Goal: Task Accomplishment & Management: Use online tool/utility

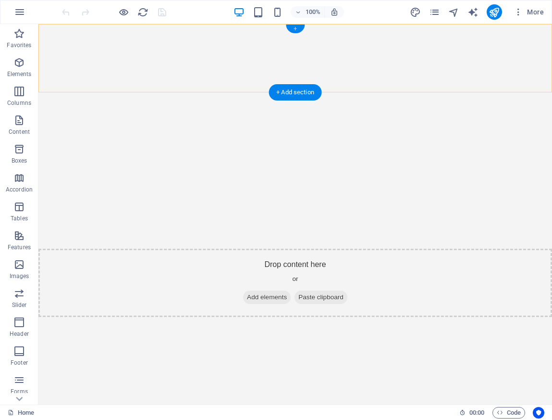
click at [289, 25] on div "+" at bounding box center [295, 29] width 19 height 9
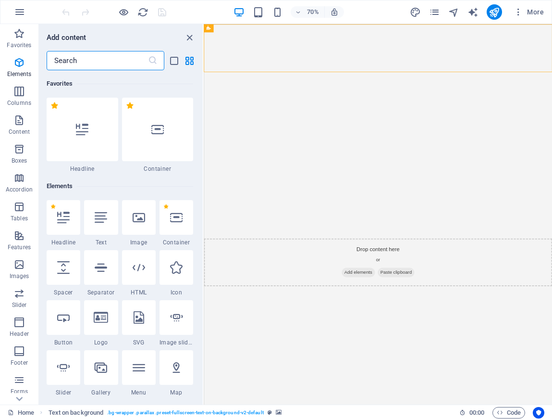
scroll to position [1682, 0]
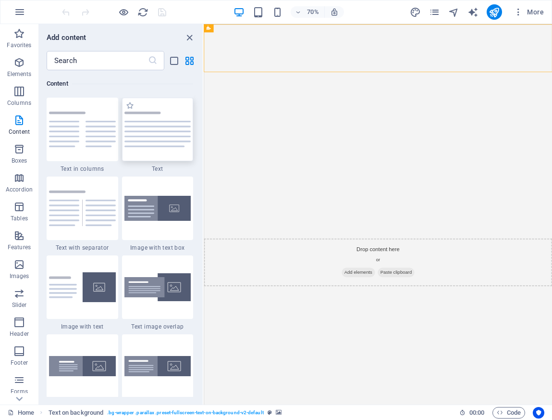
click at [185, 126] on img at bounding box center [157, 130] width 67 height 36
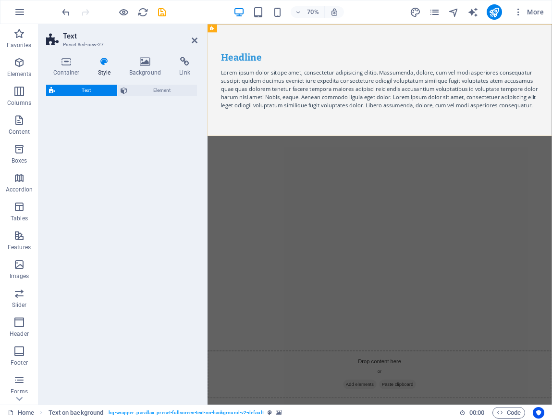
select select "preset-text-v2-default"
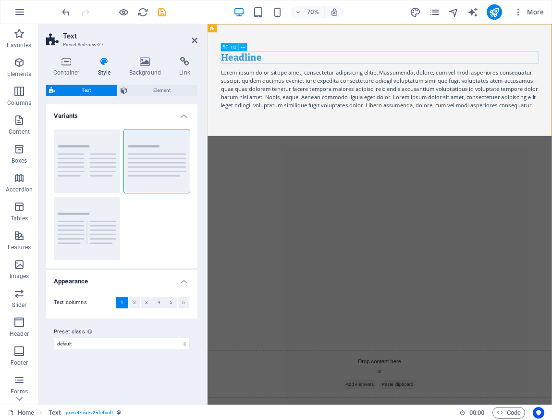
click at [281, 73] on div "Headline" at bounding box center [454, 70] width 454 height 17
click at [420, 137] on div "Lorem ipsum dolor sitope amet, consectetur adipisicing elitip. Massumenda, dolo…" at bounding box center [454, 116] width 454 height 58
click at [552, 136] on div "Lorem ipsum dolor sitope amet, consectetur adipisicing elitip. Massumenda, dolo…" at bounding box center [454, 116] width 454 height 58
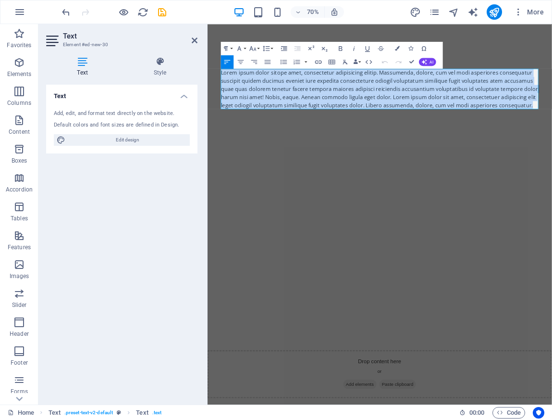
drag, startPoint x: 666, startPoint y: 139, endPoint x: 173, endPoint y: 82, distance: 495.9
click at [208, 82] on html "Skip to main content Headline Lorem ipsum dolor sitope amet, consectetur adipis…" at bounding box center [454, 290] width 492 height 533
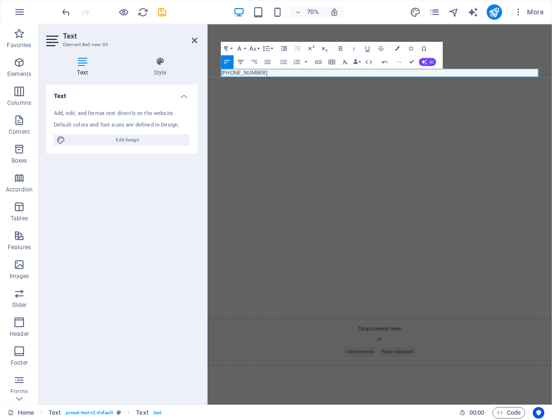
click at [242, 59] on icon "button" at bounding box center [241, 62] width 8 height 8
drag, startPoint x: 498, startPoint y: 89, endPoint x: 399, endPoint y: 82, distance: 99.2
click at [399, 82] on div "Headline +569 6589 2080" at bounding box center [453, 80] width 469 height 113
click at [255, 47] on icon "button" at bounding box center [253, 48] width 8 height 8
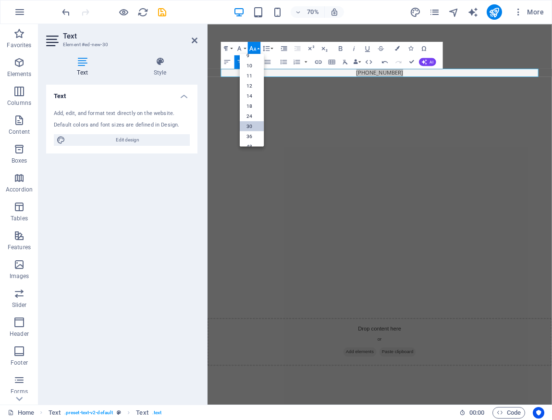
scroll to position [29, 0]
click at [251, 130] on link "36" at bounding box center [252, 132] width 24 height 10
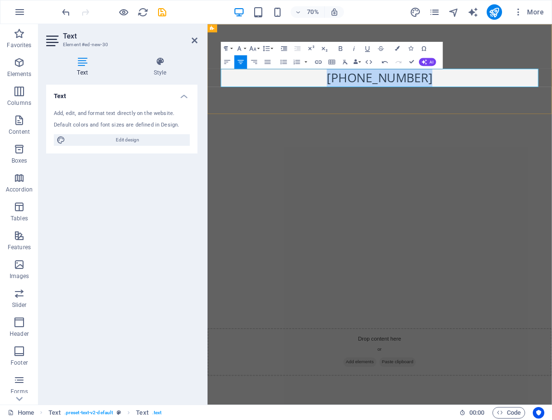
click at [435, 101] on span "[PHONE_NUMBER]" at bounding box center [453, 100] width 151 height 24
click at [486, 101] on span "[PHONE_NUMBER]" at bounding box center [453, 100] width 151 height 24
click at [164, 63] on icon at bounding box center [160, 62] width 75 height 10
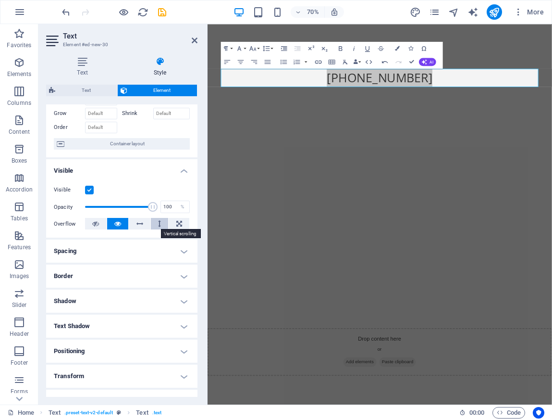
scroll to position [49, 0]
click at [88, 189] on label at bounding box center [89, 189] width 9 height 9
click at [0, 0] on input "Visible" at bounding box center [0, 0] width 0 height 0
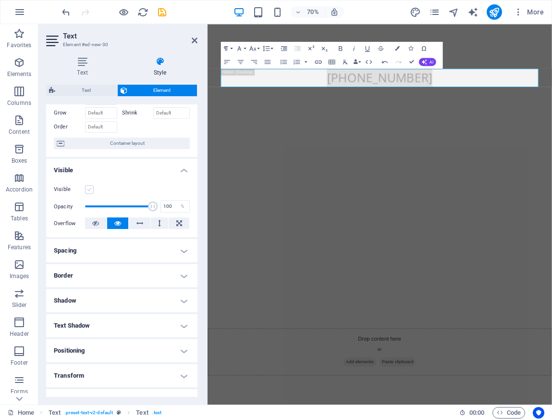
click at [88, 189] on label at bounding box center [89, 189] width 9 height 9
click at [0, 0] on input "Visible" at bounding box center [0, 0] width 0 height 0
click at [88, 189] on label at bounding box center [89, 189] width 9 height 9
click at [0, 0] on input "Visible" at bounding box center [0, 0] width 0 height 0
click at [88, 189] on label at bounding box center [89, 189] width 9 height 9
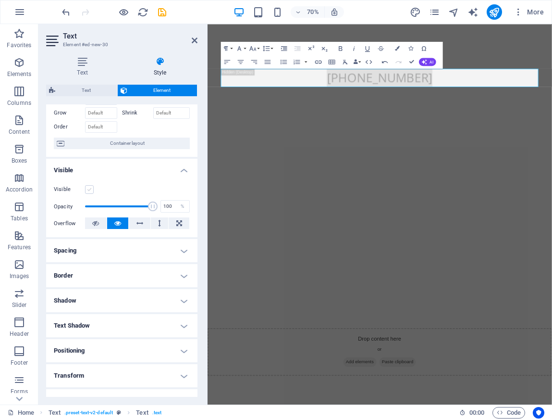
click at [0, 0] on input "Visible" at bounding box center [0, 0] width 0 height 0
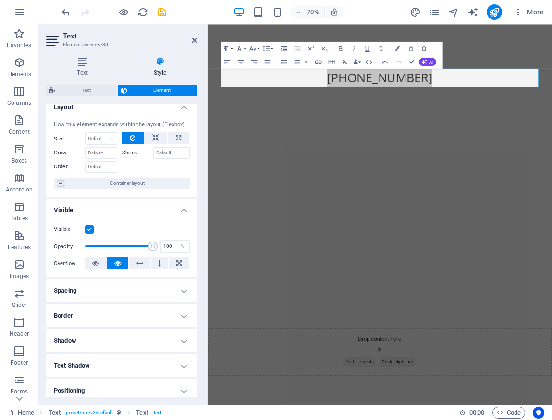
scroll to position [0, 0]
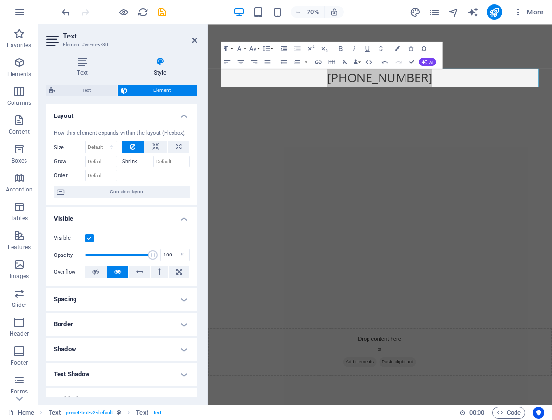
click at [144, 298] on h4 "Spacing" at bounding box center [121, 298] width 151 height 23
click at [145, 298] on h4 "Spacing" at bounding box center [121, 295] width 151 height 17
click at [162, 65] on icon at bounding box center [160, 62] width 75 height 10
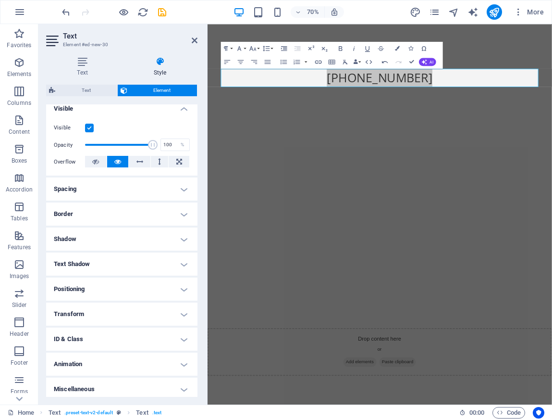
scroll to position [112, 0]
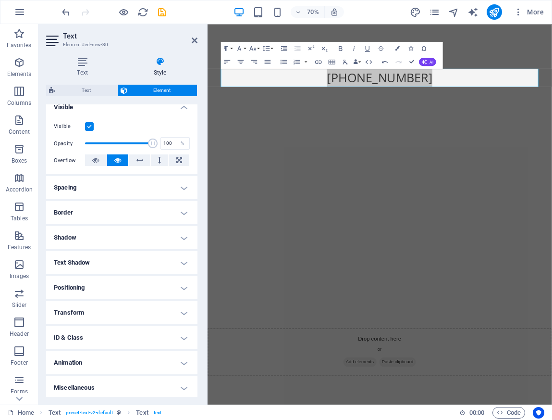
click at [117, 270] on h4 "Text Shadow" at bounding box center [121, 262] width 151 height 23
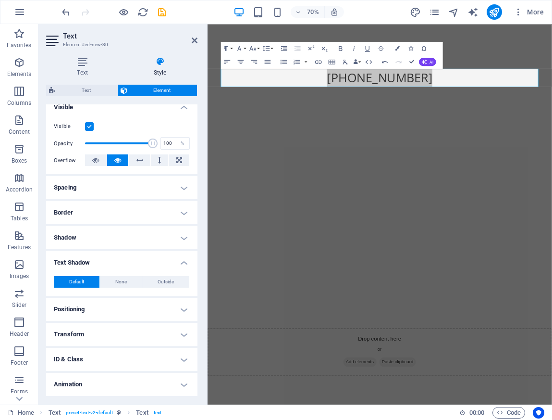
scroll to position [136, 0]
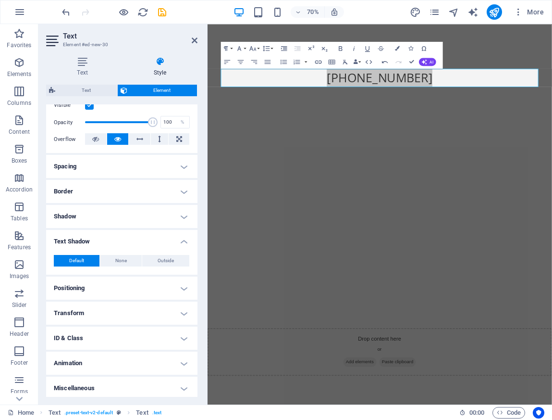
click at [138, 286] on h4 "Positioning" at bounding box center [121, 287] width 151 height 23
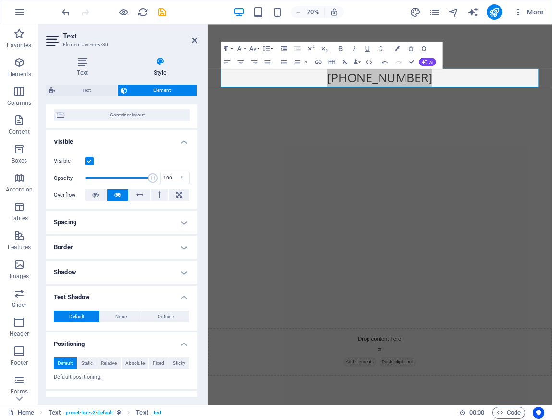
scroll to position [76, 0]
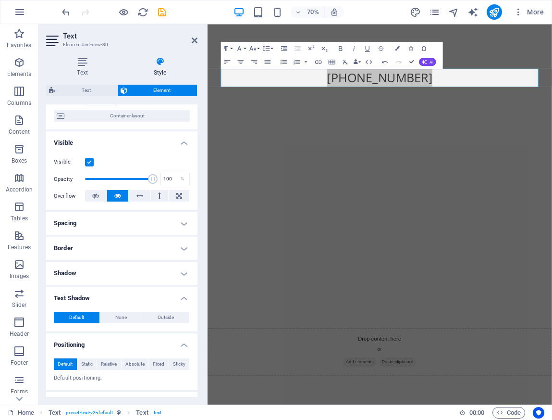
click at [115, 248] on h4 "Border" at bounding box center [121, 247] width 151 height 23
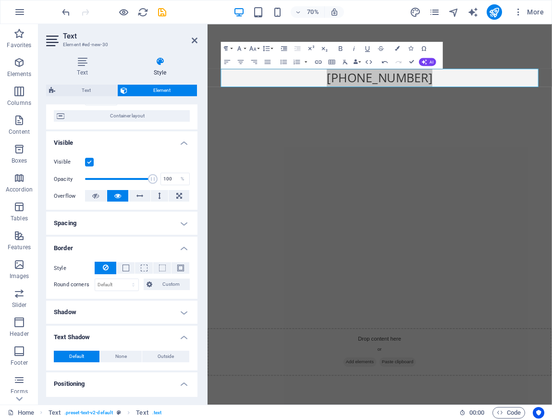
click at [104, 223] on h4 "Spacing" at bounding box center [121, 222] width 151 height 23
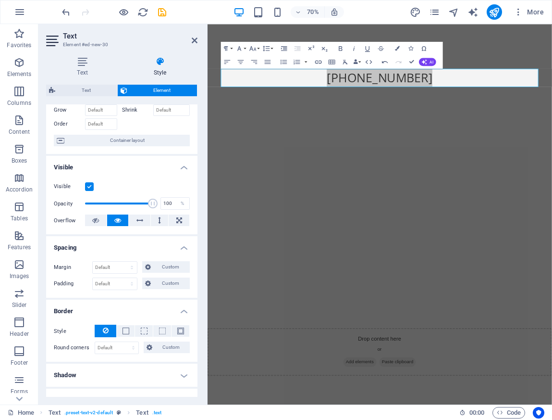
scroll to position [0, 0]
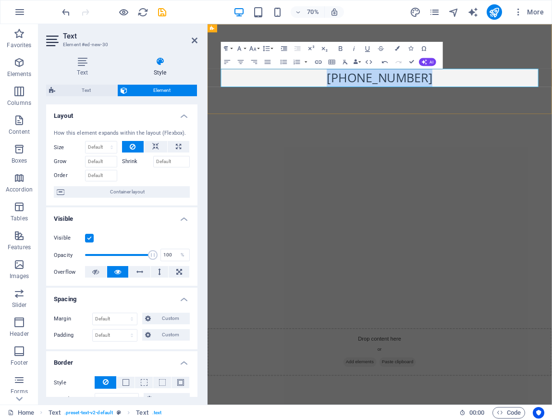
click at [295, 112] on p "[PHONE_NUMBER]" at bounding box center [454, 100] width 454 height 26
click at [552, 46] on div "Headline +569 6589 2080" at bounding box center [454, 88] width 492 height 128
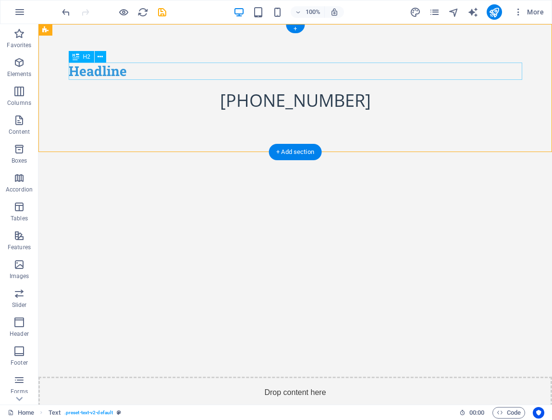
click at [97, 74] on div "Headline" at bounding box center [296, 70] width 454 height 17
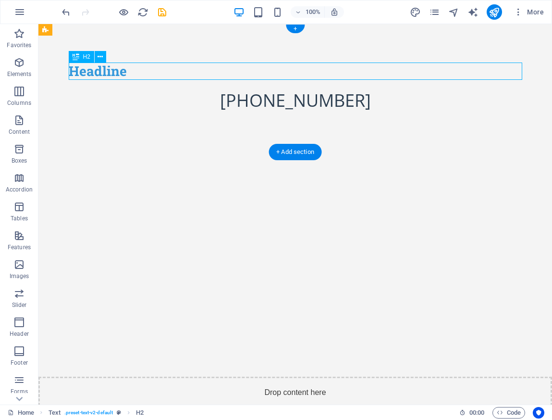
click at [107, 73] on div "Headline" at bounding box center [296, 70] width 454 height 17
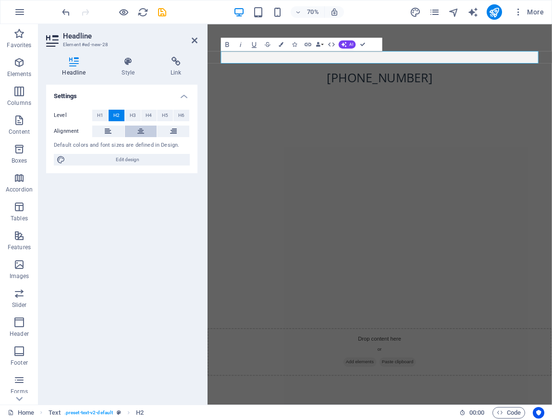
click at [139, 131] on icon at bounding box center [140, 131] width 7 height 12
click at [121, 160] on span "Edit design" at bounding box center [127, 160] width 119 height 12
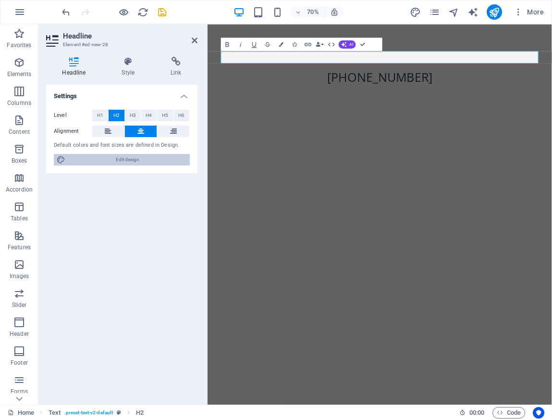
select select "px"
select select "200"
select select "px"
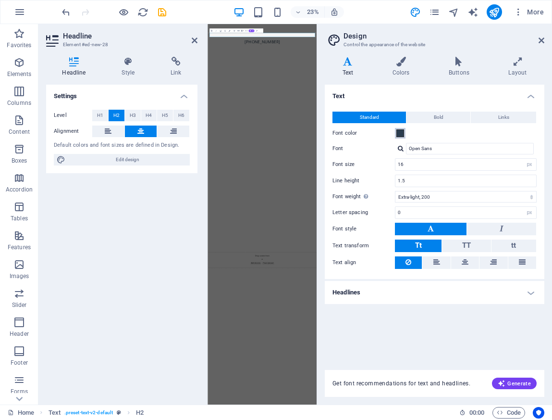
click at [399, 135] on span at bounding box center [401, 133] width 8 height 8
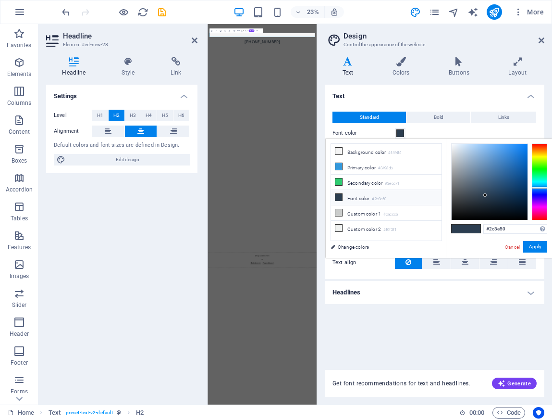
type input "#504d2c"
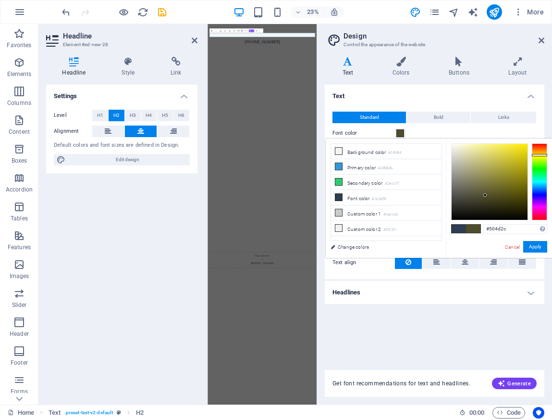
click at [541, 155] on div at bounding box center [539, 181] width 15 height 77
click at [400, 135] on span at bounding box center [401, 133] width 8 height 8
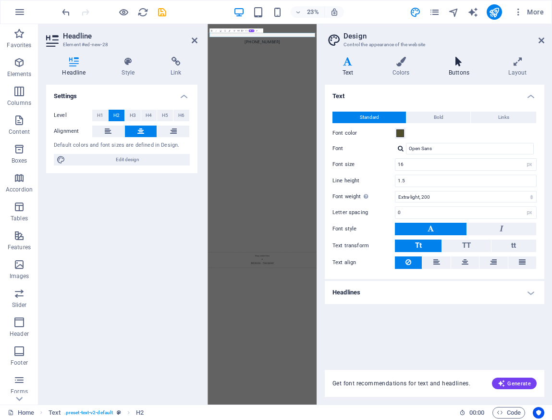
click at [459, 72] on h4 "Buttons" at bounding box center [461, 67] width 60 height 20
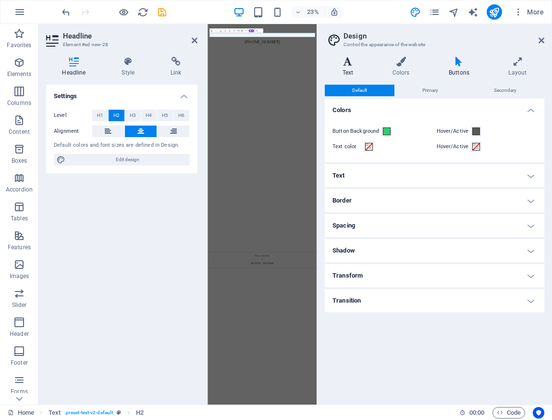
click at [346, 69] on h4 "Text" at bounding box center [350, 67] width 50 height 20
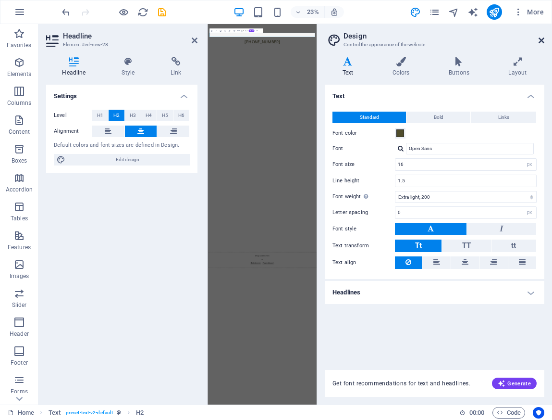
click at [543, 40] on icon at bounding box center [542, 41] width 6 height 8
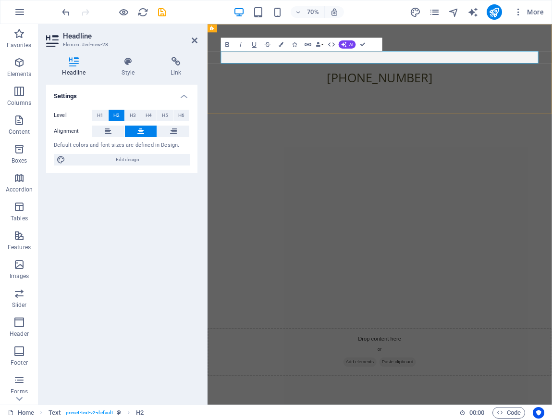
click at [447, 74] on h2 "​" at bounding box center [454, 70] width 454 height 17
click at [294, 47] on button "Icons" at bounding box center [294, 43] width 13 height 13
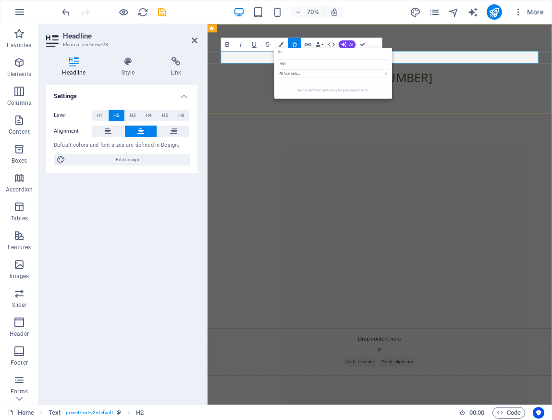
drag, startPoint x: 527, startPoint y: 87, endPoint x: 268, endPoint y: 78, distance: 259.7
click at [313, 63] on input "rayo" at bounding box center [333, 63] width 112 height 8
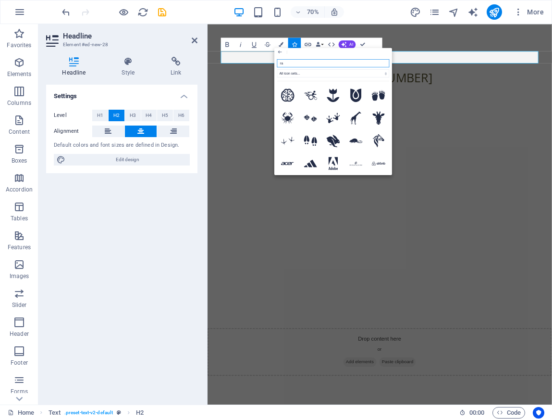
type input "r"
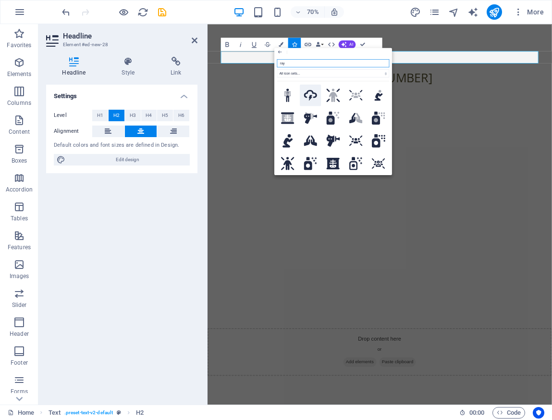
click at [309, 94] on icon at bounding box center [310, 94] width 13 height 11
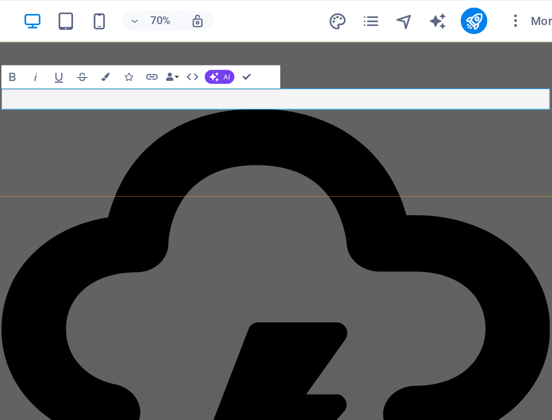
click at [222, 97] on icon at bounding box center [225, 278] width 454 height 363
drag, startPoint x: 233, startPoint y: 87, endPoint x: 217, endPoint y: 87, distance: 15.4
click at [217, 87] on h2 at bounding box center [225, 281] width 454 height 402
click at [348, 47] on button "AI" at bounding box center [347, 44] width 17 height 8
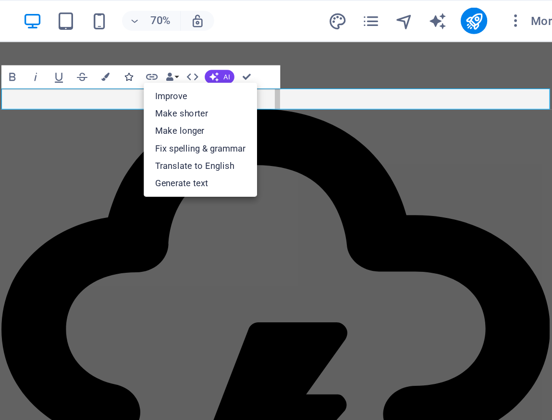
click at [295, 44] on icon "button" at bounding box center [294, 44] width 5 height 5
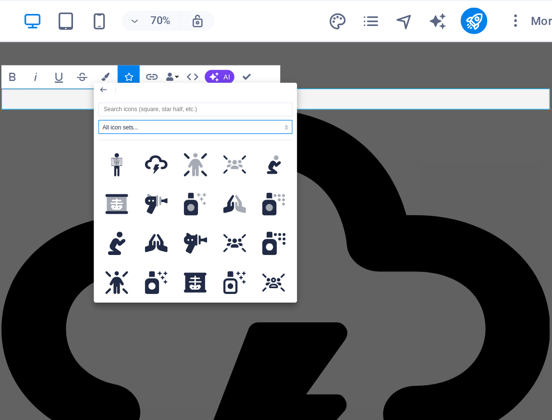
click at [315, 73] on select "All icon sets... IcoFont Ionicons FontAwesome Brands FontAwesome Duotone FontAw…" at bounding box center [333, 73] width 112 height 8
click at [303, 63] on input "search" at bounding box center [333, 63] width 112 height 8
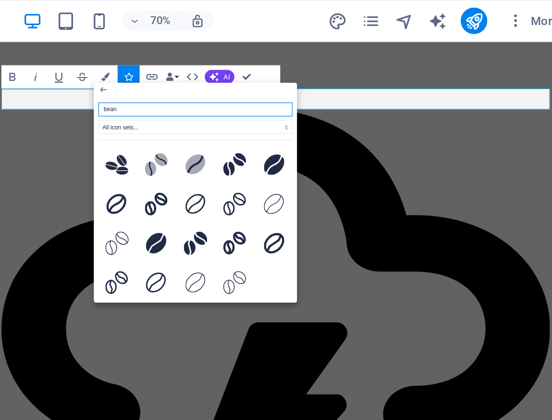
drag, startPoint x: 297, startPoint y: 62, endPoint x: 285, endPoint y: 62, distance: 13.0
click at [285, 62] on input "bean" at bounding box center [333, 63] width 112 height 8
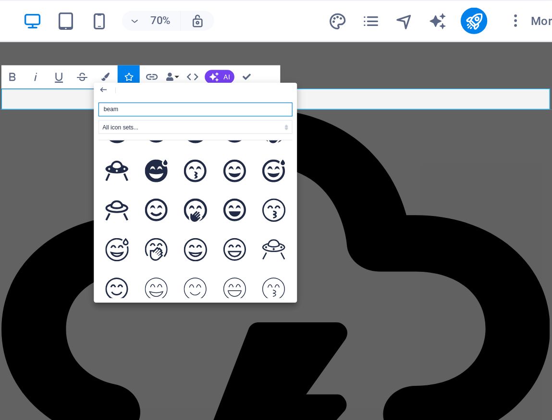
scroll to position [290, 0]
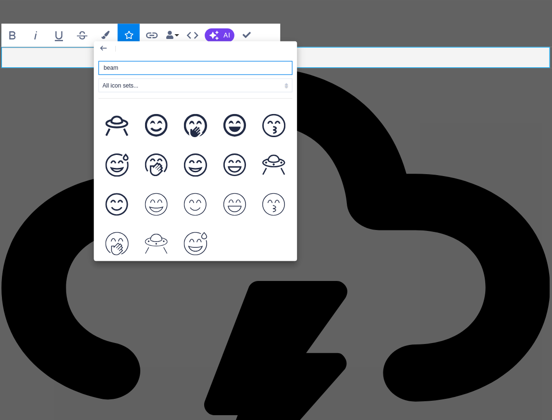
drag, startPoint x: 295, startPoint y: 64, endPoint x: 275, endPoint y: 63, distance: 20.2
click at [275, 63] on div "beam All icon sets... IcoFont Ionicons FontAwesome Brands FontAwesome Duotone F…" at bounding box center [333, 115] width 118 height 118
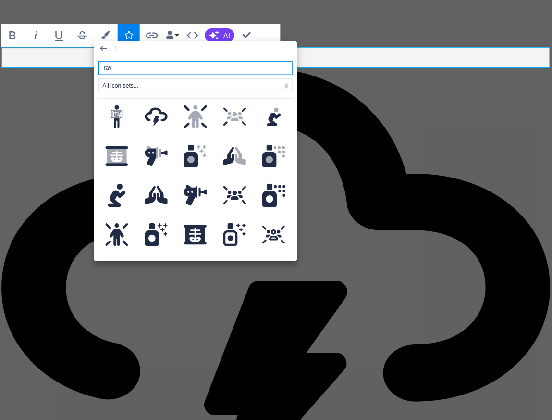
scroll to position [0, 0]
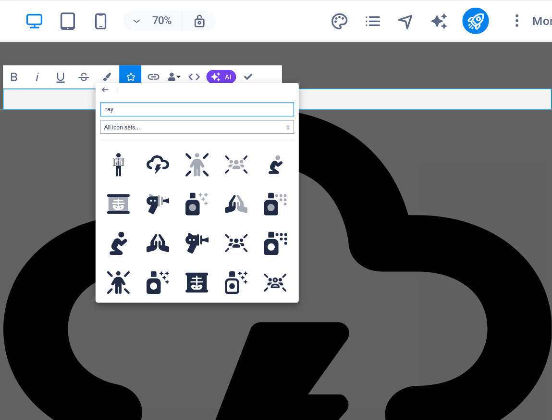
type input "ray"
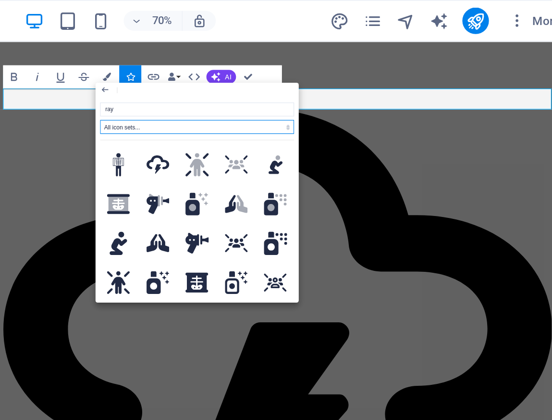
click at [361, 71] on select "All icon sets... IcoFont Ionicons FontAwesome Brands FontAwesome Duotone FontAw…" at bounding box center [333, 73] width 112 height 8
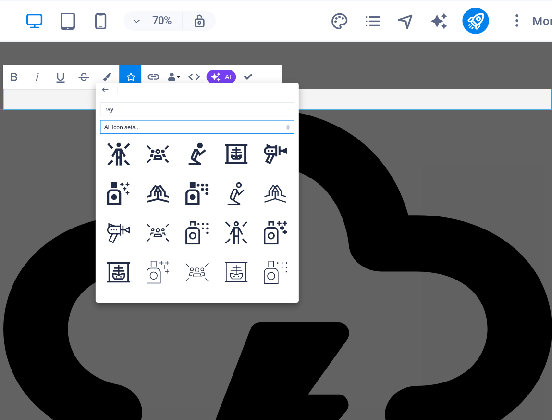
scroll to position [354, 0]
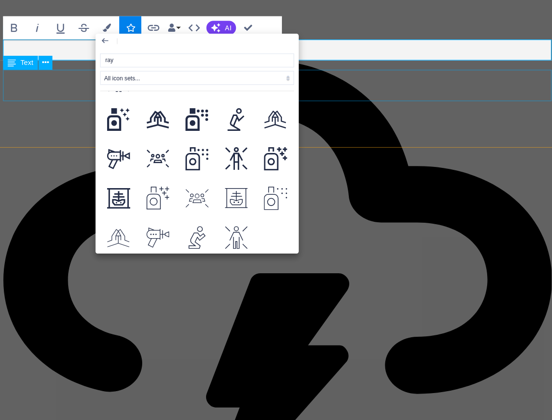
click at [252, 66] on div "Text" at bounding box center [237, 65] width 33 height 9
click at [282, 52] on icon "button" at bounding box center [280, 51] width 4 height 3
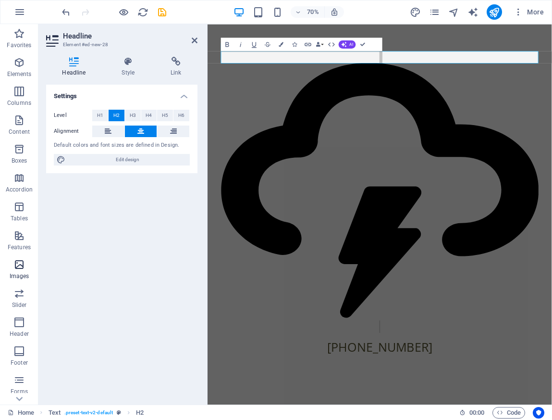
scroll to position [52, 0]
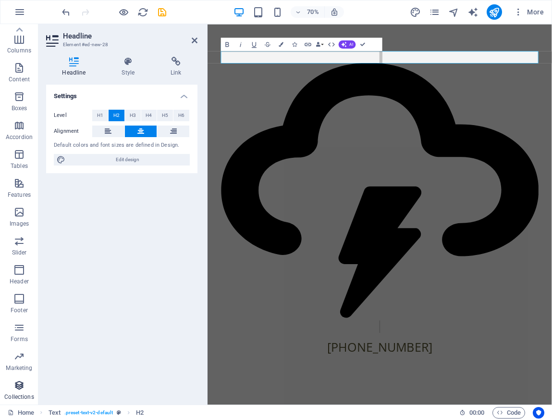
click at [24, 380] on icon "button" at bounding box center [19, 385] width 12 height 12
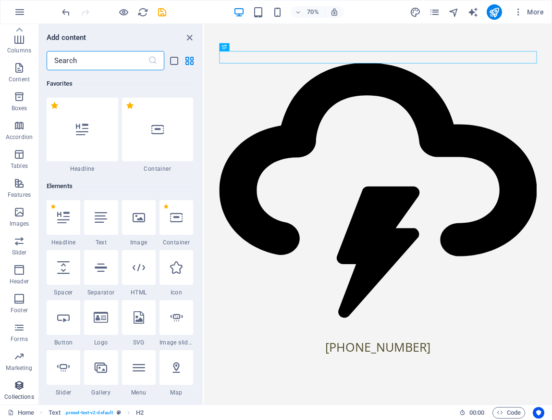
scroll to position [8798, 0]
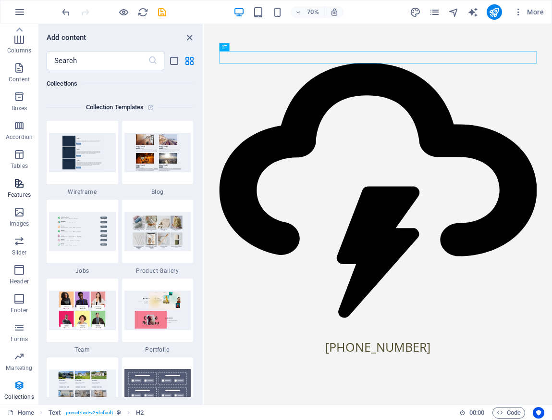
click at [21, 185] on icon "button" at bounding box center [19, 183] width 12 height 12
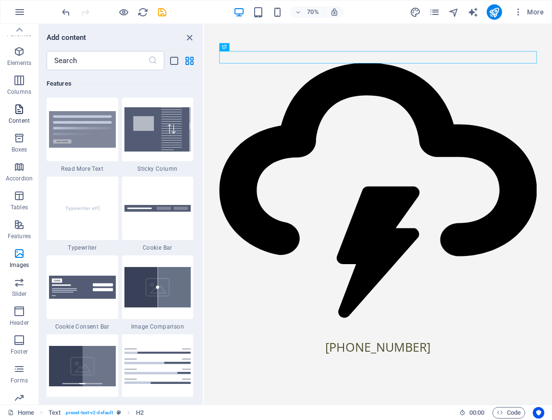
scroll to position [0, 0]
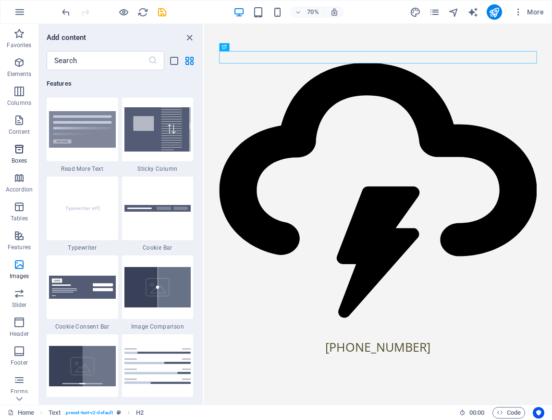
click at [19, 151] on icon "button" at bounding box center [19, 149] width 12 height 12
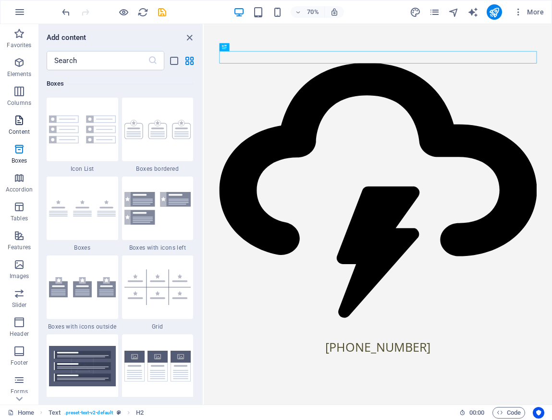
click at [21, 123] on icon "button" at bounding box center [19, 120] width 12 height 12
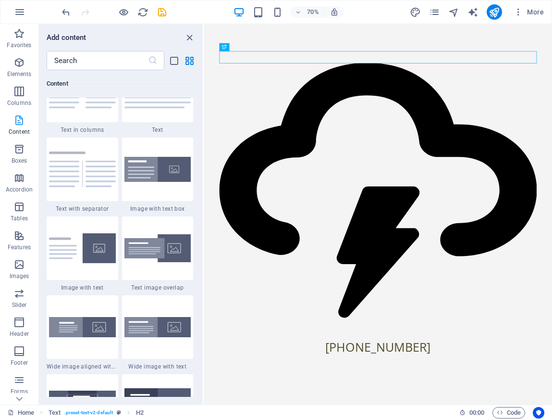
scroll to position [1682, 0]
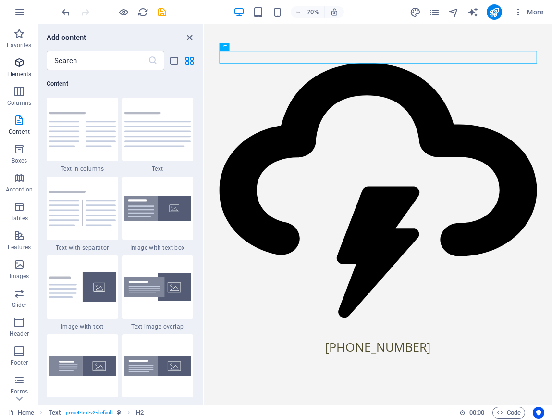
click at [22, 68] on span "Elements" at bounding box center [19, 68] width 38 height 23
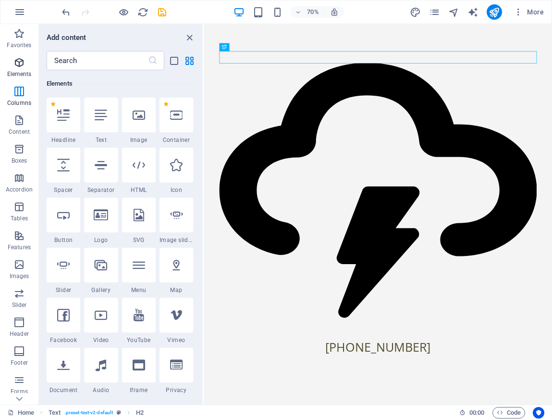
scroll to position [102, 0]
click at [172, 167] on icon at bounding box center [176, 165] width 12 height 12
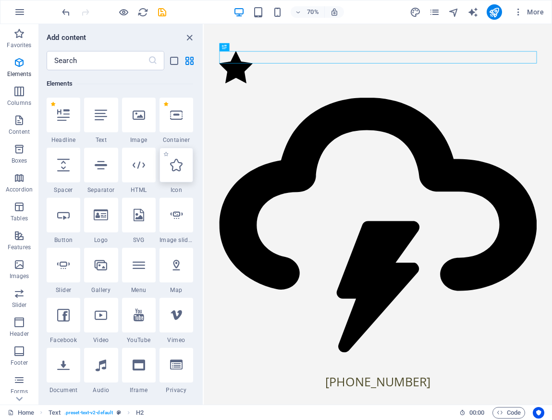
select select "xMidYMid"
select select "px"
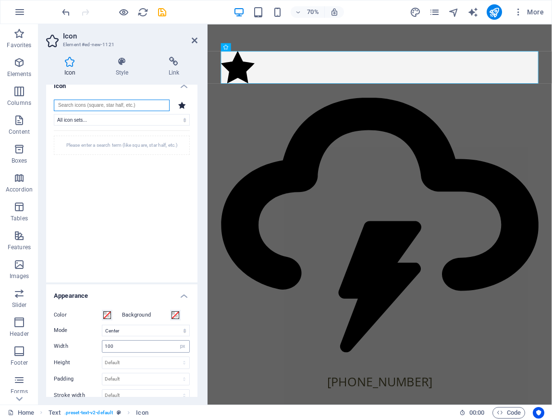
scroll to position [0, 0]
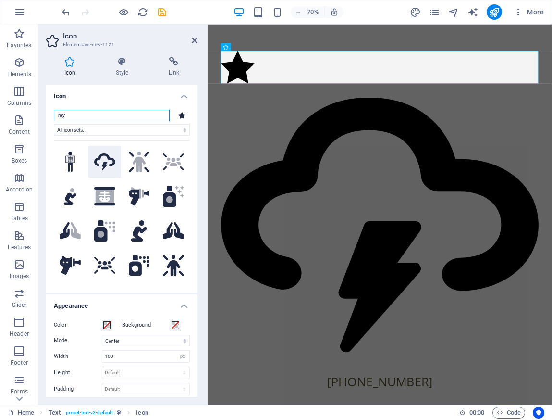
type input "ray"
click at [103, 157] on icon at bounding box center [104, 161] width 21 height 17
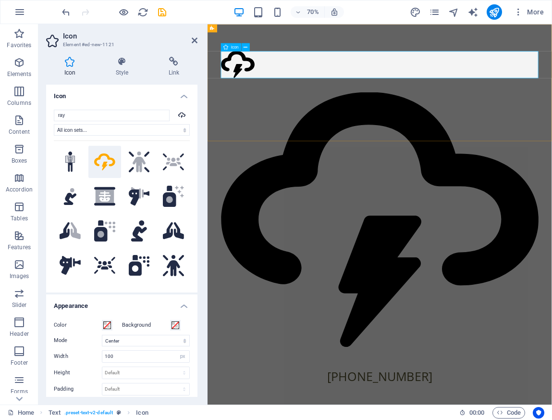
click at [261, 75] on figure at bounding box center [454, 82] width 454 height 41
click at [233, 49] on span "Icon" at bounding box center [235, 47] width 8 height 4
click at [247, 47] on icon at bounding box center [246, 46] width 4 height 7
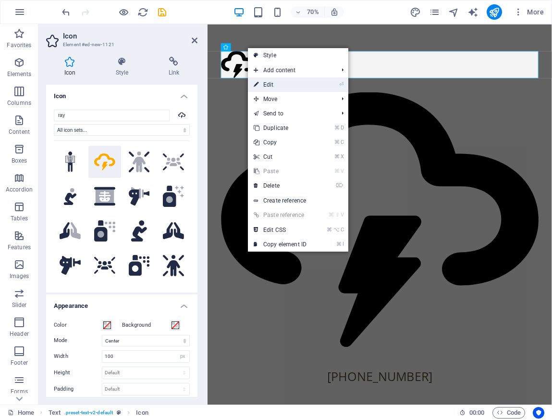
click at [291, 84] on link "⏎ Edit" at bounding box center [280, 84] width 64 height 14
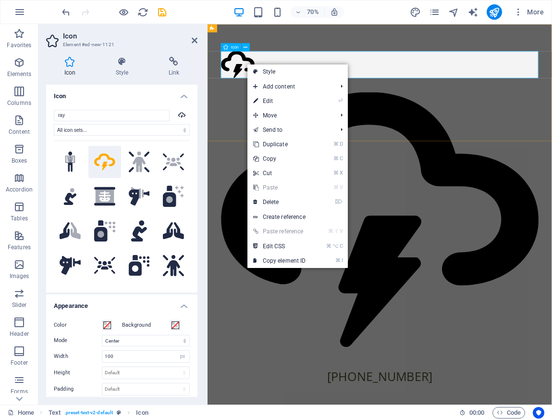
click at [228, 73] on figure at bounding box center [454, 82] width 454 height 41
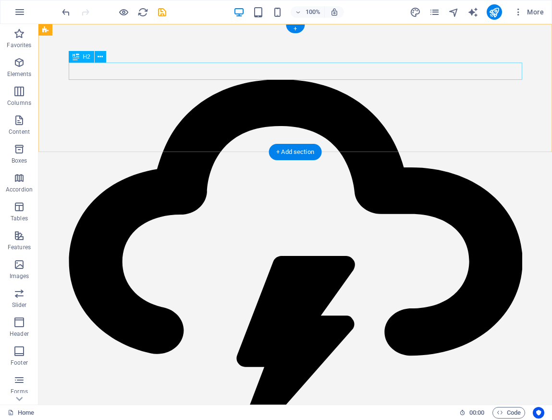
click at [298, 69] on div at bounding box center [296, 263] width 454 height 402
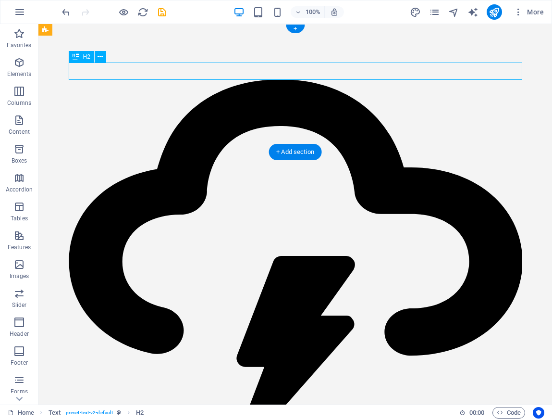
click at [297, 71] on div at bounding box center [296, 263] width 454 height 402
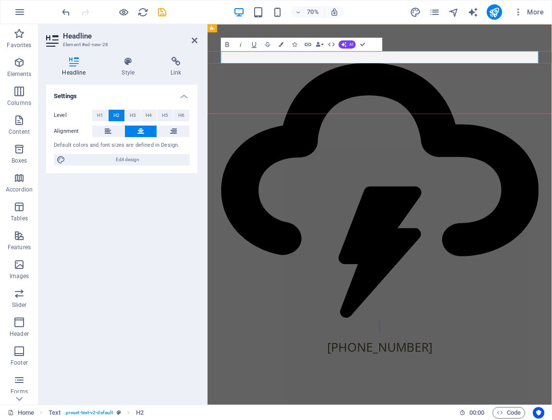
drag, startPoint x: 461, startPoint y: 69, endPoint x: 447, endPoint y: 69, distance: 13.9
click at [447, 69] on h2 at bounding box center [454, 263] width 454 height 402
click at [453, 79] on icon at bounding box center [454, 261] width 454 height 364
click at [454, 79] on icon at bounding box center [454, 261] width 454 height 364
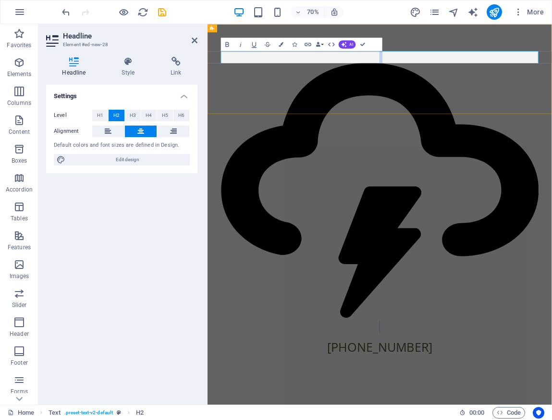
click at [454, 79] on icon at bounding box center [454, 261] width 454 height 364
drag, startPoint x: 445, startPoint y: 71, endPoint x: 475, endPoint y: 73, distance: 30.4
click at [475, 73] on h2 at bounding box center [454, 263] width 454 height 402
click at [128, 61] on icon at bounding box center [128, 62] width 45 height 10
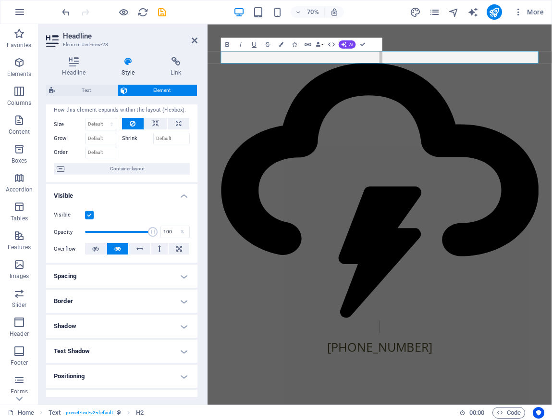
scroll to position [114, 0]
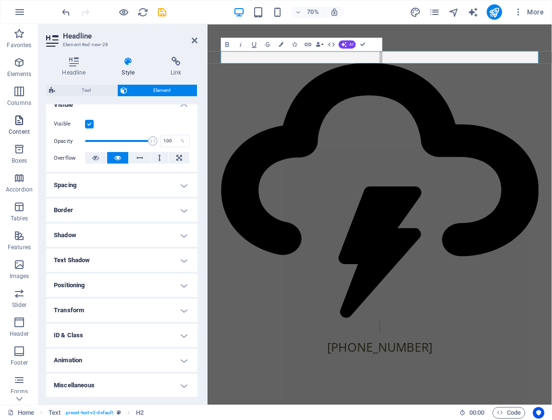
click at [26, 119] on span "Content" at bounding box center [19, 125] width 38 height 23
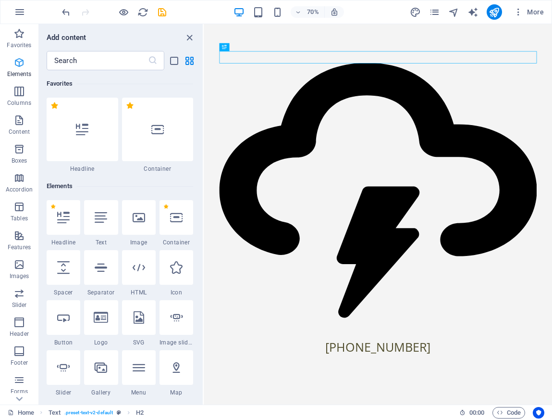
scroll to position [1682, 0]
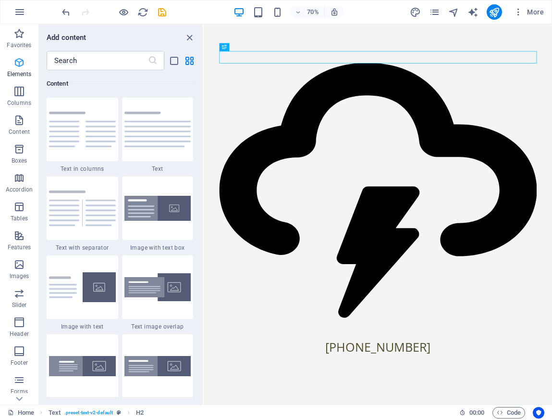
click at [19, 61] on icon "button" at bounding box center [19, 63] width 12 height 12
click at [18, 62] on icon "button" at bounding box center [19, 63] width 12 height 12
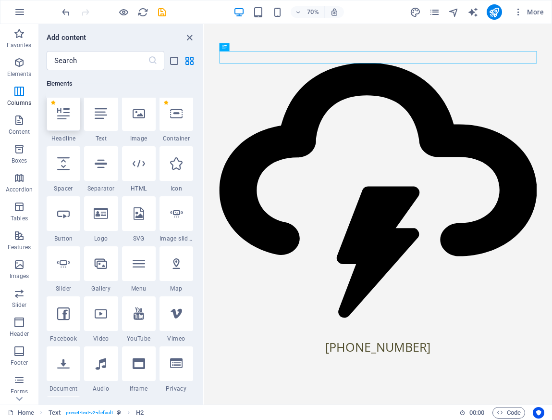
scroll to position [102, 0]
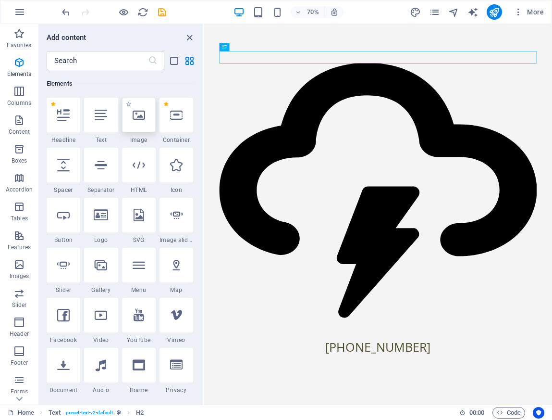
click at [147, 126] on div at bounding box center [139, 115] width 34 height 35
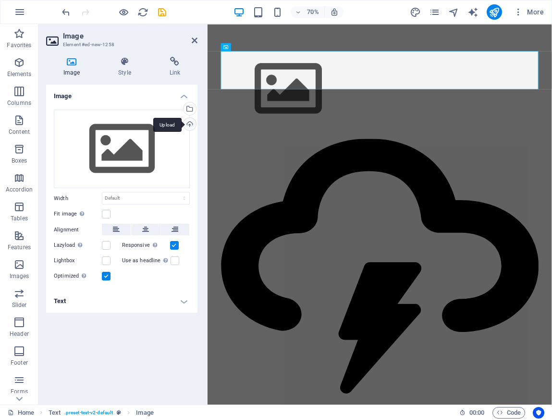
click at [190, 123] on div "Upload" at bounding box center [189, 125] width 14 height 14
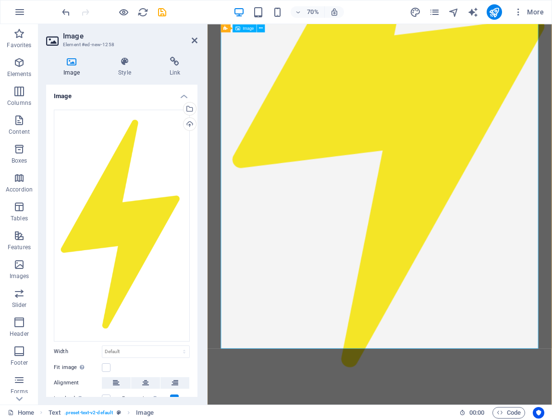
scroll to position [373, 0]
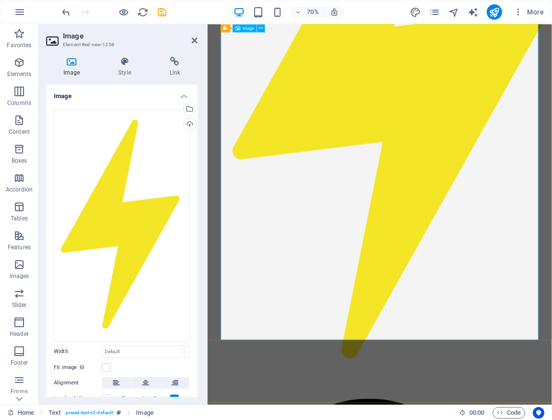
click at [233, 419] on figure at bounding box center [454, 115] width 454 height 852
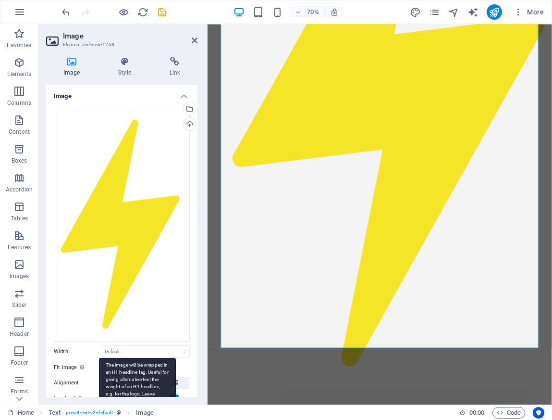
scroll to position [66, 0]
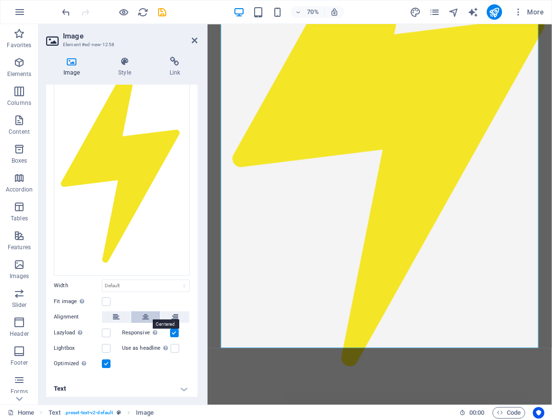
click at [146, 314] on icon at bounding box center [145, 317] width 7 height 12
click at [488, 419] on figure at bounding box center [454, 127] width 454 height 852
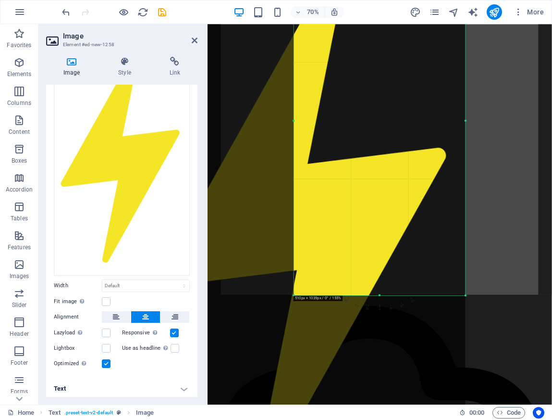
scroll to position [151, 0]
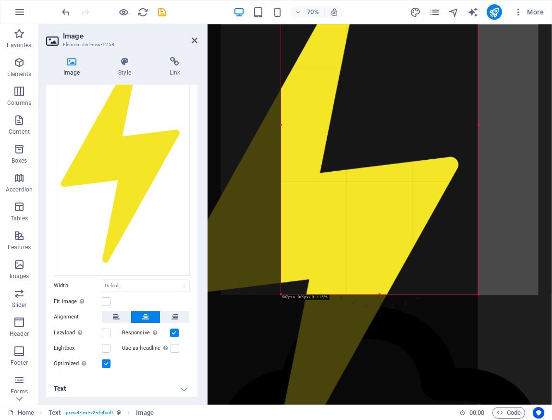
drag, startPoint x: 221, startPoint y: 347, endPoint x: 394, endPoint y: 46, distance: 347.1
click at [394, 46] on div "180 170 160 150 140 130 120 110 100 90 80 70 60 50 40 30 20 10 0 -10 -20 -30 -4…" at bounding box center [380, 123] width 198 height 339
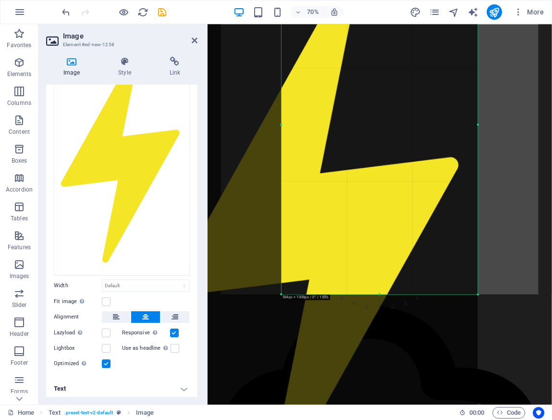
scroll to position [137, 0]
type input "584"
select select "px"
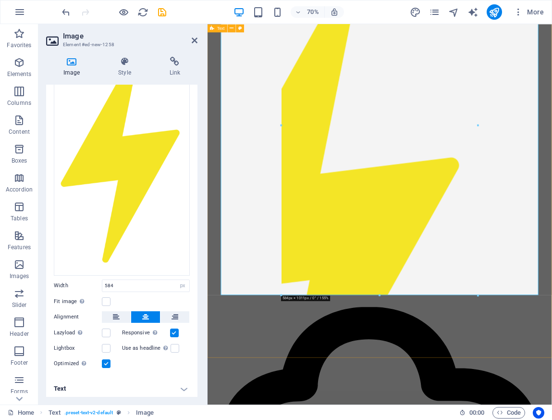
click at [552, 412] on div "[PHONE_NUMBER]" at bounding box center [454, 386] width 492 height 998
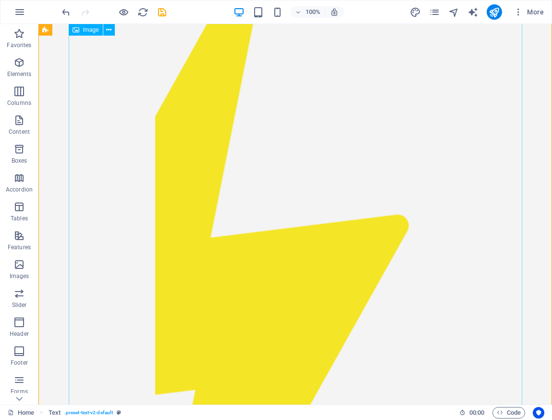
click at [345, 264] on figure at bounding box center [296, 167] width 454 height 485
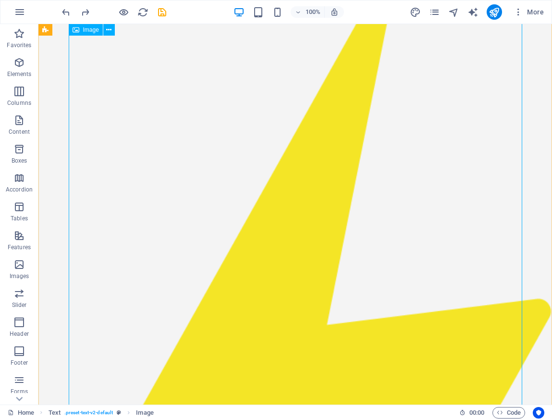
scroll to position [75, 0]
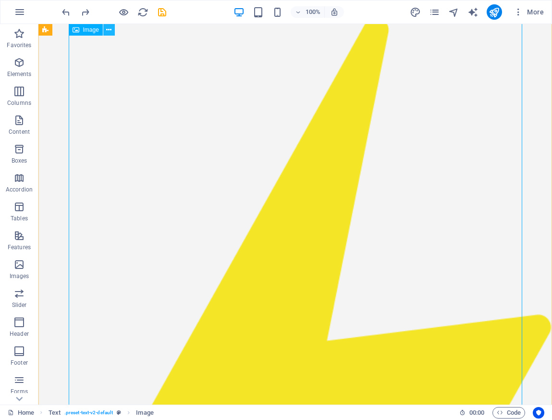
click at [108, 28] on icon at bounding box center [108, 30] width 5 height 10
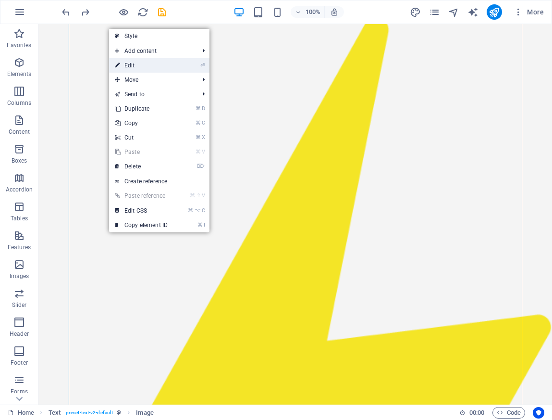
click at [179, 68] on li "⏎ Edit" at bounding box center [159, 65] width 100 height 14
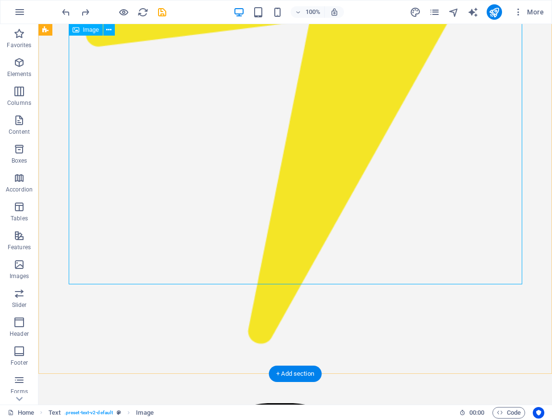
scroll to position [564, 0]
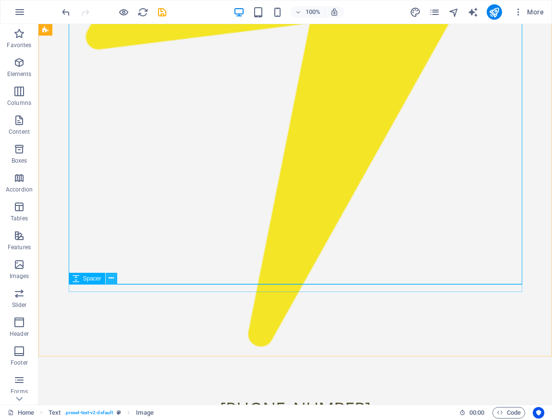
click at [110, 280] on icon at bounding box center [111, 278] width 5 height 10
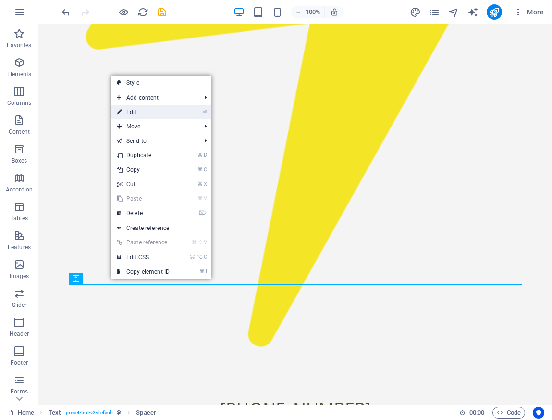
click at [174, 110] on link "⏎ Edit" at bounding box center [143, 112] width 64 height 14
select select "rem"
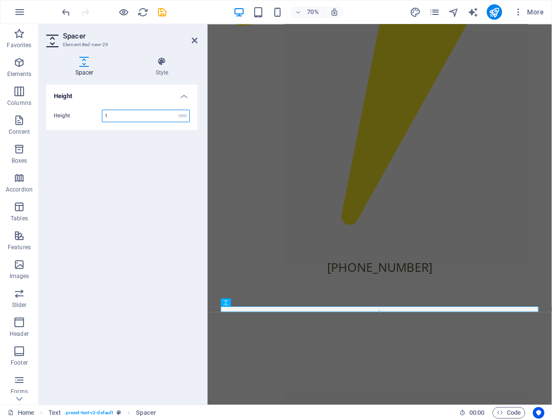
scroll to position [421, 0]
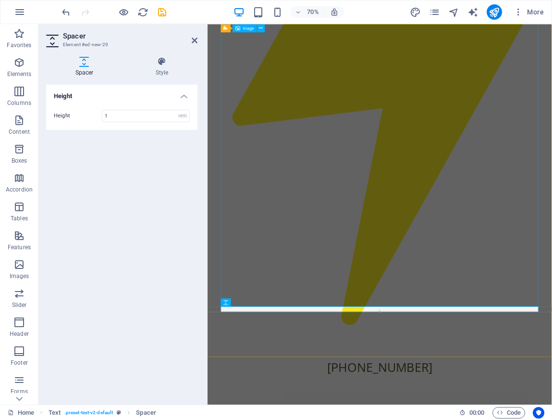
click at [552, 291] on figure at bounding box center [454, 67] width 454 height 852
click at [552, 138] on figure at bounding box center [454, 67] width 454 height 852
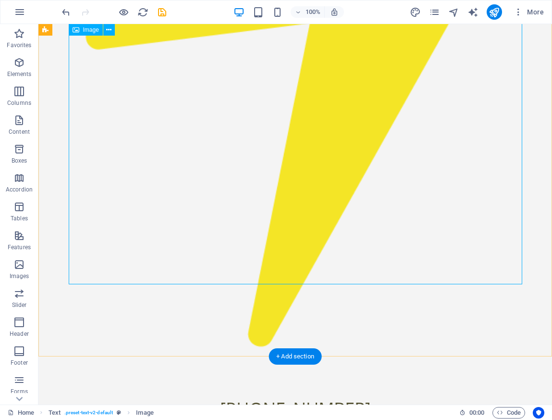
drag, startPoint x: 107, startPoint y: 308, endPoint x: 138, endPoint y: 195, distance: 116.7
drag, startPoint x: 521, startPoint y: 283, endPoint x: 347, endPoint y: 113, distance: 243.4
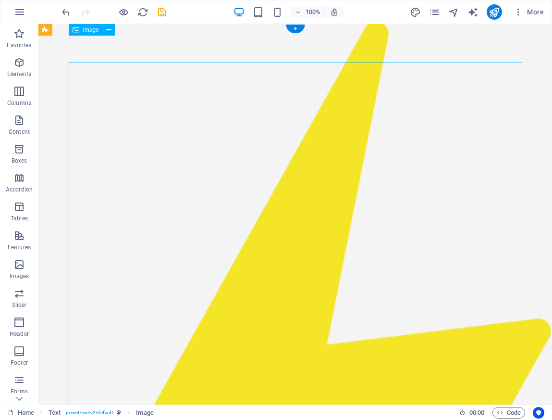
scroll to position [0, 0]
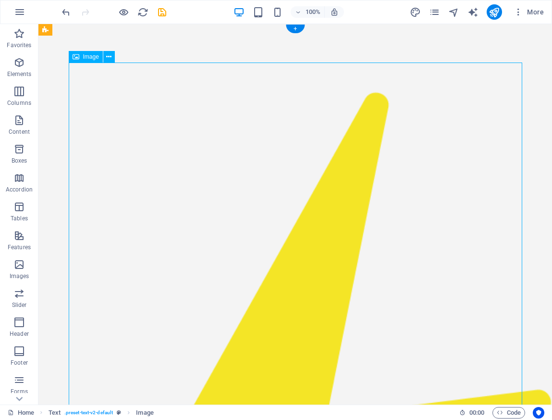
click at [108, 55] on icon at bounding box center [108, 57] width 5 height 10
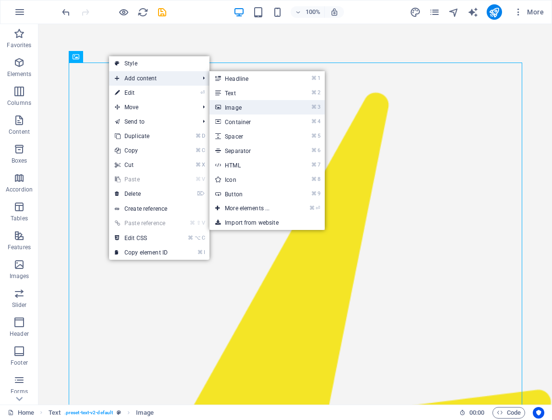
click at [282, 109] on link "⌘ 3 Image" at bounding box center [249, 107] width 79 height 14
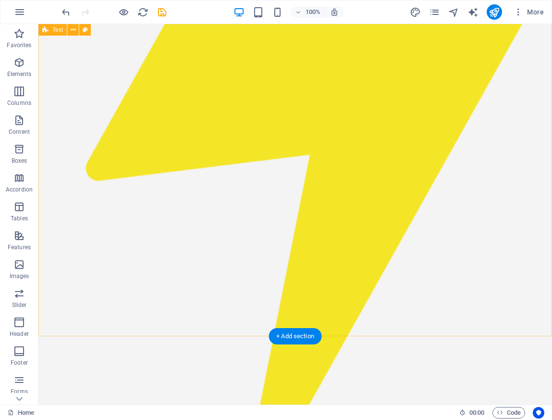
scroll to position [584, 0]
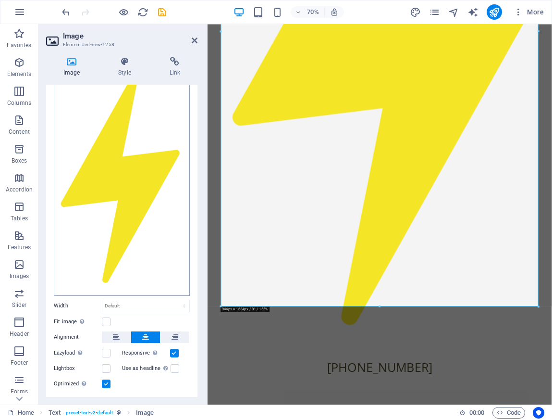
scroll to position [66, 0]
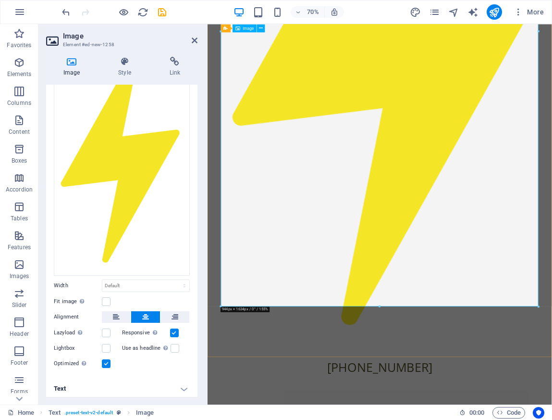
click at [406, 217] on figure at bounding box center [454, 67] width 454 height 852
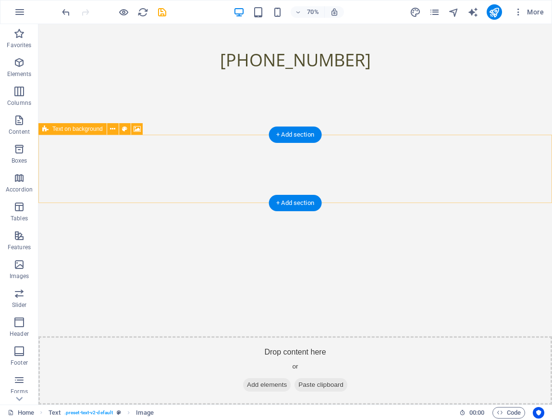
scroll to position [0, 0]
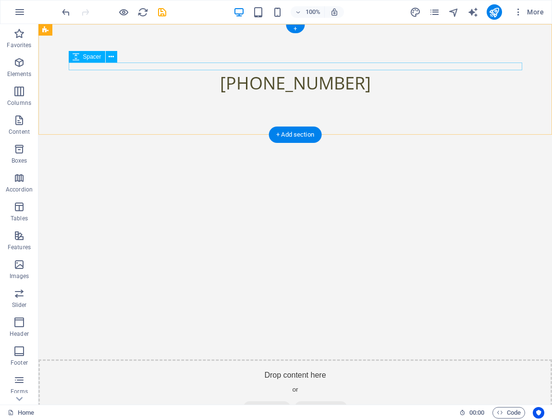
click at [230, 66] on div at bounding box center [296, 66] width 454 height 8
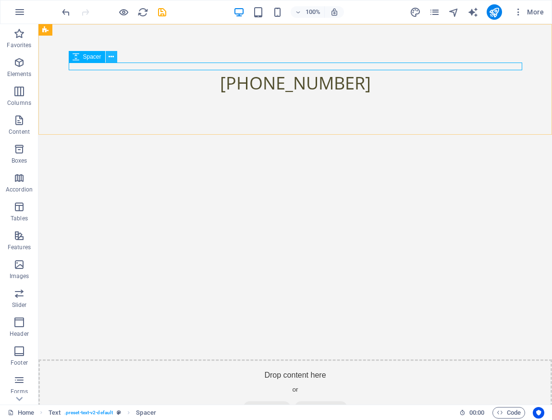
click at [114, 54] on button at bounding box center [112, 57] width 12 height 12
click at [22, 127] on span "Content" at bounding box center [19, 125] width 38 height 23
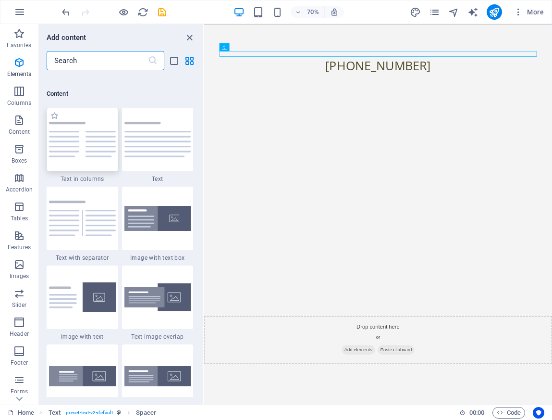
scroll to position [1682, 0]
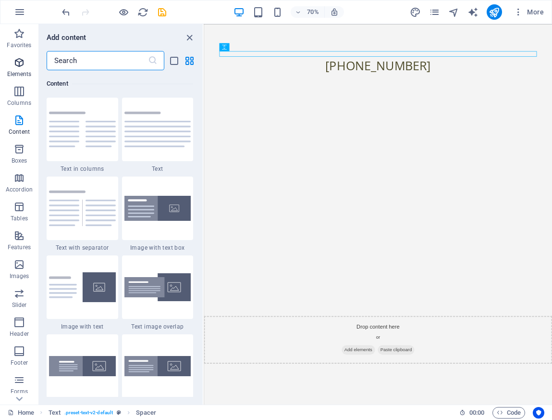
click at [23, 54] on button "Elements" at bounding box center [19, 67] width 38 height 29
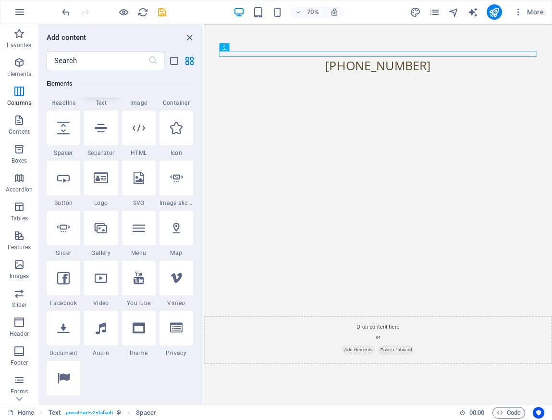
scroll to position [102, 0]
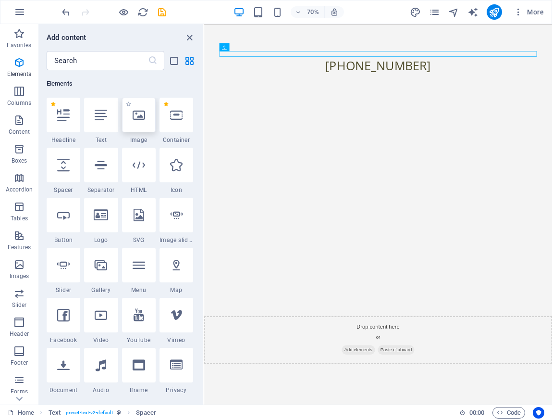
click at [145, 115] on div at bounding box center [139, 115] width 34 height 35
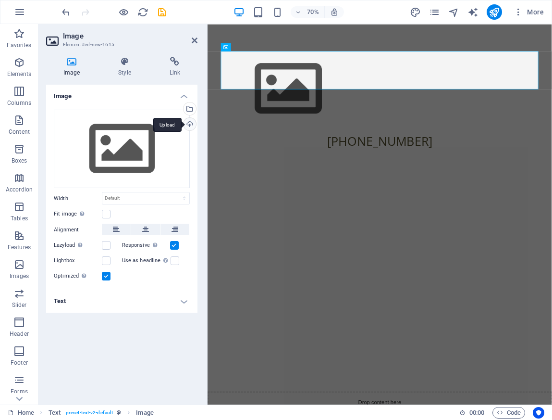
click at [192, 125] on div "Upload" at bounding box center [189, 125] width 14 height 14
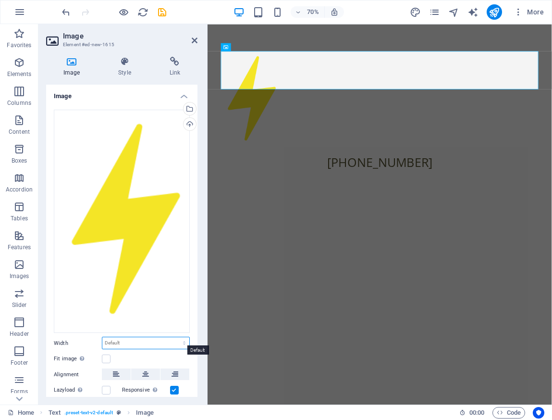
click at [175, 341] on select "Default auto px rem % em vh vw" at bounding box center [145, 343] width 87 height 12
select select "px"
type input "200"
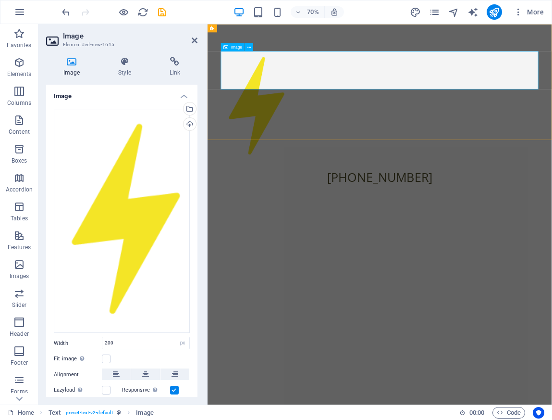
click at [270, 92] on figure at bounding box center [454, 142] width 454 height 160
click at [493, 150] on div "[PHONE_NUMBER]" at bounding box center [454, 159] width 492 height 271
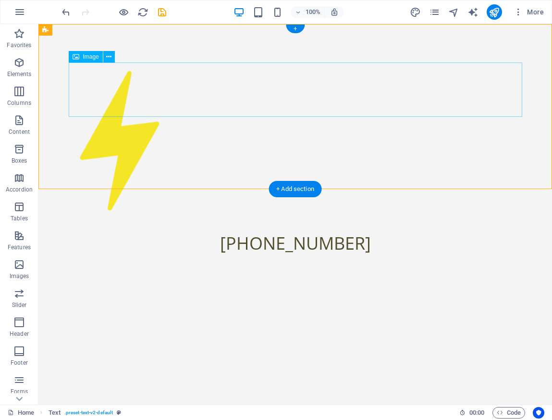
click at [122, 94] on figure at bounding box center [296, 142] width 454 height 160
click at [108, 55] on icon at bounding box center [108, 57] width 5 height 10
click at [94, 85] on figure at bounding box center [296, 142] width 454 height 160
click at [118, 77] on figure at bounding box center [296, 142] width 454 height 160
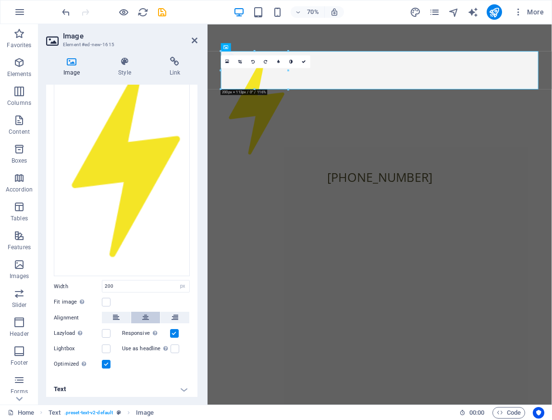
scroll to position [57, 0]
click at [147, 311] on icon at bounding box center [145, 317] width 7 height 12
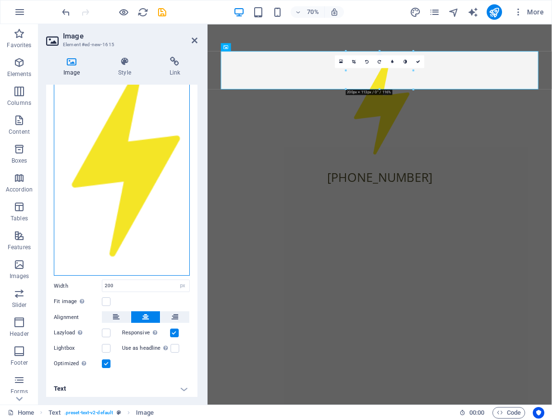
click at [111, 174] on div "Drag files here, click to choose files or select files from Files or our free s…" at bounding box center [122, 163] width 136 height 223
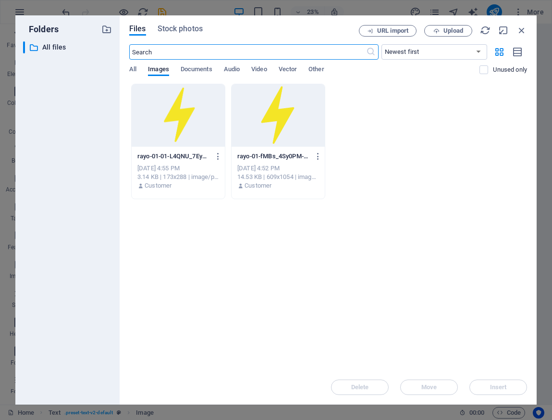
click at [187, 124] on div at bounding box center [178, 115] width 93 height 62
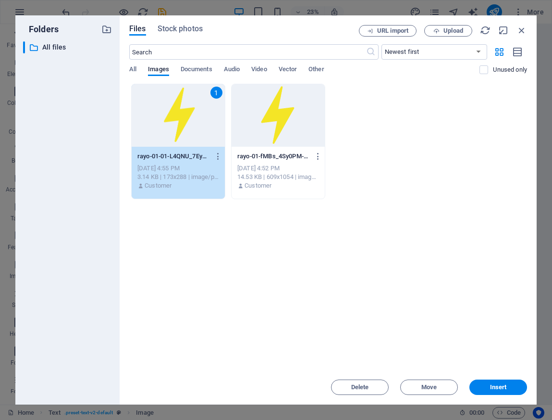
click at [187, 124] on div "1" at bounding box center [178, 115] width 93 height 62
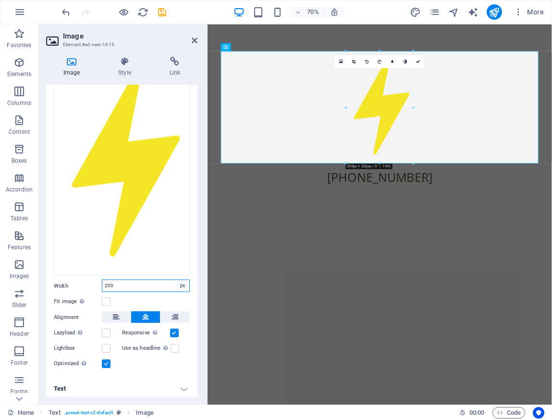
click at [182, 286] on select "Default auto px rem % em vh vw" at bounding box center [182, 286] width 13 height 12
select select "%"
type input "10"
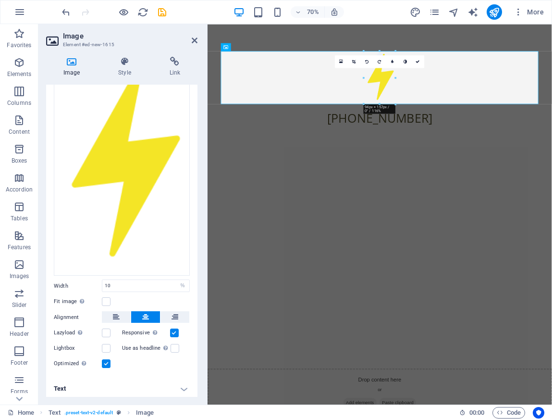
click at [142, 291] on div "Drag files here, click to choose files or select files from Files or our free s…" at bounding box center [121, 211] width 151 height 332
click at [472, 168] on div "[PHONE_NUMBER]" at bounding box center [454, 159] width 454 height 26
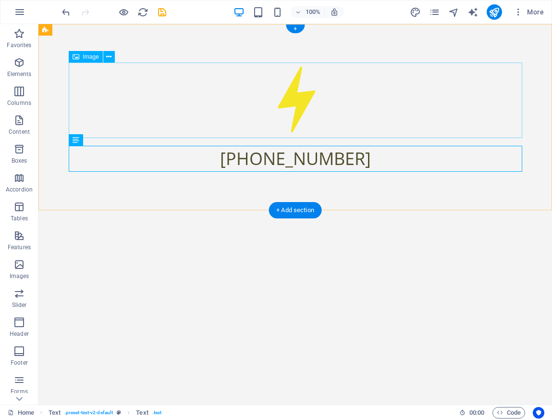
click at [412, 117] on figure at bounding box center [296, 99] width 454 height 75
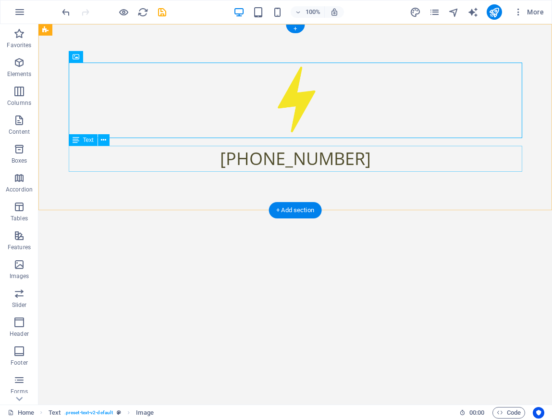
click at [309, 160] on div "[PHONE_NUMBER]" at bounding box center [296, 159] width 454 height 26
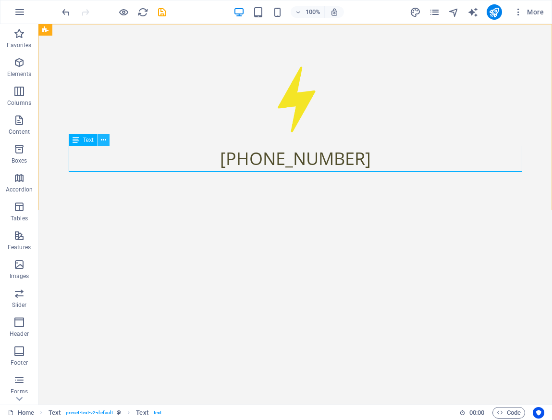
click at [103, 140] on icon at bounding box center [103, 140] width 5 height 10
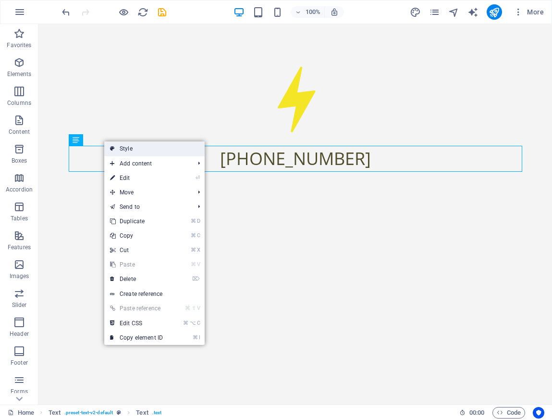
click at [134, 150] on link "Style" at bounding box center [154, 148] width 100 height 14
select select "preset-text-v2-default"
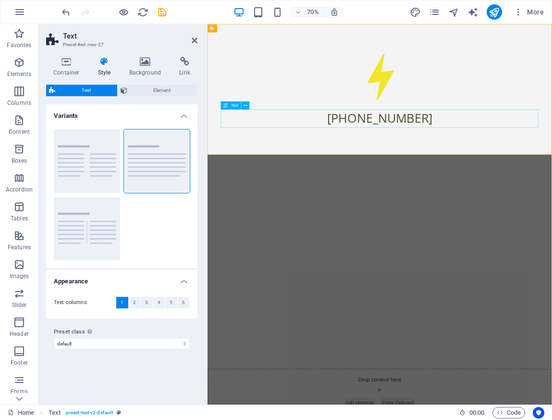
click at [462, 158] on div "[PHONE_NUMBER]" at bounding box center [454, 159] width 454 height 26
click at [462, 158] on div "[PHONE_NUMBER]" at bounding box center [454, 117] width 492 height 186
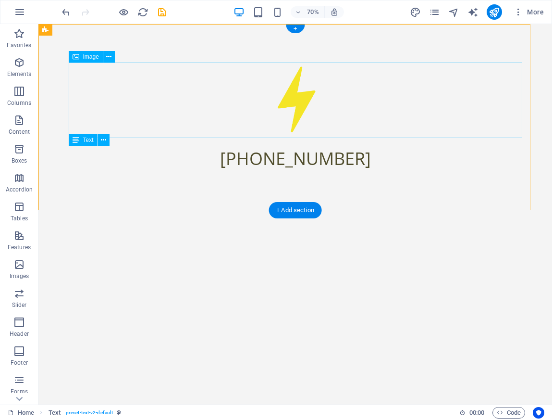
click at [377, 120] on figure at bounding box center [296, 99] width 454 height 75
select select "%"
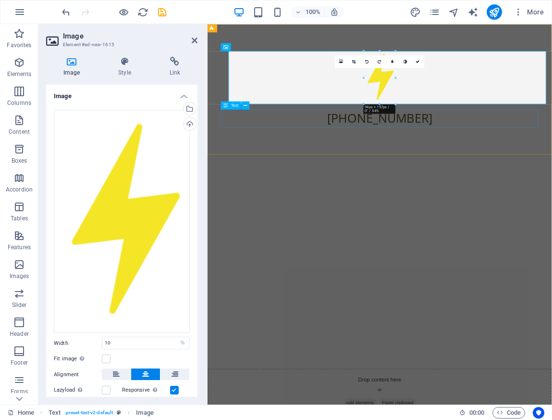
click at [449, 161] on div "[PHONE_NUMBER]" at bounding box center [454, 159] width 454 height 26
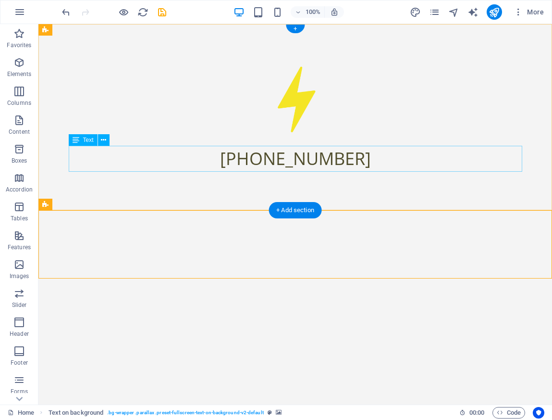
click at [298, 157] on div "[PHONE_NUMBER]" at bounding box center [296, 159] width 454 height 26
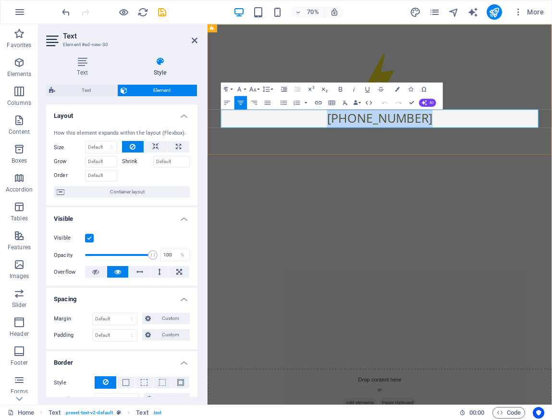
drag, startPoint x: 389, startPoint y: 159, endPoint x: 566, endPoint y: 161, distance: 176.9
click at [552, 161] on p "[PHONE_NUMBER]" at bounding box center [454, 159] width 454 height 26
click at [342, 89] on icon "button" at bounding box center [340, 89] width 3 height 5
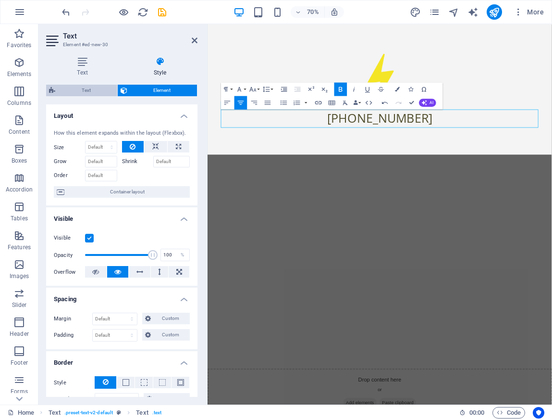
click at [104, 91] on span "Text" at bounding box center [86, 91] width 56 height 12
select select "preset-text-v2-default"
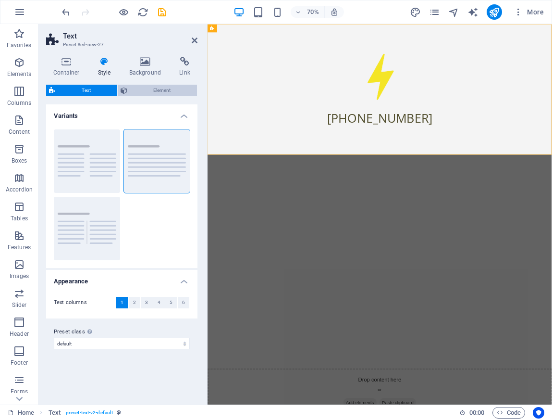
click at [133, 90] on span "Element" at bounding box center [162, 91] width 64 height 12
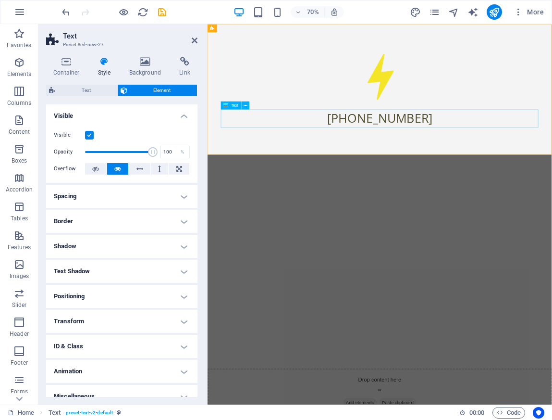
click at [458, 161] on div "[PHONE_NUMBER]" at bounding box center [454, 159] width 454 height 26
click at [444, 158] on div "[PHONE_NUMBER]" at bounding box center [454, 159] width 454 height 26
click at [444, 158] on div "[PHONE_NUMBER]" at bounding box center [454, 117] width 492 height 186
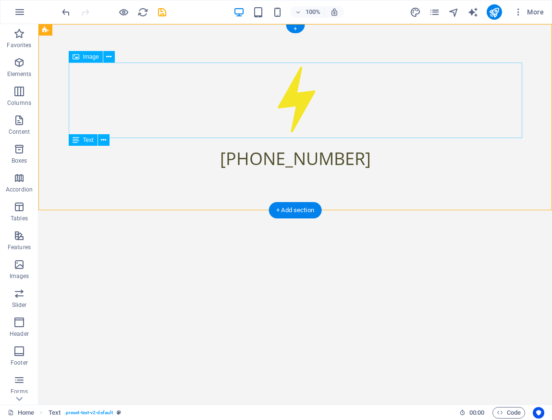
click at [373, 118] on figure at bounding box center [296, 99] width 454 height 75
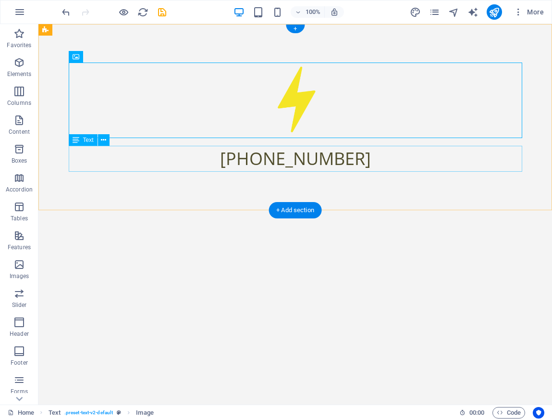
click at [300, 157] on div "[PHONE_NUMBER]" at bounding box center [296, 159] width 454 height 26
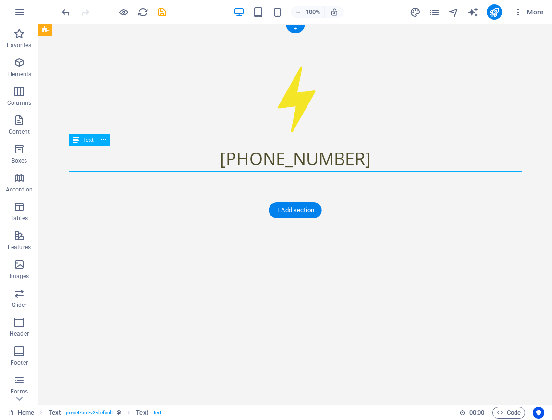
click at [300, 157] on div "[PHONE_NUMBER]" at bounding box center [296, 159] width 454 height 26
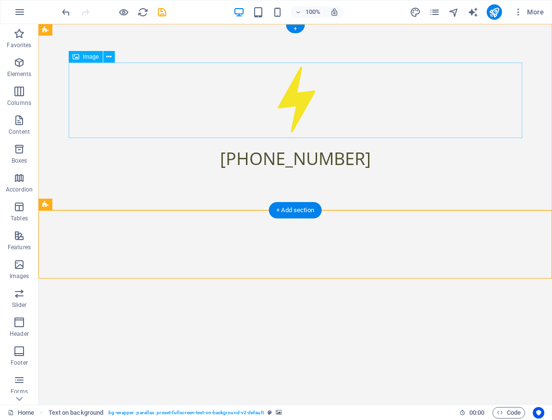
click at [298, 118] on figure at bounding box center [296, 99] width 454 height 75
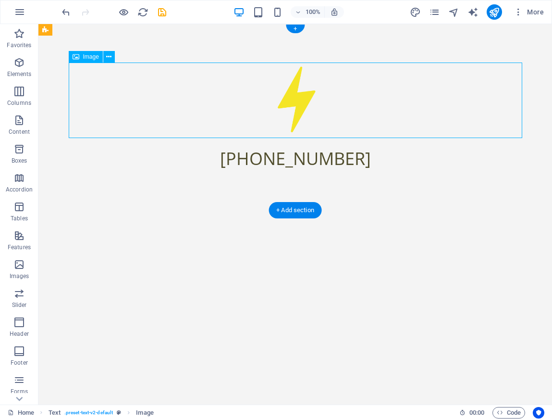
click at [300, 112] on figure at bounding box center [296, 99] width 454 height 75
select select "%"
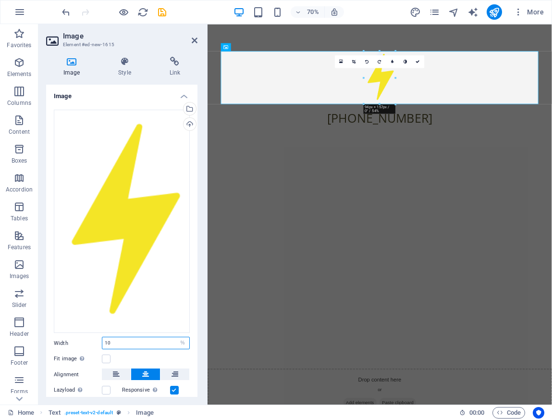
drag, startPoint x: 128, startPoint y: 343, endPoint x: 100, endPoint y: 341, distance: 28.4
click at [96, 339] on div "Width 10 Default auto px rem % em vh vw" at bounding box center [122, 342] width 136 height 12
type input "5"
click at [141, 354] on div "Fit image Automatically fit image to a fixed width and height" at bounding box center [122, 359] width 136 height 12
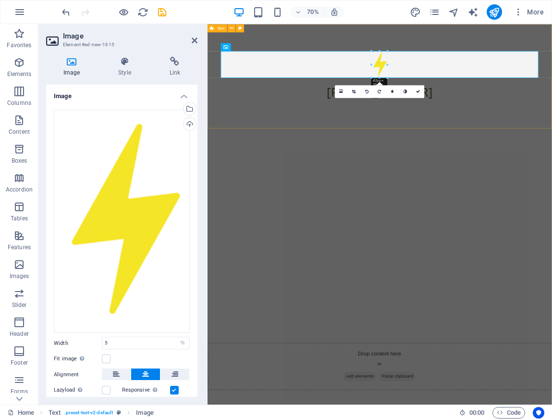
click at [546, 137] on div "[PHONE_NUMBER]" at bounding box center [454, 98] width 492 height 149
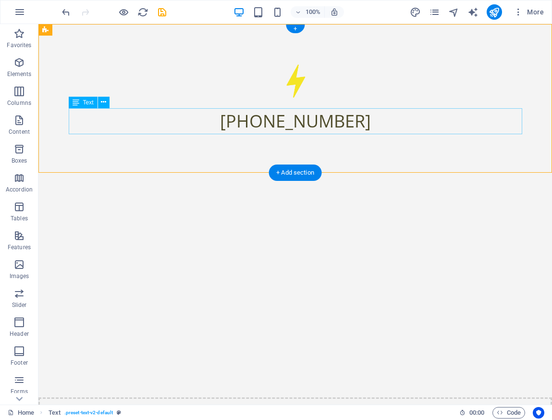
click at [290, 122] on div "[PHONE_NUMBER]" at bounding box center [296, 121] width 454 height 26
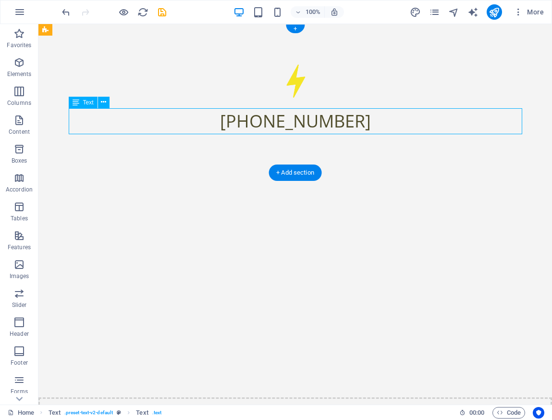
click at [290, 122] on div "[PHONE_NUMBER]" at bounding box center [296, 121] width 454 height 26
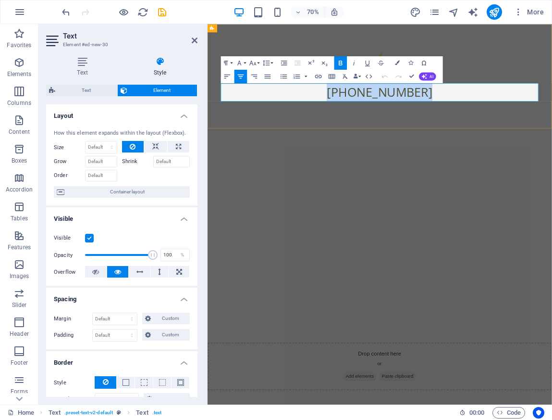
drag, startPoint x: 518, startPoint y: 121, endPoint x: 370, endPoint y: 121, distance: 147.5
click at [370, 121] on p "[PHONE_NUMBER]" at bounding box center [454, 121] width 454 height 26
click at [255, 63] on icon "button" at bounding box center [252, 62] width 7 height 5
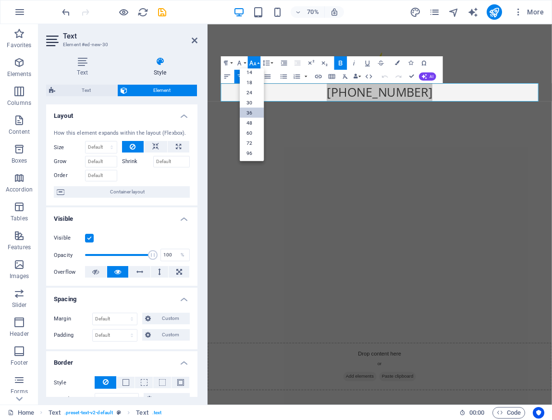
scroll to position [77, 0]
click at [254, 94] on link "24" at bounding box center [252, 92] width 24 height 10
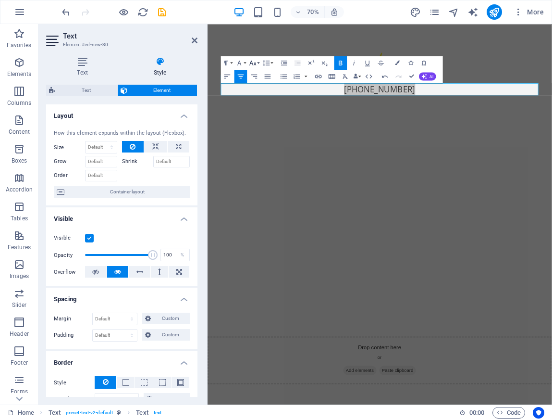
click at [256, 64] on icon "button" at bounding box center [252, 62] width 7 height 5
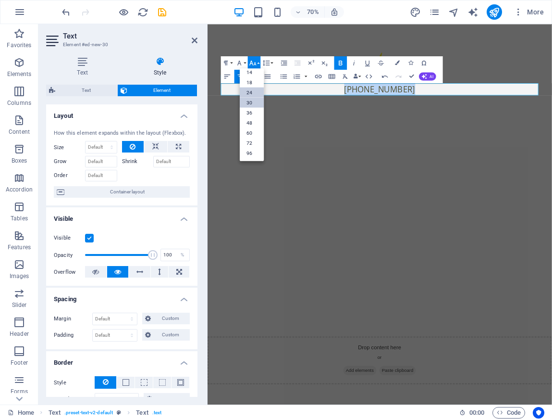
click at [253, 103] on link "30" at bounding box center [252, 102] width 24 height 10
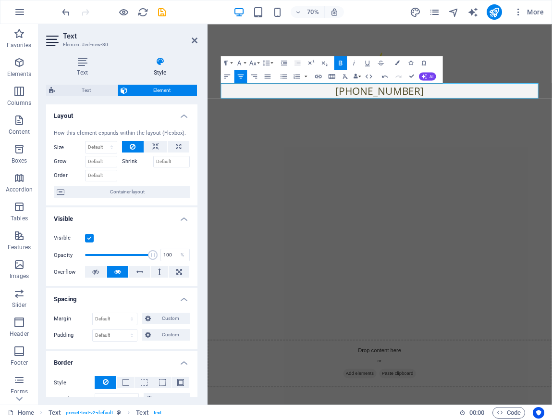
click at [337, 65] on icon "button" at bounding box center [341, 63] width 8 height 8
click at [338, 61] on icon "button" at bounding box center [341, 63] width 8 height 8
click at [243, 62] on button "Font Family" at bounding box center [241, 62] width 13 height 13
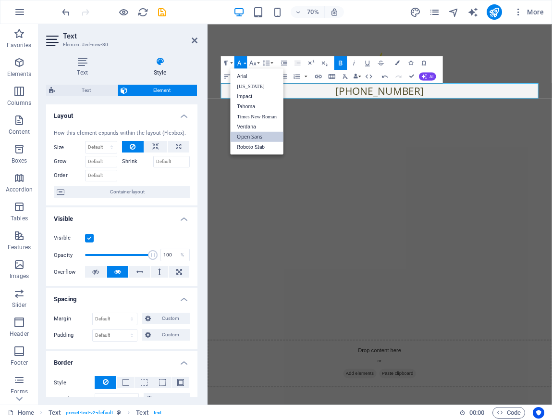
scroll to position [0, 0]
click at [247, 75] on link "Arial" at bounding box center [257, 76] width 53 height 10
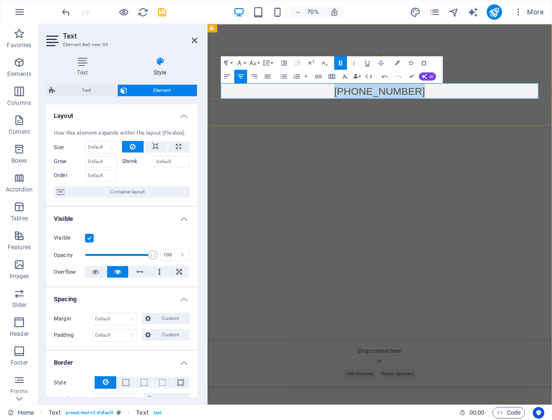
click at [452, 120] on span "[PHONE_NUMBER]" at bounding box center [454, 120] width 130 height 16
drag, startPoint x: 513, startPoint y: 120, endPoint x: 396, endPoint y: 117, distance: 117.8
click at [396, 117] on p "[PHONE_NUMBER]" at bounding box center [454, 119] width 454 height 22
click at [397, 63] on icon "button" at bounding box center [397, 62] width 5 height 5
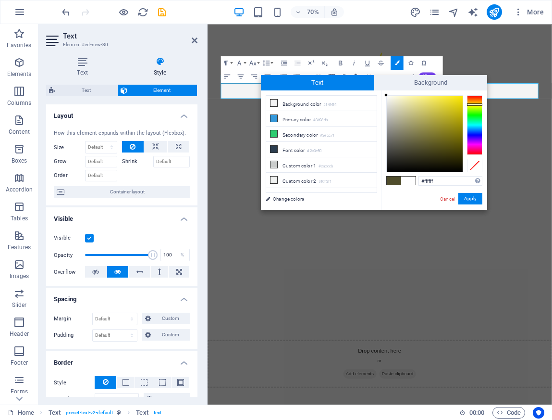
drag, startPoint x: 397, startPoint y: 104, endPoint x: 380, endPoint y: 90, distance: 22.6
click at [380, 90] on div "less Background color #f4f4f4 Primary color #3498db Secondary color #2ecc71 Fon…" at bounding box center [374, 149] width 226 height 119
type input "#fefefe"
click at [386, 96] on div at bounding box center [385, 95] width 3 height 3
click at [469, 198] on button "Apply" at bounding box center [471, 199] width 24 height 12
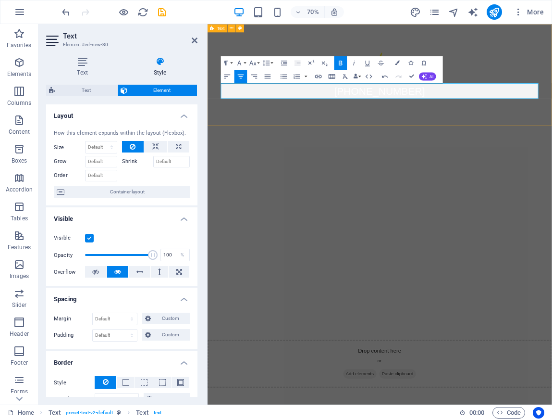
click at [552, 143] on div "[PHONE_NUMBER]" at bounding box center [454, 96] width 492 height 145
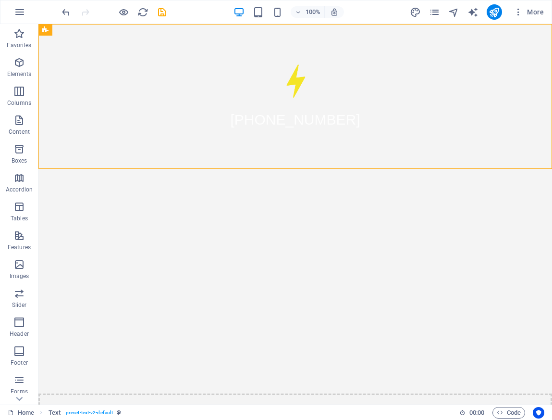
click at [78, 277] on html "Skip to main content +569 6589 2080 Drop content here or Add elements Paste cli…" at bounding box center [295, 242] width 514 height 437
click at [24, 17] on icon "button" at bounding box center [20, 12] width 12 height 12
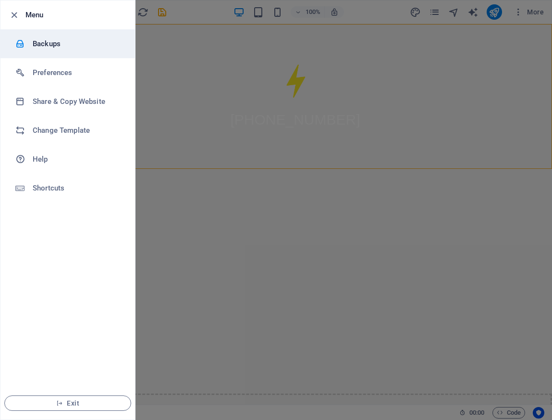
click at [41, 43] on h6 "Backups" at bounding box center [77, 44] width 89 height 12
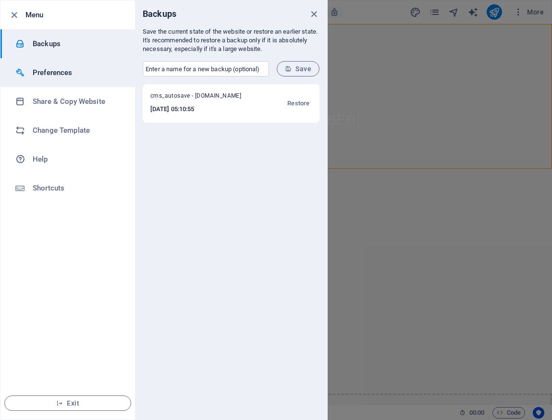
click at [54, 73] on h6 "Preferences" at bounding box center [77, 73] width 89 height 12
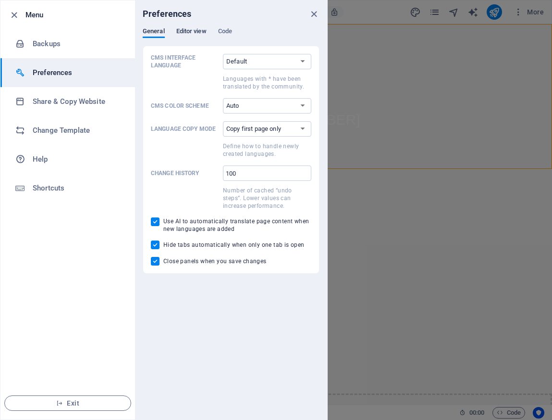
click at [198, 33] on span "Editor view" at bounding box center [191, 31] width 30 height 13
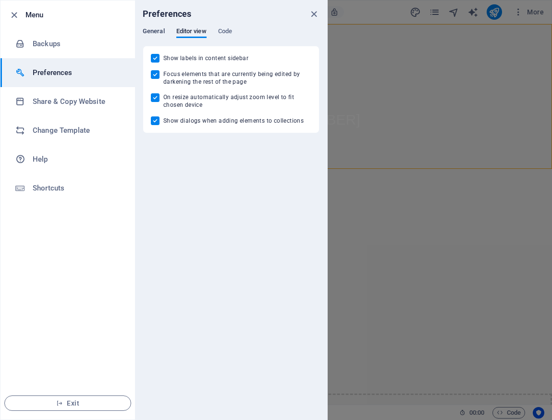
click at [164, 32] on span "General" at bounding box center [154, 31] width 22 height 13
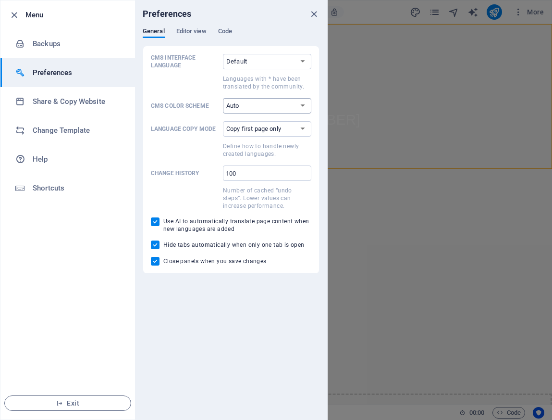
click at [309, 106] on select "Auto Dark Light" at bounding box center [267, 105] width 88 height 15
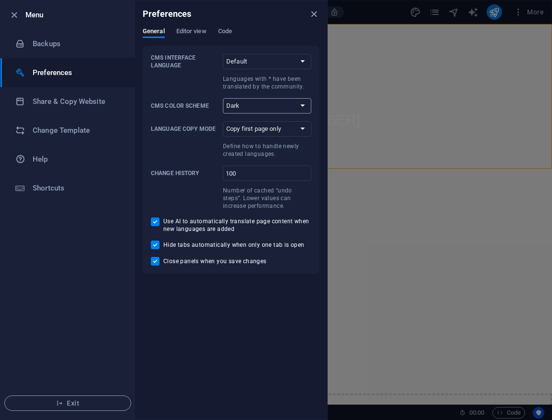
click at [305, 106] on select "Auto Dark Light" at bounding box center [267, 105] width 88 height 15
select select "auto"
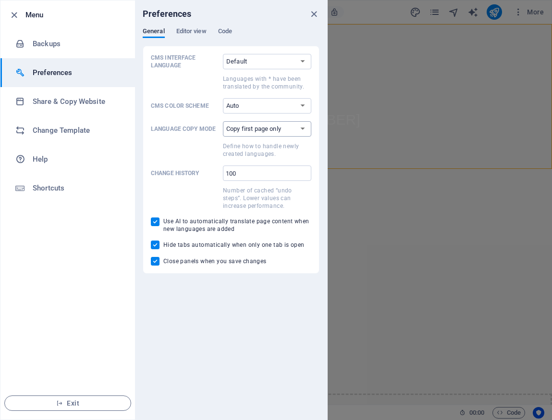
click at [301, 125] on select "Copy first page only Copy all pages" at bounding box center [267, 128] width 88 height 15
click at [17, 14] on icon "button" at bounding box center [14, 15] width 11 height 11
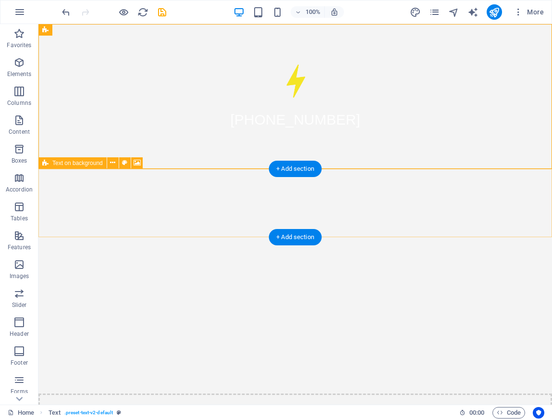
click at [82, 393] on div "Drop content here or Add elements Paste clipboard" at bounding box center [295, 427] width 514 height 68
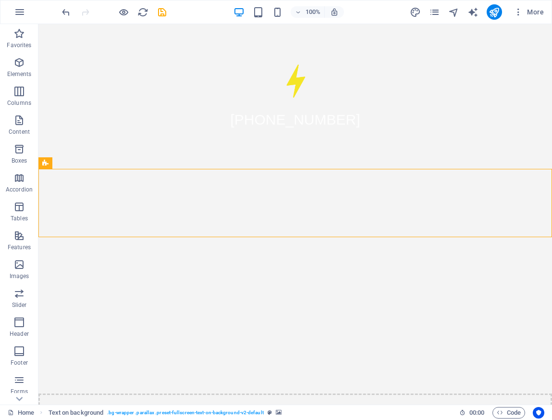
click at [193, 290] on html "Skip to main content +569 6589 2080 Drop content here or Add elements Paste cli…" at bounding box center [295, 242] width 514 height 437
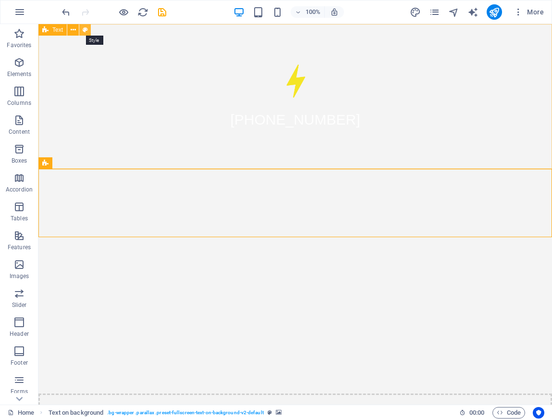
click at [83, 30] on icon at bounding box center [85, 30] width 5 height 10
select select "preset-text-v2-default"
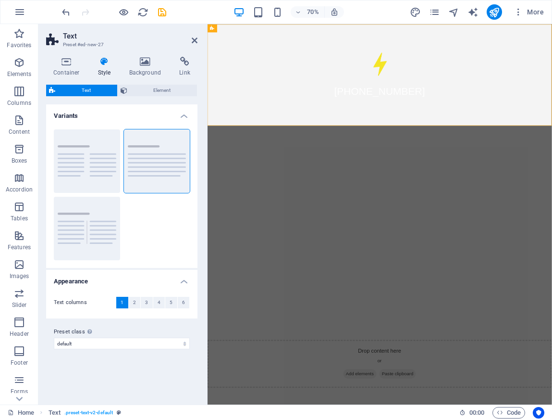
click at [104, 66] on h4 "Style" at bounding box center [106, 67] width 31 height 20
click at [142, 94] on span "Element" at bounding box center [162, 91] width 64 height 12
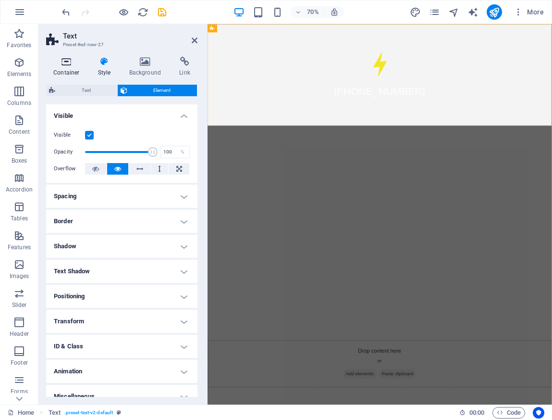
click at [64, 62] on icon at bounding box center [66, 62] width 41 height 10
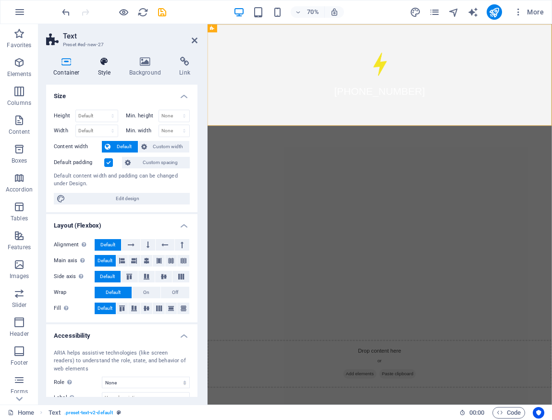
click at [99, 62] on icon at bounding box center [104, 62] width 27 height 10
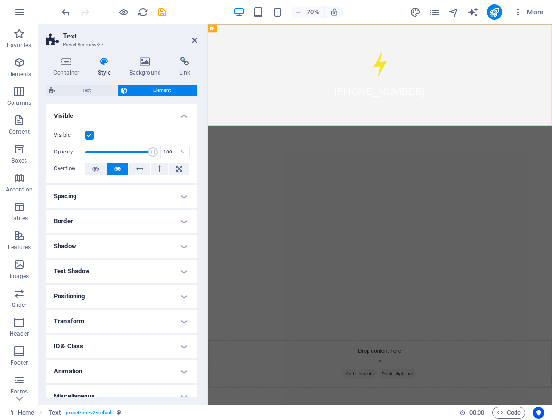
click at [183, 197] on h4 "Spacing" at bounding box center [121, 196] width 151 height 23
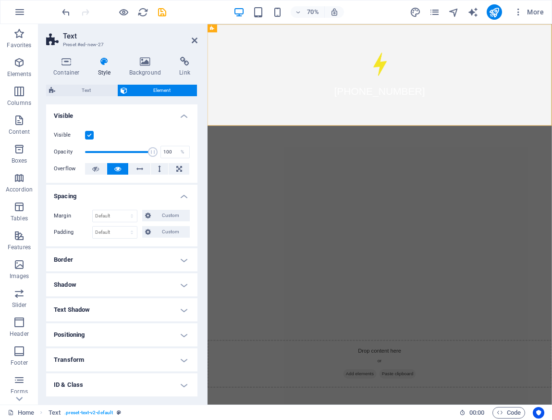
click at [183, 197] on h4 "Spacing" at bounding box center [121, 193] width 151 height 17
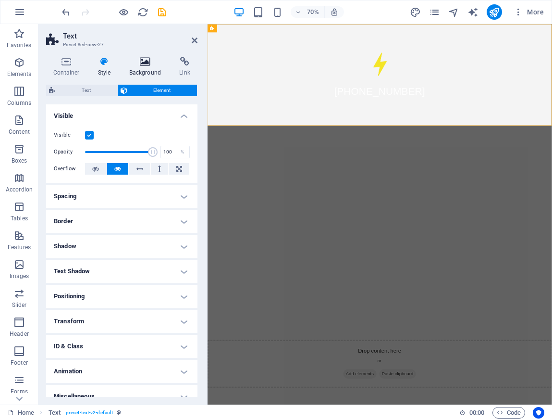
click at [150, 62] on icon at bounding box center [145, 62] width 47 height 10
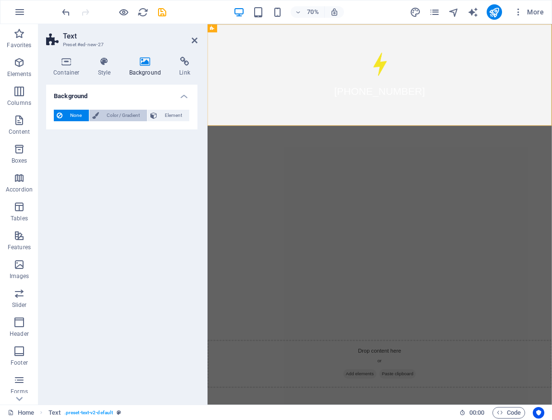
click at [112, 119] on span "Color / Gradient" at bounding box center [123, 116] width 42 height 12
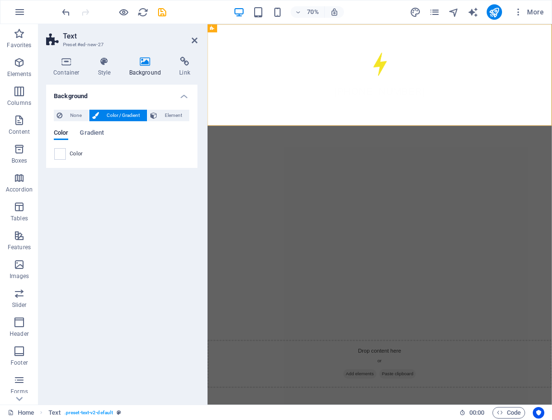
click at [53, 157] on div "None Color / Gradient Element Stretch background to full-width Color overlay Pl…" at bounding box center [121, 135] width 151 height 66
click at [63, 154] on span at bounding box center [60, 154] width 11 height 11
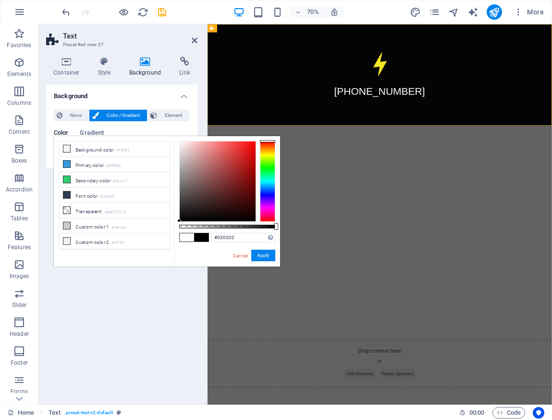
type input "#000000"
drag, startPoint x: 183, startPoint y: 213, endPoint x: 173, endPoint y: 229, distance: 19.0
click at [173, 229] on div "less Background color #f4f4f4 Primary color #3498db Secondary color #2ecc71 Fon…" at bounding box center [167, 201] width 226 height 130
click at [265, 252] on button "Apply" at bounding box center [263, 255] width 24 height 12
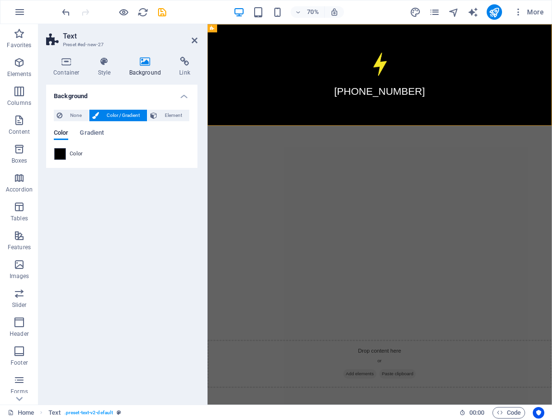
click at [61, 153] on span at bounding box center [60, 154] width 11 height 11
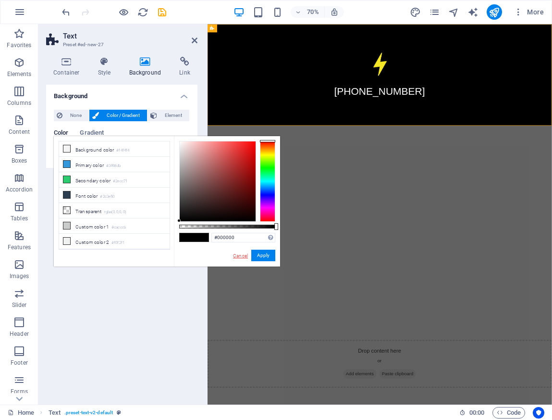
click at [239, 259] on link "Cancel" at bounding box center [240, 255] width 17 height 7
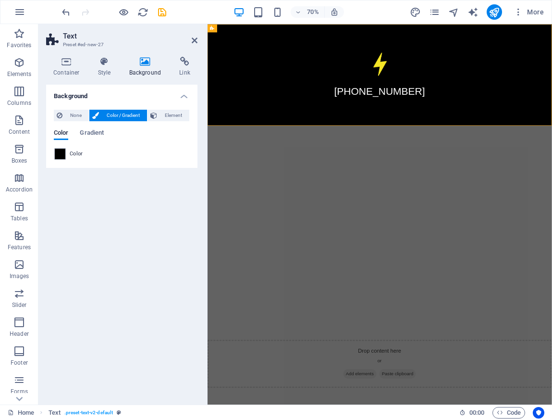
click at [240, 318] on html "Skip to main content +569 6589 2080 Drop content here or Add elements Paste cli…" at bounding box center [454, 283] width 492 height 519
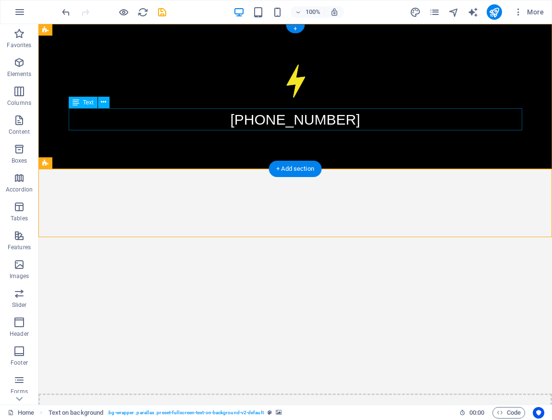
click at [135, 128] on div "[PHONE_NUMBER]" at bounding box center [296, 119] width 454 height 22
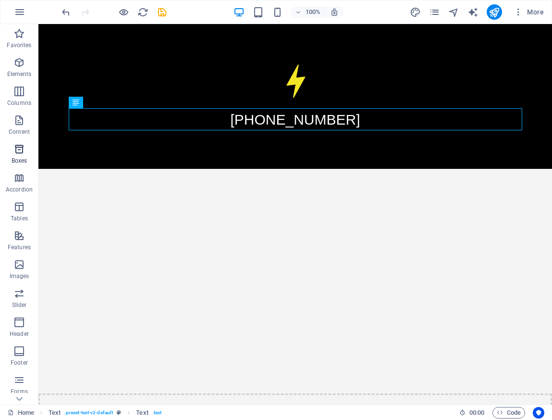
click at [32, 156] on span "Boxes" at bounding box center [19, 154] width 38 height 23
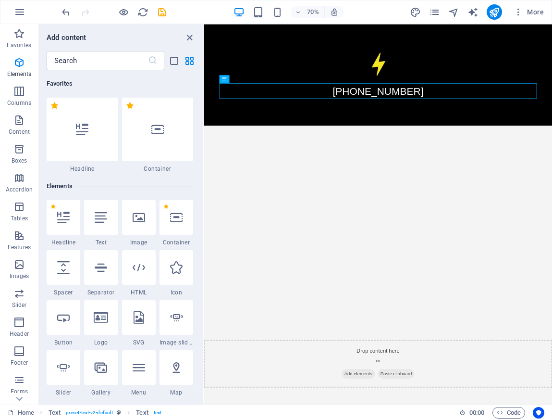
scroll to position [2651, 0]
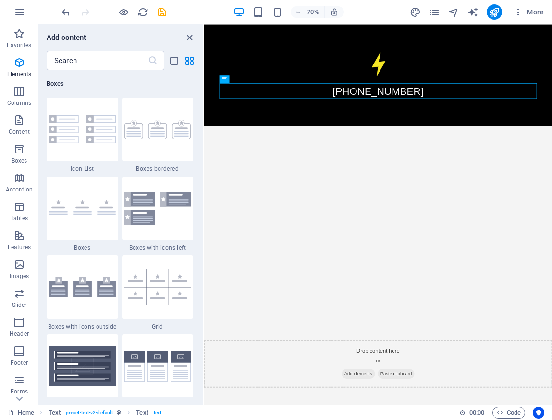
click at [306, 245] on html "Skip to main content +569 6589 2080 Drop content here or Add elements Paste cli…" at bounding box center [453, 283] width 498 height 519
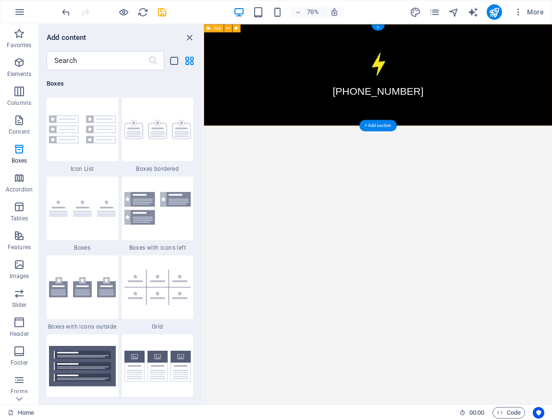
click at [318, 159] on div "[PHONE_NUMBER]" at bounding box center [453, 96] width 498 height 145
click at [403, 168] on div "[PHONE_NUMBER]" at bounding box center [453, 96] width 498 height 145
click at [212, 27] on div "Text" at bounding box center [214, 28] width 20 height 8
click at [451, 14] on icon "navigator" at bounding box center [453, 12] width 11 height 11
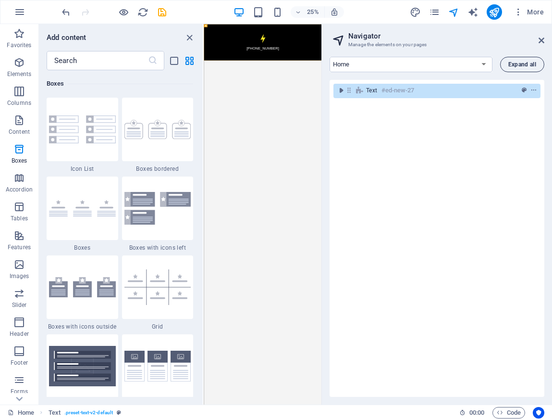
click at [515, 62] on span "Expand all" at bounding box center [522, 65] width 28 height 6
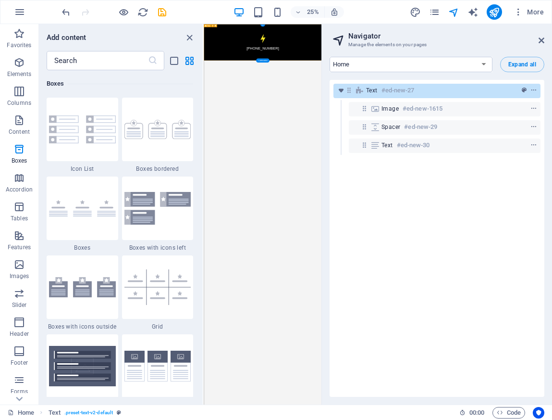
click at [269, 166] on div "[PHONE_NUMBER]" at bounding box center [439, 96] width 471 height 145
click at [475, 62] on select "Home Subpage Legal Notice Privacy New Collection: Single Page Layout Real Estat…" at bounding box center [411, 64] width 163 height 15
click at [543, 38] on icon at bounding box center [542, 41] width 6 height 8
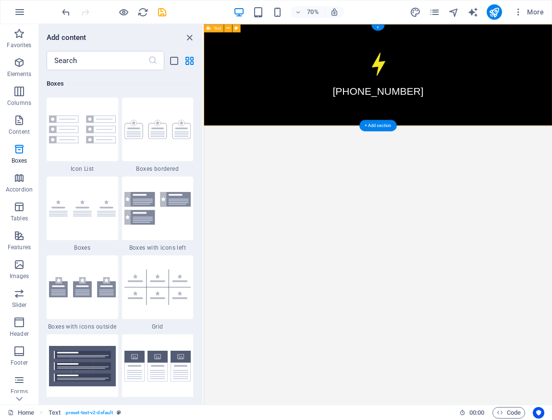
click at [297, 166] on div "[PHONE_NUMBER]" at bounding box center [453, 96] width 498 height 145
click at [235, 27] on icon at bounding box center [237, 28] width 4 height 7
select select "preset-text-v2-default"
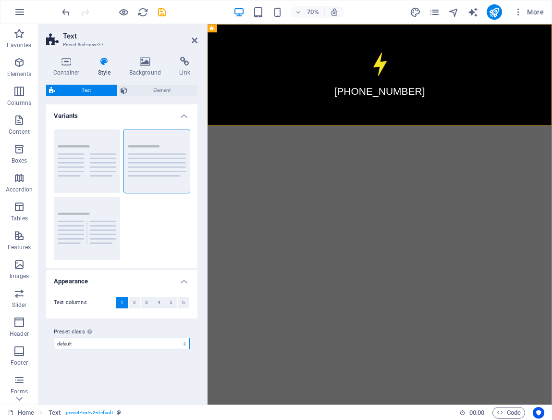
click at [107, 344] on select "columns about-text default cta-1 cta-2 Add preset class" at bounding box center [122, 343] width 136 height 12
click at [153, 86] on span "Element" at bounding box center [162, 91] width 64 height 12
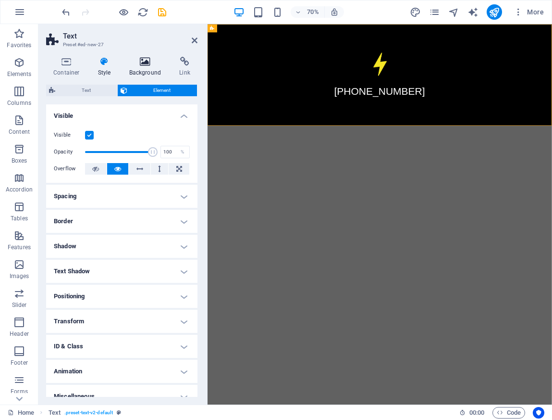
click at [143, 69] on h4 "Background" at bounding box center [147, 67] width 50 height 20
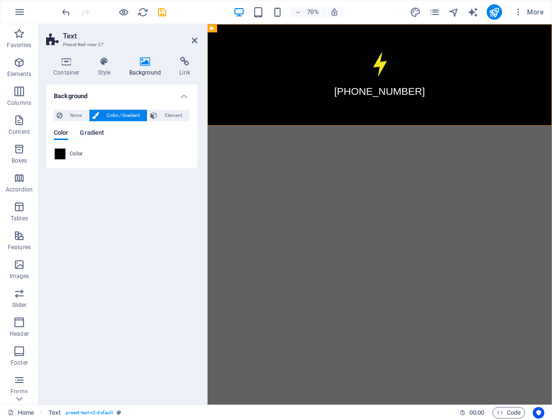
click at [93, 133] on span "Gradient" at bounding box center [92, 133] width 24 height 13
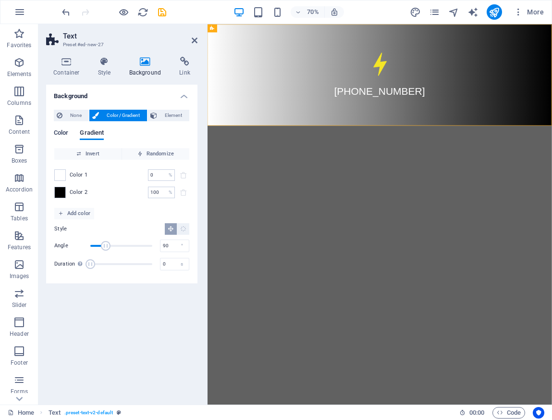
click at [58, 134] on span "Color" at bounding box center [61, 133] width 14 height 13
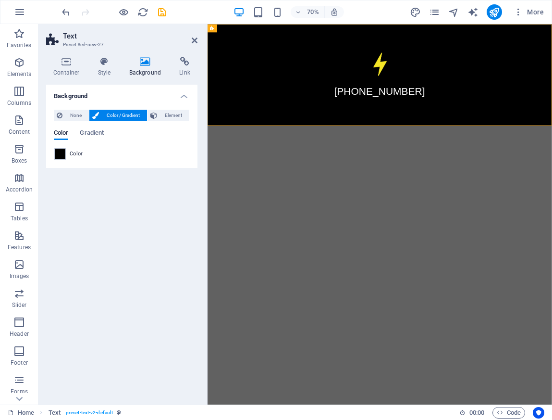
click at [167, 146] on div "Color Gradient" at bounding box center [122, 138] width 136 height 18
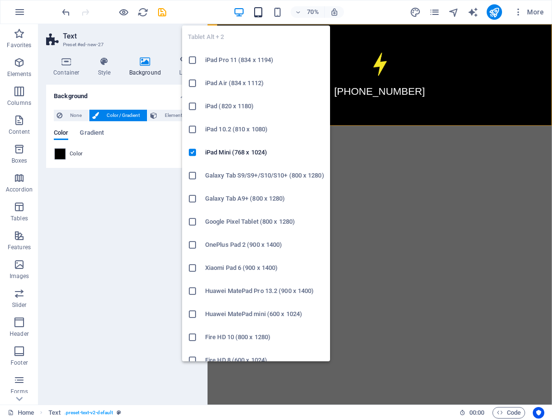
click at [256, 11] on icon "button" at bounding box center [258, 12] width 11 height 11
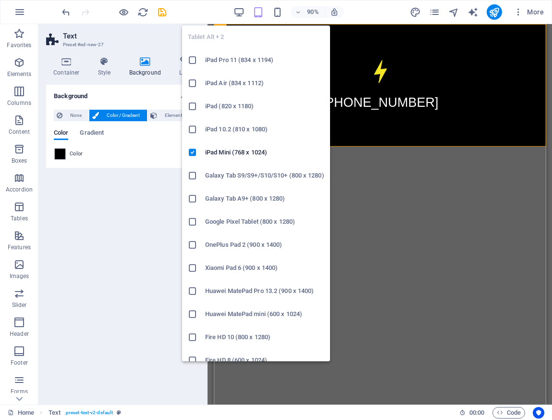
click at [256, 11] on icon "button" at bounding box center [258, 12] width 11 height 11
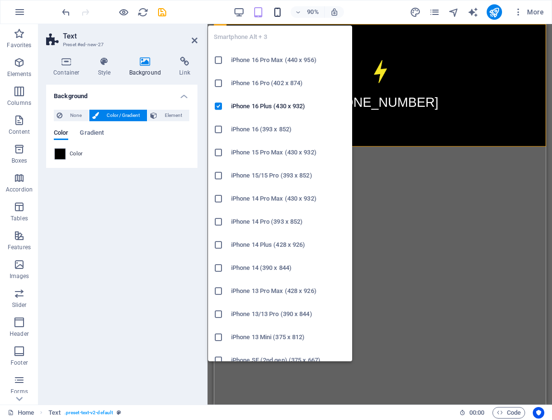
click at [275, 12] on icon "button" at bounding box center [277, 12] width 11 height 11
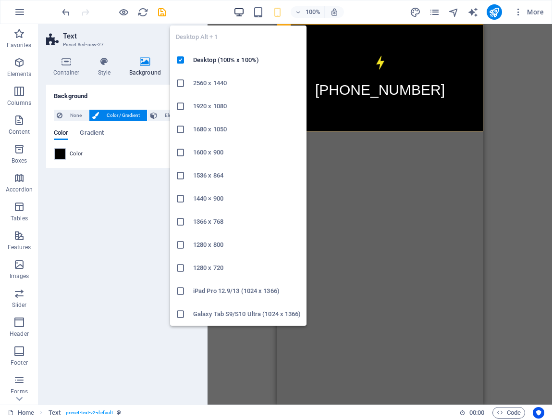
click at [239, 12] on icon "button" at bounding box center [239, 12] width 11 height 11
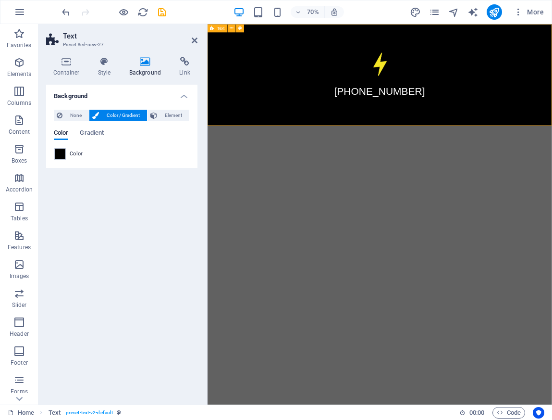
click at [319, 163] on div "[PHONE_NUMBER]" at bounding box center [454, 96] width 492 height 145
click at [234, 27] on button at bounding box center [232, 28] width 8 height 8
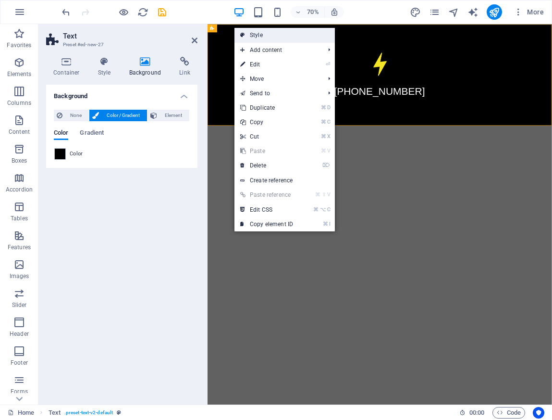
click at [295, 36] on link "Style" at bounding box center [285, 35] width 100 height 14
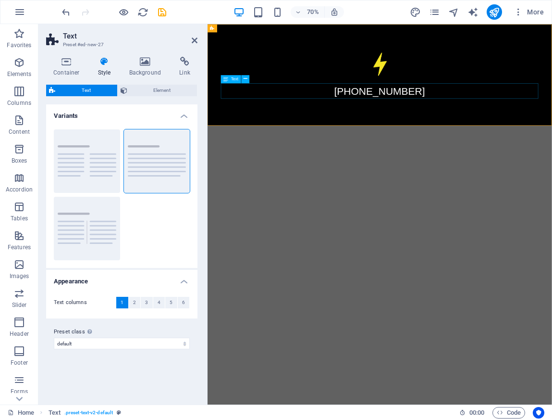
click at [250, 112] on div "[PHONE_NUMBER]" at bounding box center [454, 119] width 454 height 22
click at [251, 165] on div "[PHONE_NUMBER]" at bounding box center [454, 96] width 492 height 145
click at [348, 169] on html "Skip to main content +569 6589 2080" at bounding box center [454, 96] width 492 height 145
click at [232, 28] on icon at bounding box center [232, 28] width 4 height 7
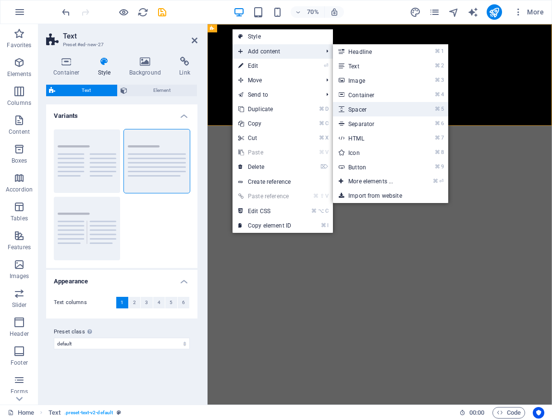
click at [389, 108] on link "⌘ 5 Spacer" at bounding box center [372, 109] width 79 height 14
select select "px"
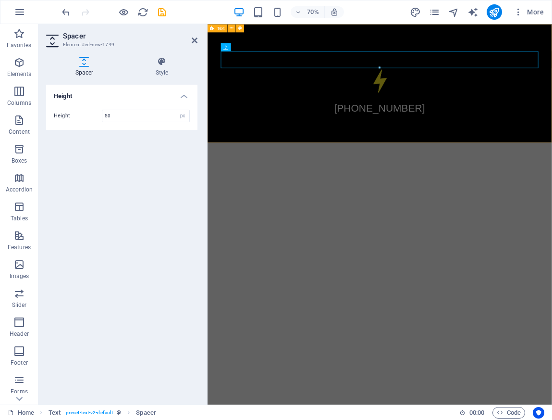
click at [409, 179] on div "[PHONE_NUMBER]" at bounding box center [454, 108] width 492 height 169
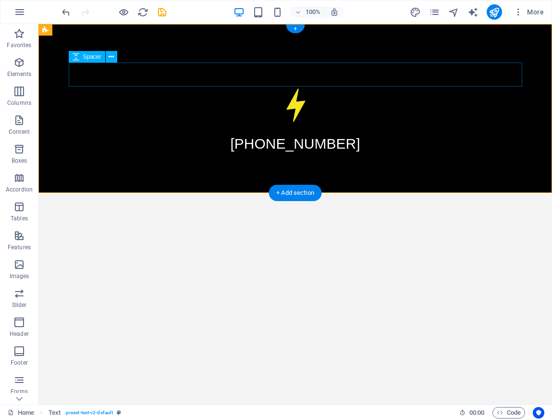
click at [302, 65] on div at bounding box center [296, 74] width 454 height 24
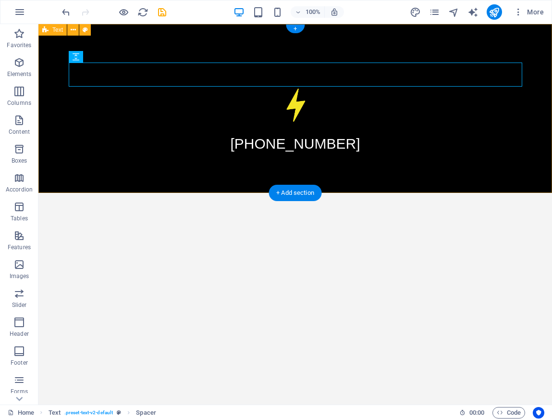
click at [240, 192] on div "[PHONE_NUMBER]" at bounding box center [295, 108] width 514 height 169
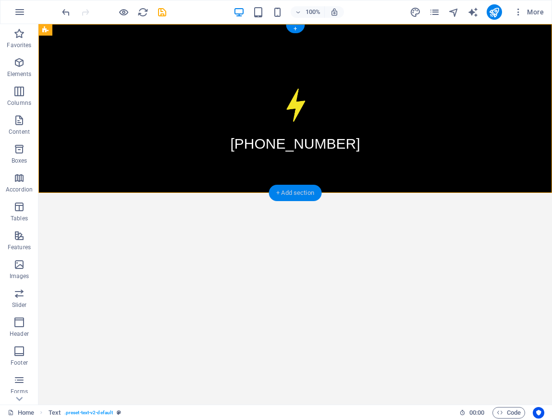
drag, startPoint x: 284, startPoint y: 191, endPoint x: 168, endPoint y: 286, distance: 150.3
click at [284, 191] on div "+ Add section" at bounding box center [295, 193] width 53 height 16
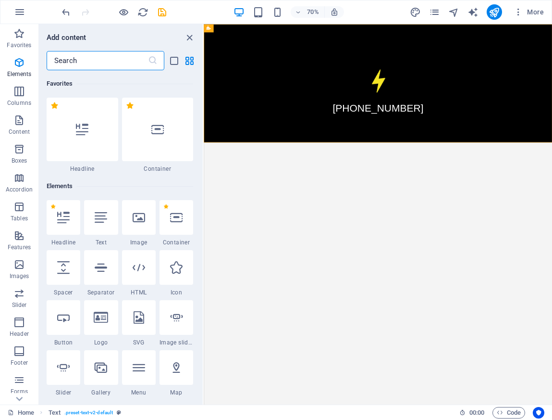
scroll to position [1682, 0]
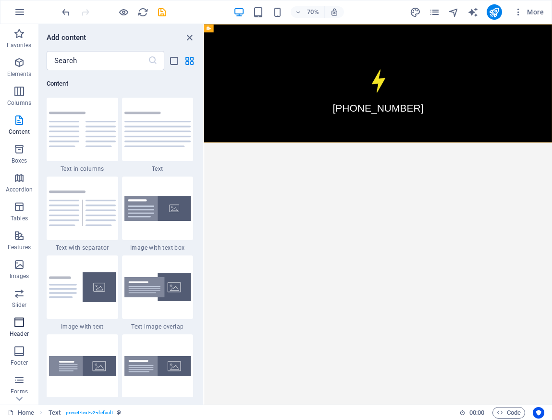
click at [25, 323] on span "Header" at bounding box center [19, 327] width 38 height 23
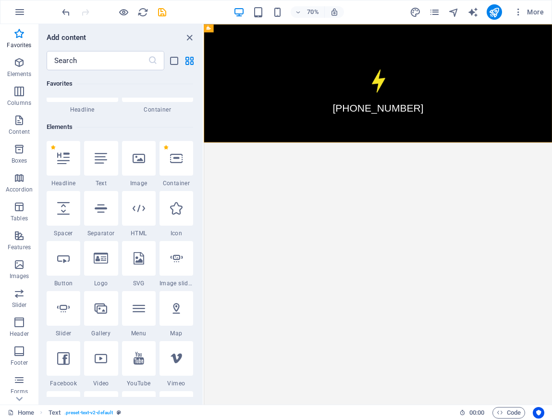
scroll to position [60, 0]
click at [18, 322] on icon "button" at bounding box center [19, 322] width 12 height 12
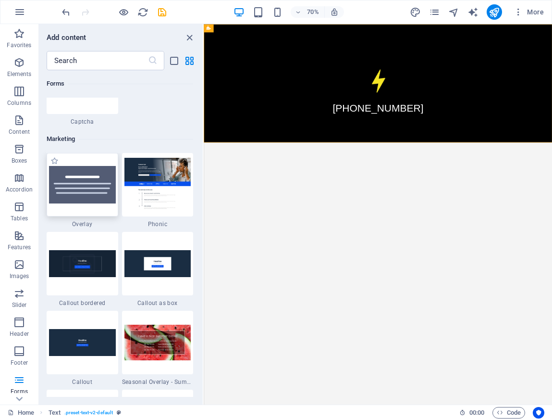
scroll to position [7775, 0]
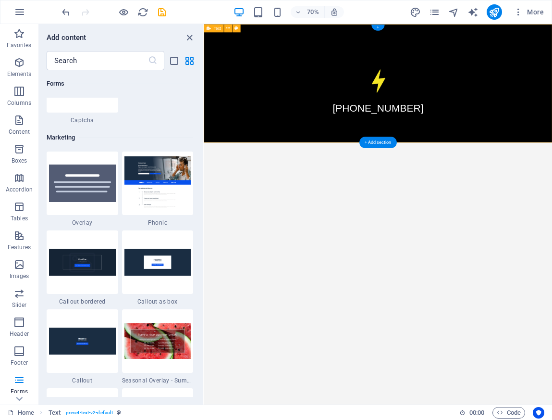
click at [353, 178] on div "[PHONE_NUMBER]" at bounding box center [453, 108] width 498 height 169
click at [263, 193] on html "Skip to main content +569 6589 2080" at bounding box center [453, 108] width 498 height 169
click at [229, 27] on icon at bounding box center [228, 28] width 4 height 7
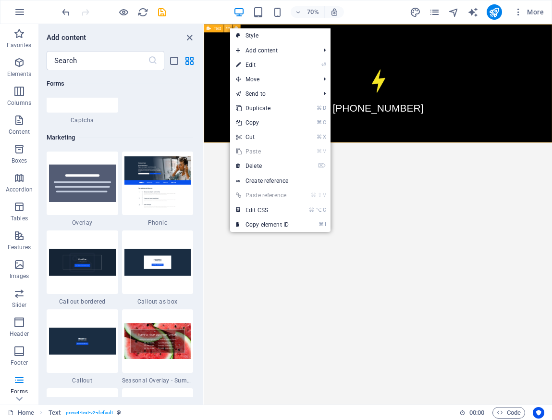
click at [229, 27] on icon at bounding box center [228, 28] width 4 height 7
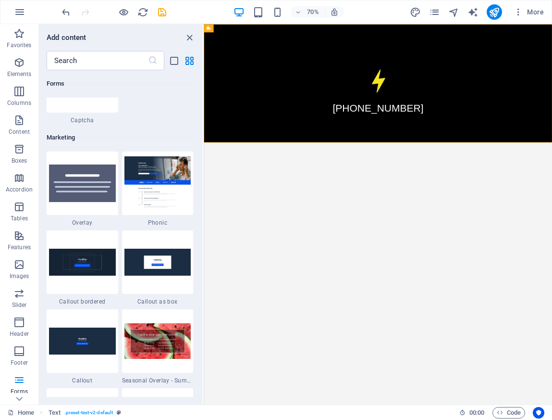
click at [552, 193] on html "Skip to main content +569 6589 2080" at bounding box center [453, 108] width 498 height 169
click at [482, 193] on html "Skip to main content +569 6589 2080" at bounding box center [453, 108] width 498 height 169
click at [22, 40] on span "Favorites" at bounding box center [19, 39] width 38 height 23
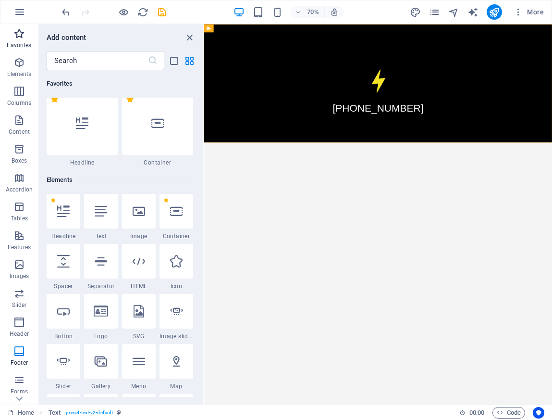
scroll to position [0, 0]
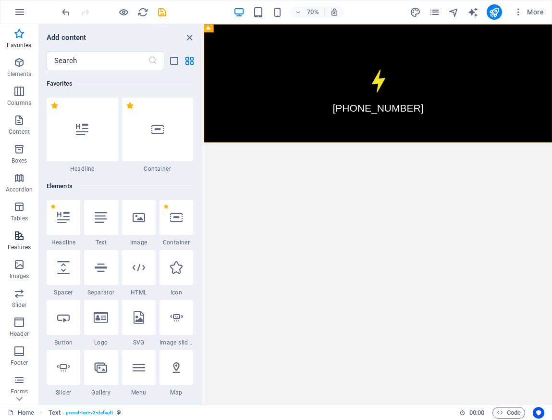
click at [18, 246] on p "Features" at bounding box center [19, 247] width 23 height 8
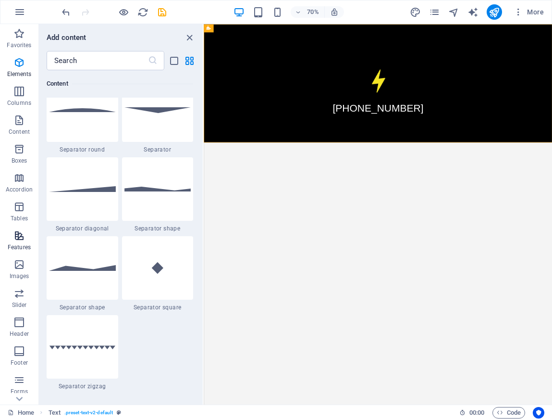
scroll to position [3746, 0]
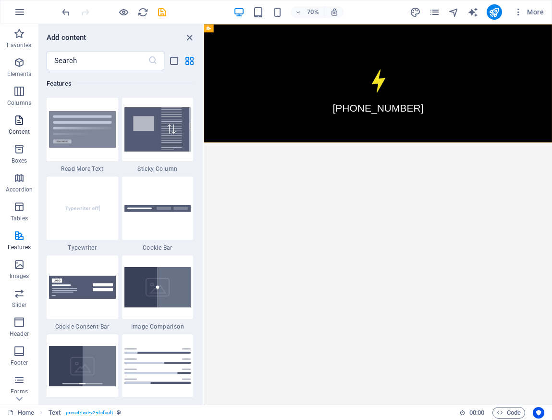
click at [24, 124] on icon "button" at bounding box center [19, 120] width 12 height 12
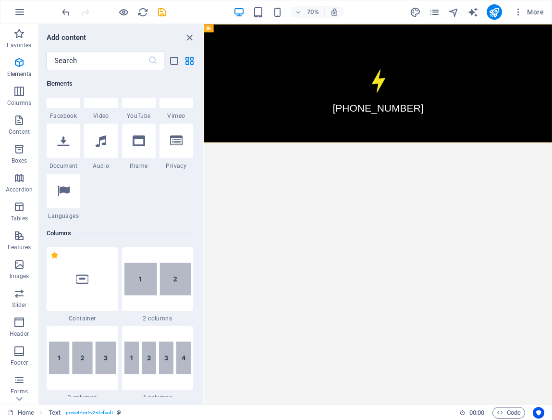
scroll to position [0, 0]
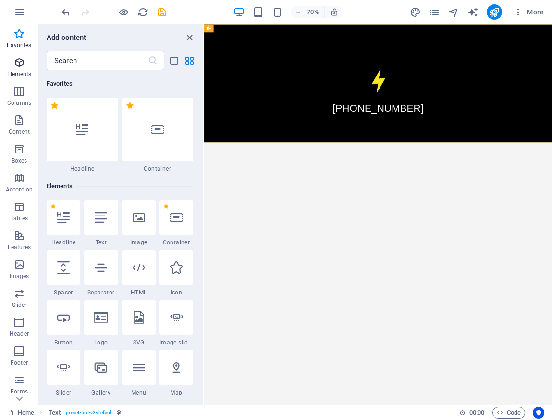
click at [12, 64] on span "Elements" at bounding box center [19, 68] width 38 height 23
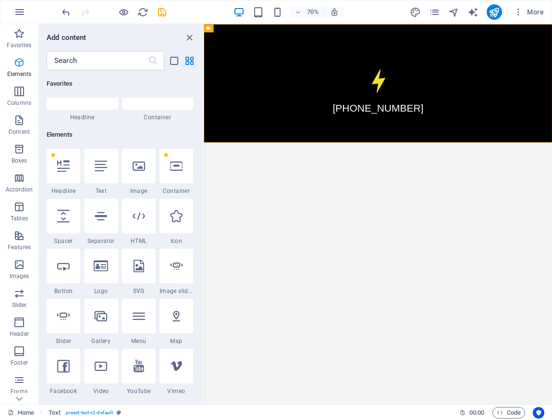
scroll to position [102, 0]
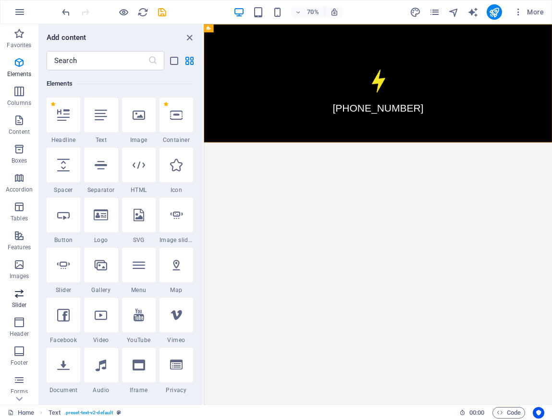
click at [22, 296] on icon "button" at bounding box center [19, 293] width 12 height 12
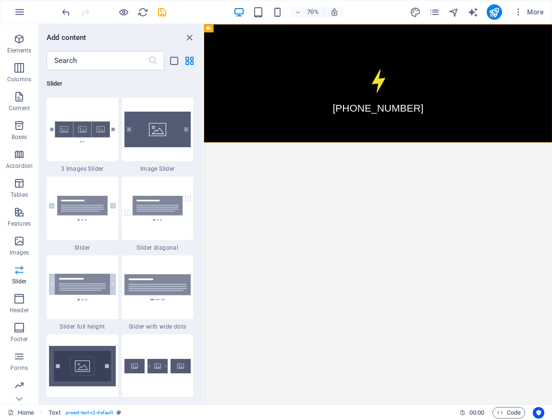
scroll to position [52, 0]
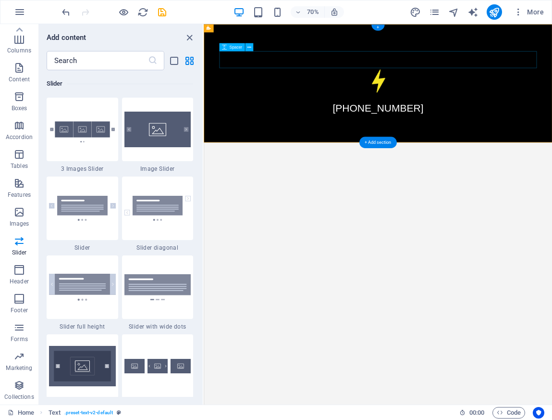
click at [420, 71] on div at bounding box center [453, 74] width 454 height 24
click at [248, 48] on icon at bounding box center [250, 46] width 4 height 7
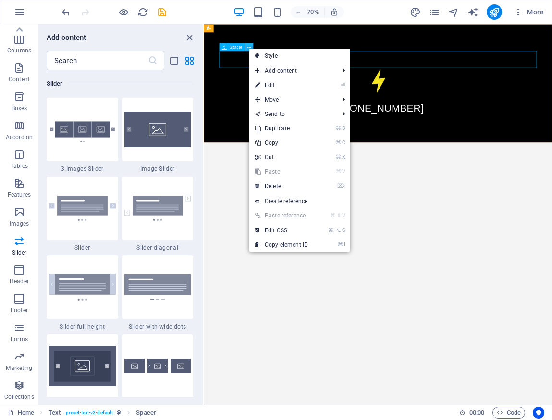
click at [248, 48] on icon at bounding box center [250, 46] width 4 height 7
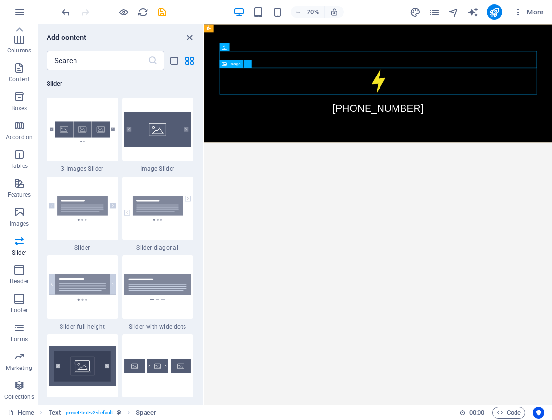
click at [237, 65] on span "Image" at bounding box center [234, 64] width 11 height 4
click at [306, 74] on div at bounding box center [453, 74] width 454 height 24
click at [302, 76] on div at bounding box center [453, 74] width 454 height 24
select select "px"
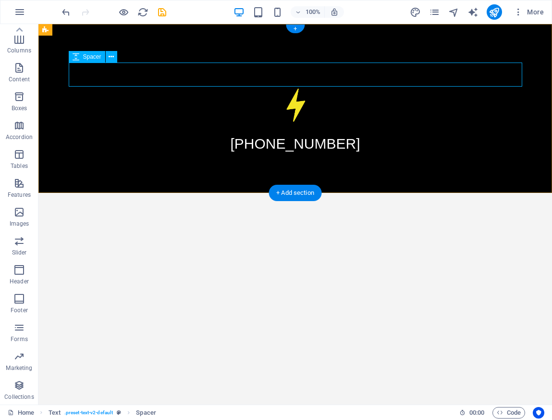
select select "px"
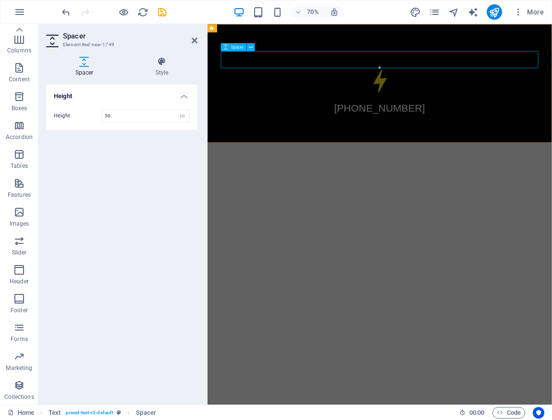
click at [231, 84] on div at bounding box center [454, 74] width 454 height 24
click at [239, 76] on div at bounding box center [454, 74] width 454 height 24
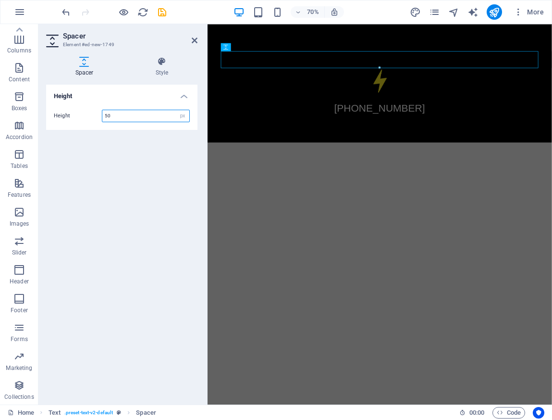
click at [138, 121] on input "50" at bounding box center [145, 116] width 87 height 12
drag, startPoint x: 122, startPoint y: 118, endPoint x: 98, endPoint y: 108, distance: 25.9
click at [99, 114] on div "Height 50 px rem vh vw" at bounding box center [122, 116] width 136 height 12
type input "200"
click at [145, 135] on div "Height Height 200 px rem vh vw" at bounding box center [121, 241] width 151 height 312
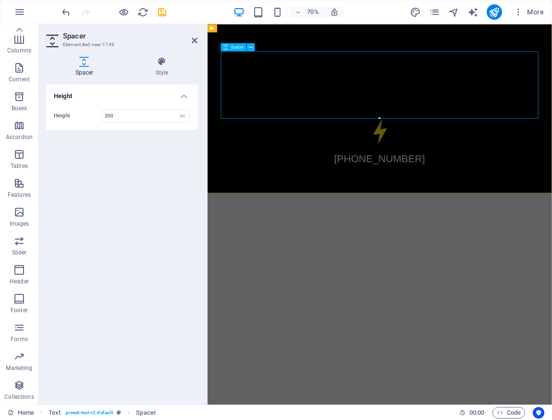
click at [236, 46] on span "Spacer" at bounding box center [237, 47] width 13 height 4
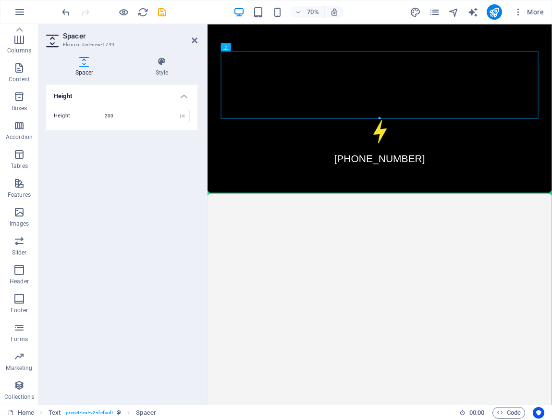
drag, startPoint x: 443, startPoint y: 70, endPoint x: 284, endPoint y: 250, distance: 240.8
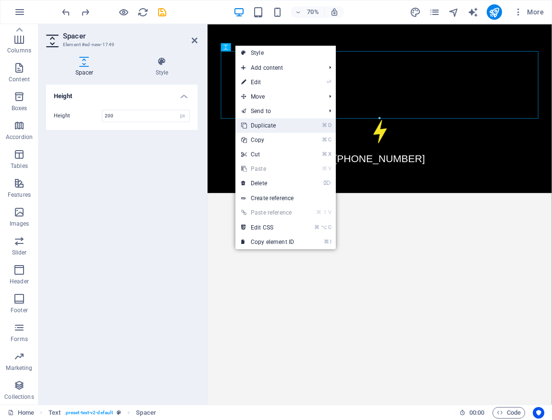
click at [288, 123] on link "⌘ D Duplicate" at bounding box center [268, 125] width 64 height 14
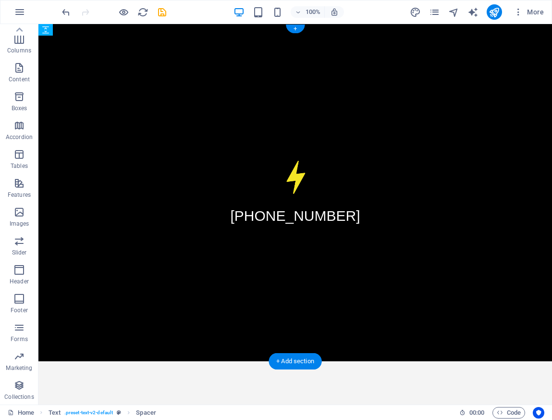
drag, startPoint x: 124, startPoint y: 176, endPoint x: 120, endPoint y: 318, distance: 141.4
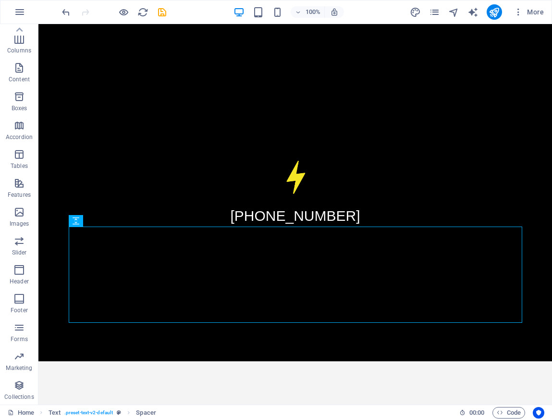
click at [400, 361] on html "Skip to main content +569 6589 2080" at bounding box center [295, 192] width 514 height 337
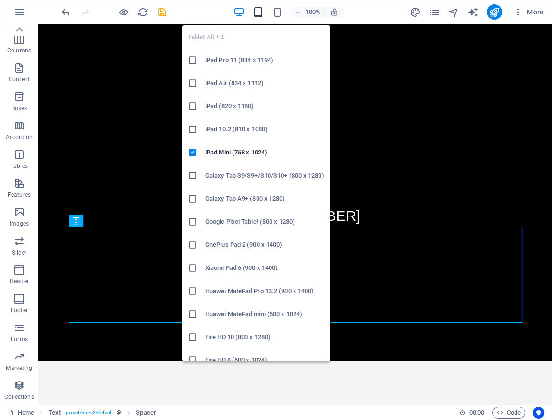
click at [263, 12] on icon "button" at bounding box center [258, 12] width 11 height 11
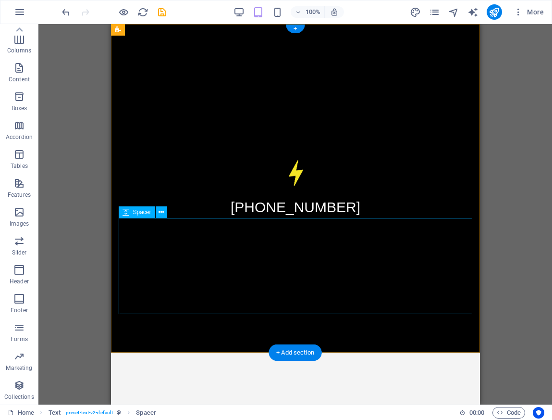
click at [175, 240] on div at bounding box center [295, 266] width 354 height 96
select select "px"
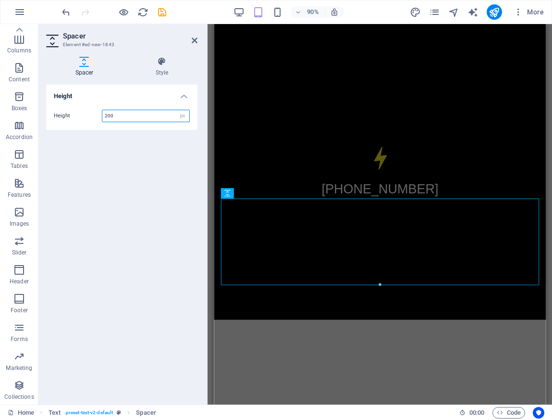
click at [123, 116] on input "200" at bounding box center [145, 116] width 87 height 12
drag, startPoint x: 107, startPoint y: 115, endPoint x: 98, endPoint y: 115, distance: 9.1
click at [98, 115] on div "Height 200 px rem vh vw" at bounding box center [122, 116] width 136 height 12
type input "300"
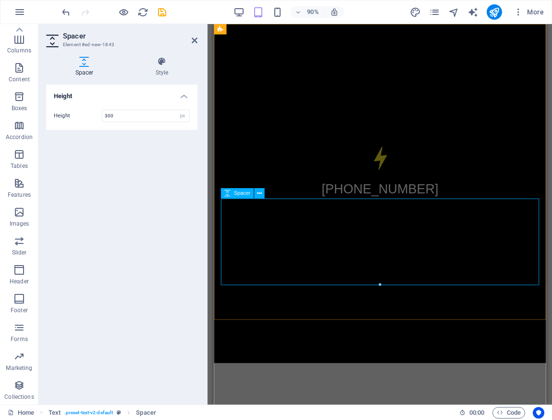
click at [334, 261] on div at bounding box center [398, 290] width 354 height 144
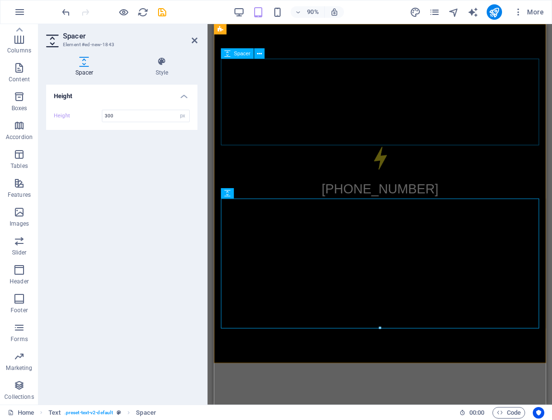
click at [318, 77] on div at bounding box center [398, 110] width 354 height 96
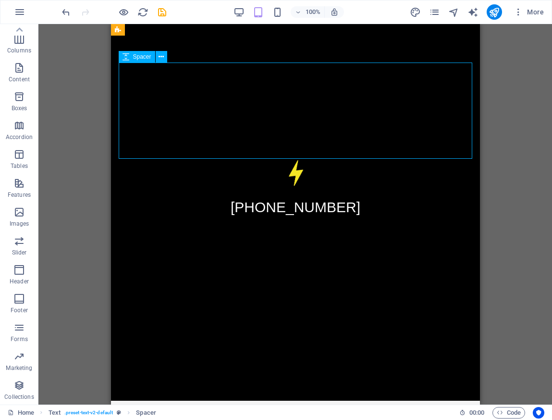
click at [184, 107] on div at bounding box center [295, 110] width 354 height 96
select select "px"
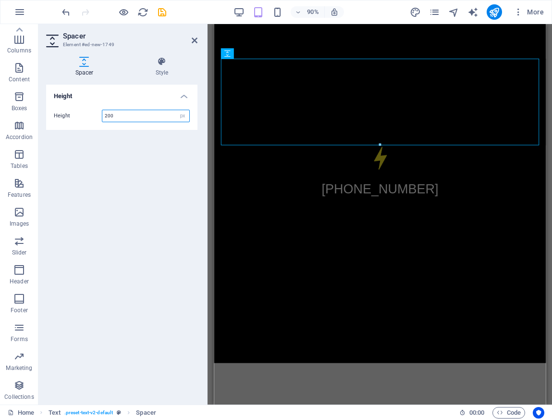
click at [100, 114] on div "Height 200 px rem vh vw" at bounding box center [122, 116] width 136 height 12
type input "300"
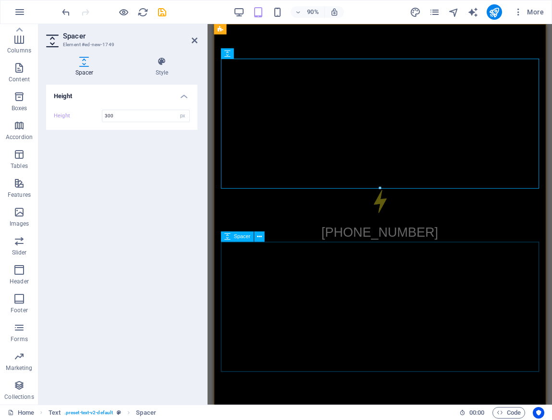
click at [394, 313] on div at bounding box center [398, 338] width 354 height 144
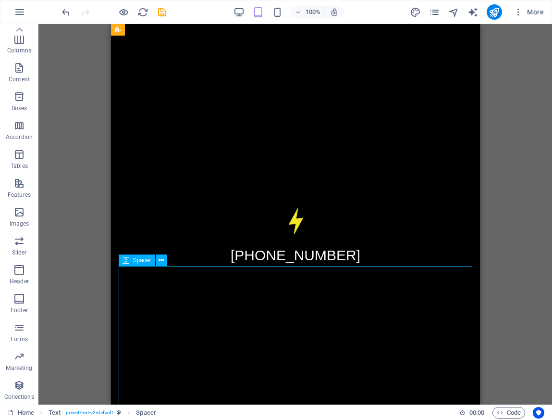
click at [375, 287] on div at bounding box center [295, 338] width 354 height 144
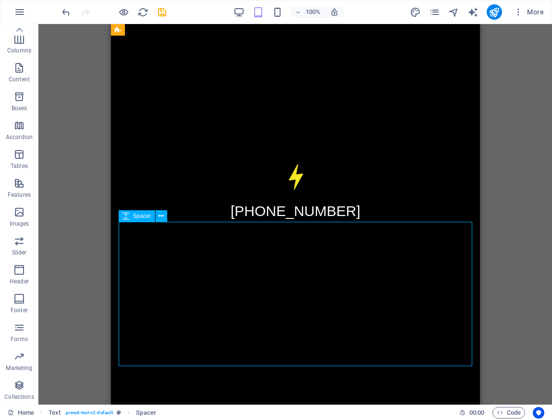
scroll to position [0, 0]
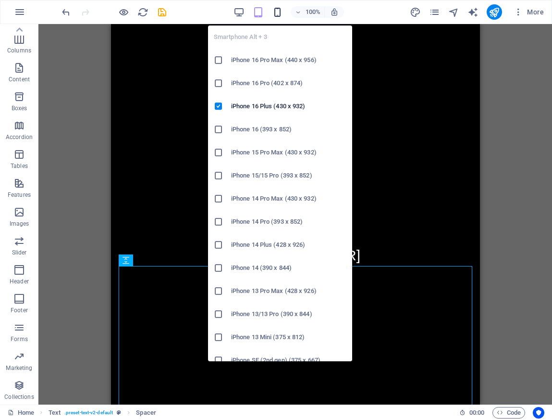
click at [275, 12] on icon "button" at bounding box center [277, 12] width 11 height 11
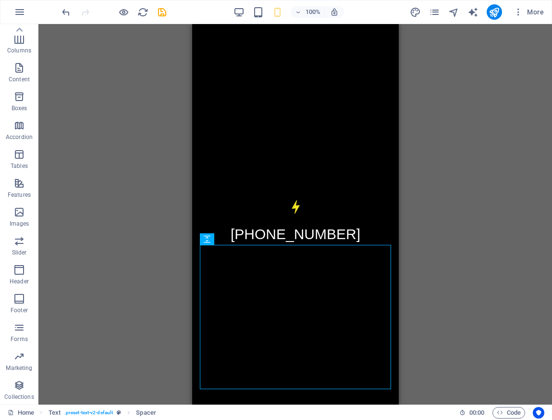
click at [429, 179] on div "Drag here to replace the existing content. Press “Ctrl” if you want to create a…" at bounding box center [295, 214] width 514 height 380
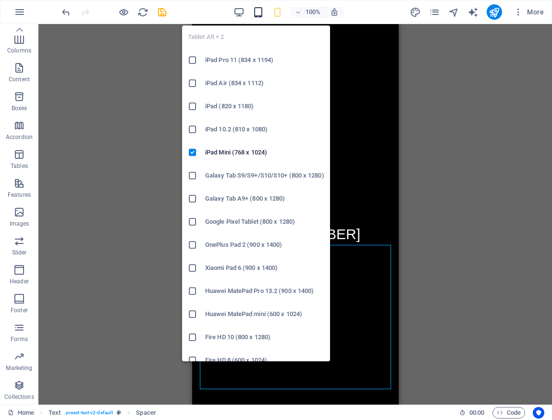
click at [257, 12] on icon "button" at bounding box center [258, 12] width 11 height 11
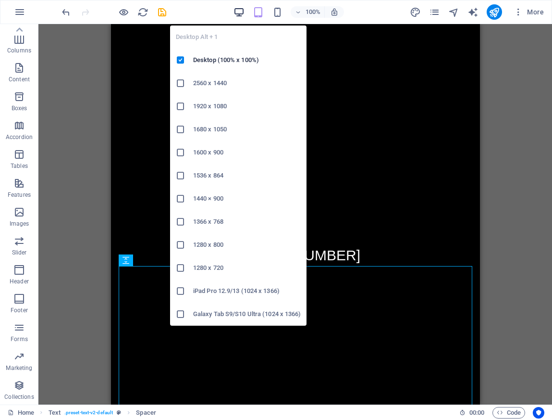
click at [240, 11] on icon "button" at bounding box center [239, 12] width 11 height 11
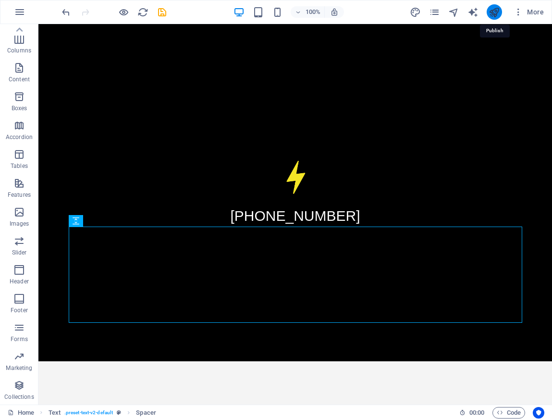
click at [496, 12] on icon "publish" at bounding box center [494, 12] width 11 height 11
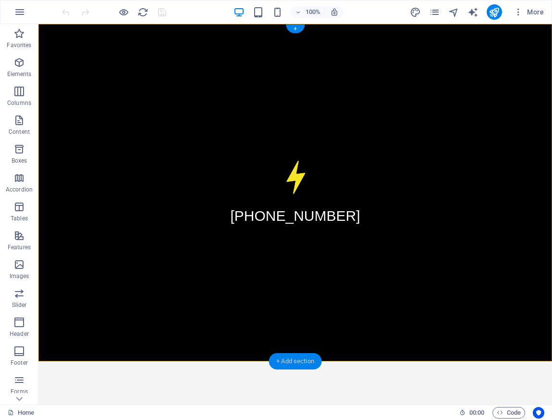
click at [279, 363] on div "+ Add section" at bounding box center [295, 361] width 53 height 16
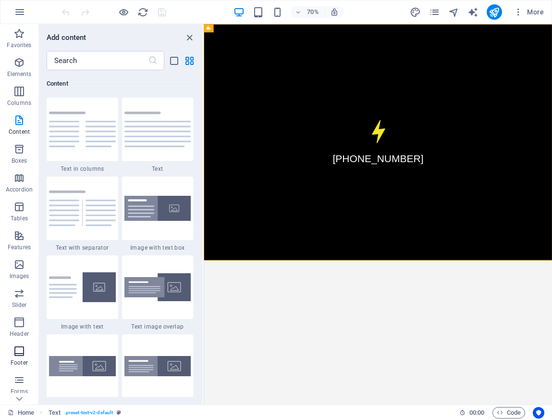
click at [23, 359] on p "Footer" at bounding box center [19, 363] width 17 height 8
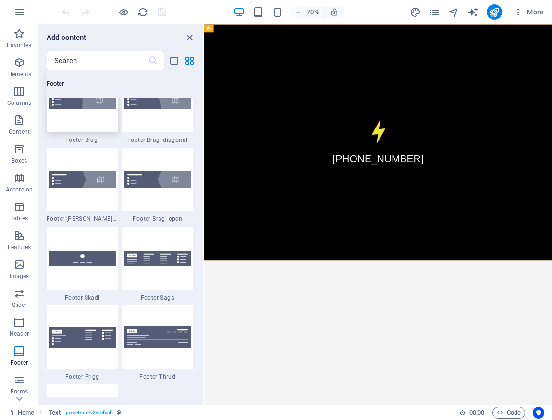
scroll to position [6637, 0]
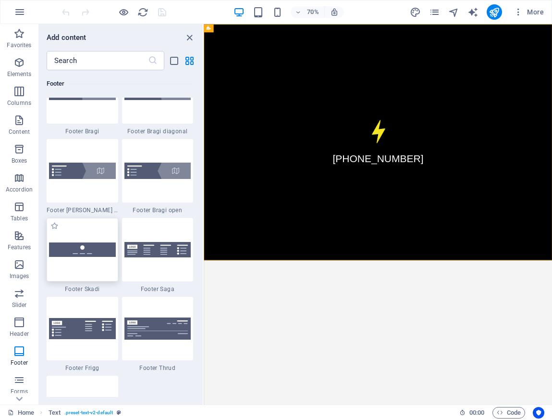
click at [89, 259] on div at bounding box center [83, 249] width 72 height 63
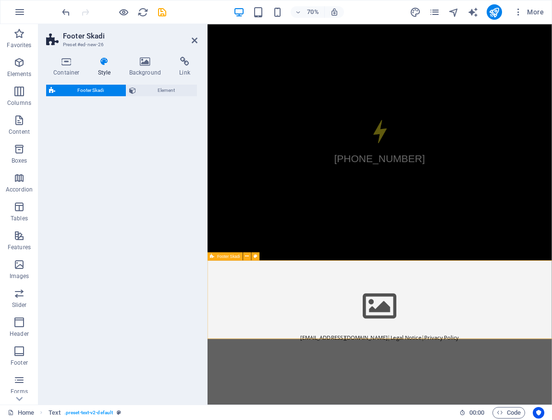
drag, startPoint x: 393, startPoint y: 309, endPoint x: 402, endPoint y: 456, distance: 146.9
select select "rem"
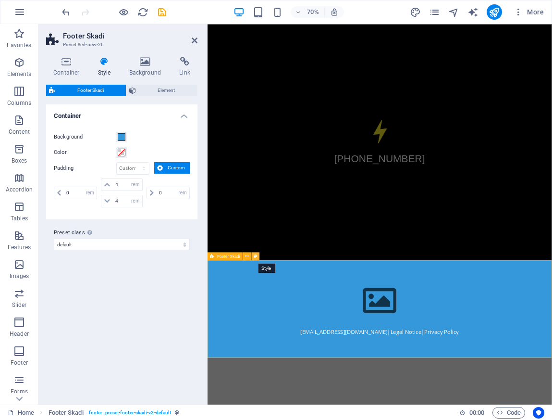
click at [254, 255] on icon at bounding box center [256, 255] width 4 height 7
click at [122, 136] on span at bounding box center [122, 137] width 8 height 8
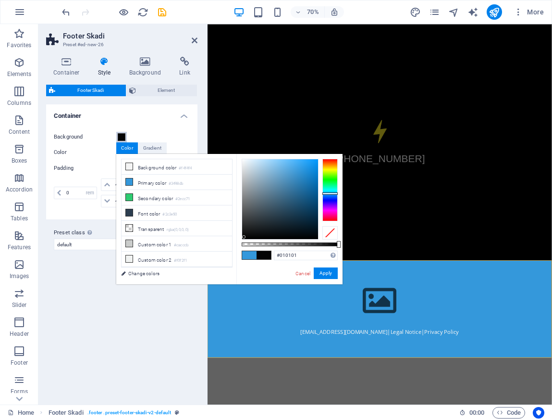
type input "#000000"
drag, startPoint x: 244, startPoint y: 237, endPoint x: 237, endPoint y: 239, distance: 7.1
click at [237, 239] on div "#000000 Supported formats #0852ed rgb(8, 82, 237) rgba(8, 82, 237, 90%) hsv(221…" at bounding box center [289, 289] width 106 height 270
drag, startPoint x: 329, startPoint y: 273, endPoint x: 78, endPoint y: 408, distance: 285.3
click at [329, 273] on button "Apply" at bounding box center [326, 273] width 24 height 12
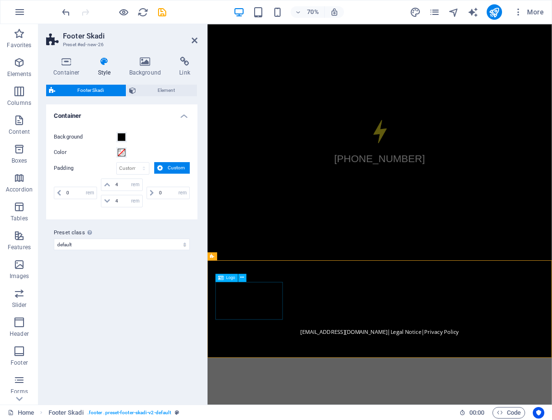
click at [262, 419] on div at bounding box center [453, 419] width 469 height 54
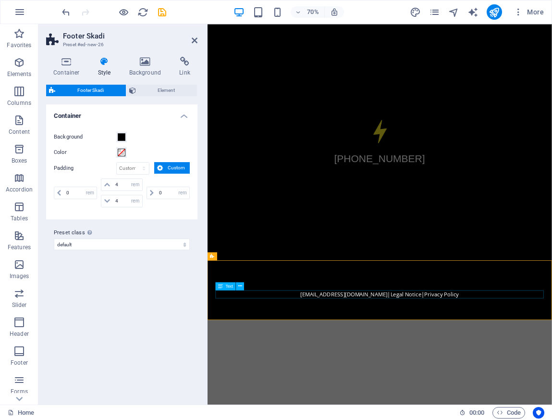
click at [519, 412] on div "info@rayografico.cl | Legal Notice | Privacy Policy" at bounding box center [453, 410] width 469 height 12
click at [239, 285] on icon at bounding box center [240, 285] width 4 height 7
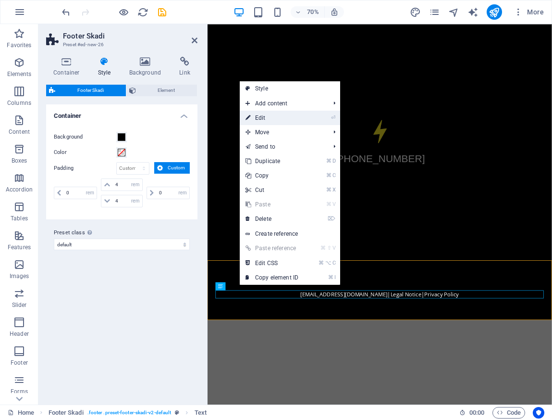
click at [292, 118] on link "⏎ Edit" at bounding box center [272, 118] width 64 height 14
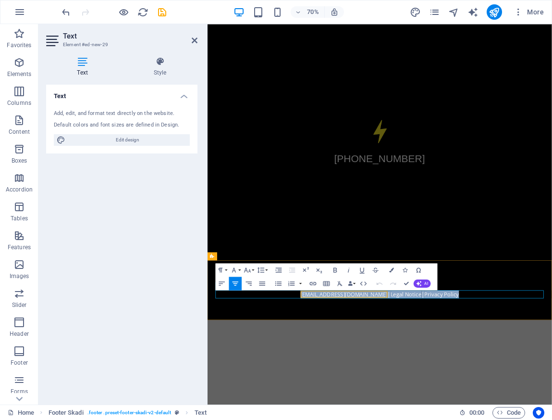
drag, startPoint x: 545, startPoint y: 410, endPoint x: 367, endPoint y: 405, distance: 178.9
click at [367, 405] on p "info@rayografico.cl | Legal Notice | Privacy Policy" at bounding box center [453, 410] width 469 height 12
drag, startPoint x: 501, startPoint y: 412, endPoint x: 403, endPoint y: 410, distance: 98.5
click at [403, 410] on p "info@rayografico.cl" at bounding box center [453, 410] width 469 height 12
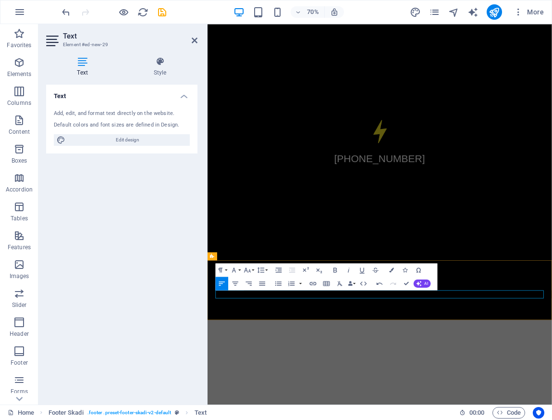
click at [552, 404] on p at bounding box center [453, 410] width 469 height 12
click at [552, 402] on div at bounding box center [453, 398] width 469 height 12
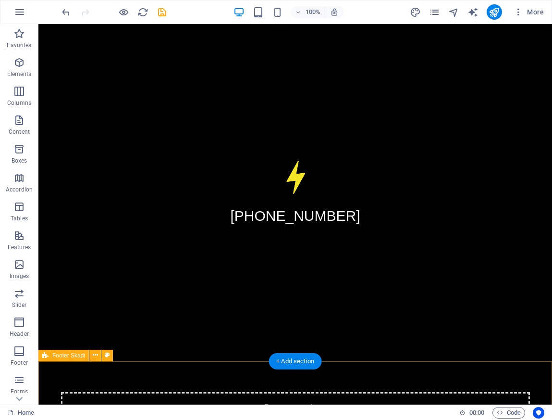
click at [314, 395] on div "Drop content here or Add elements Paste clipboard" at bounding box center [295, 426] width 469 height 68
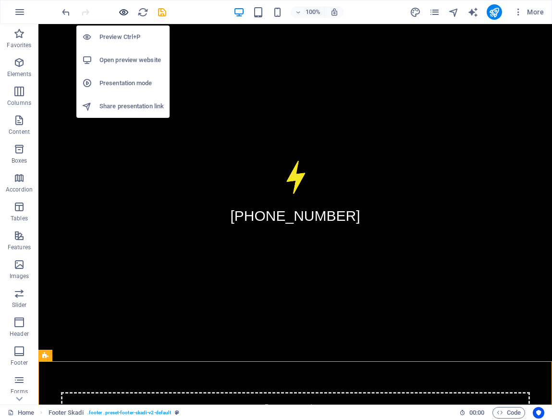
drag, startPoint x: 122, startPoint y: 11, endPoint x: 233, endPoint y: 38, distance: 114.2
click at [122, 11] on icon "button" at bounding box center [123, 12] width 11 height 11
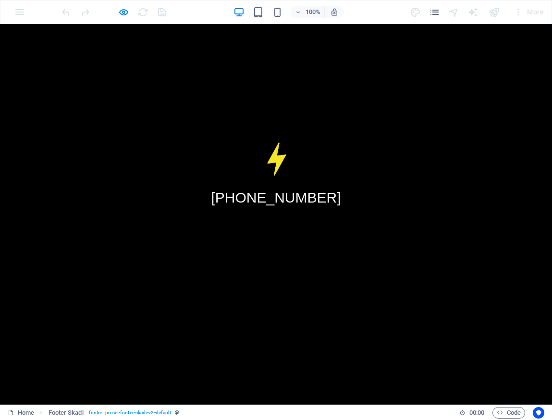
scroll to position [0, 0]
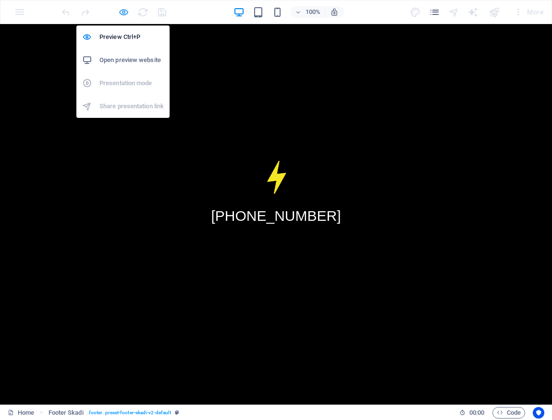
click at [120, 10] on icon "button" at bounding box center [123, 12] width 11 height 11
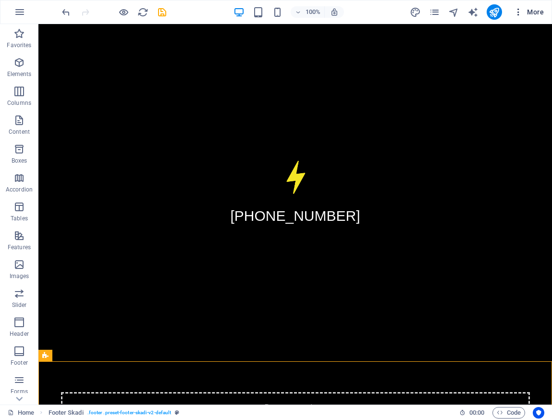
click at [531, 14] on span "More" at bounding box center [529, 12] width 30 height 10
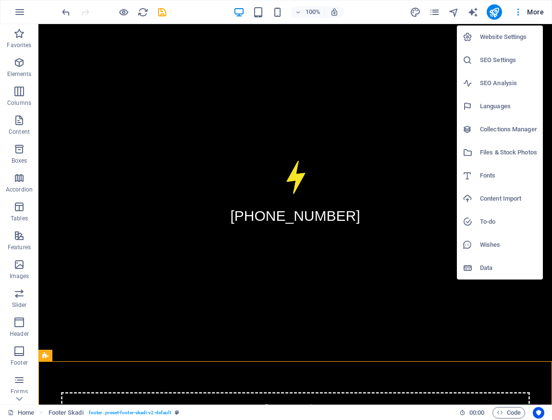
click at [19, 30] on div at bounding box center [276, 210] width 552 height 420
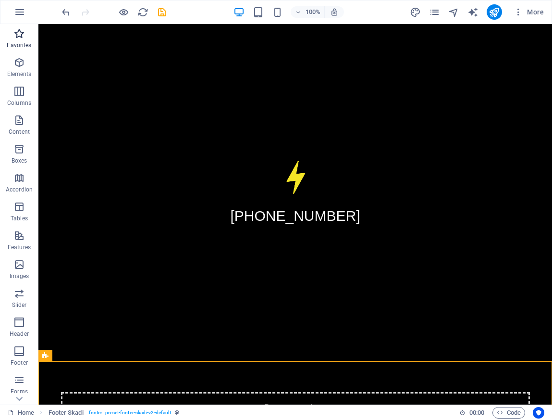
click at [20, 31] on icon "button" at bounding box center [19, 34] width 12 height 12
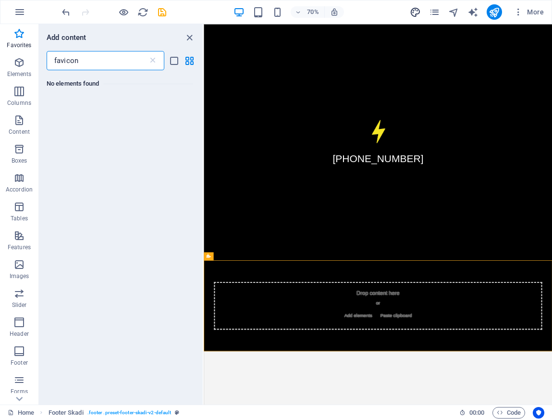
type input "favicon"
click at [414, 10] on icon "design" at bounding box center [415, 12] width 11 height 11
click at [149, 60] on icon at bounding box center [153, 61] width 10 height 10
select select "px"
select select "200"
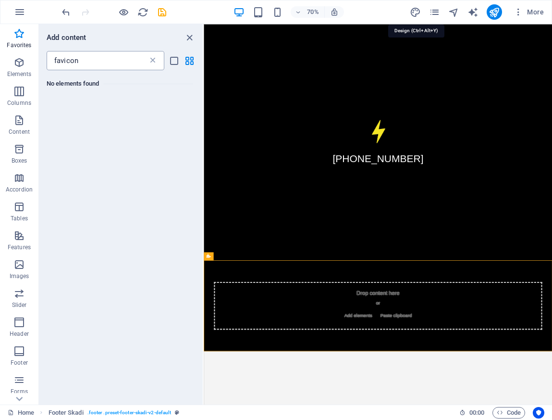
select select "px"
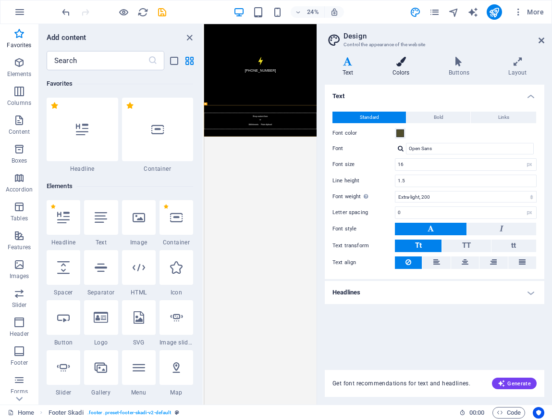
click at [410, 67] on h4 "Colors" at bounding box center [403, 67] width 56 height 20
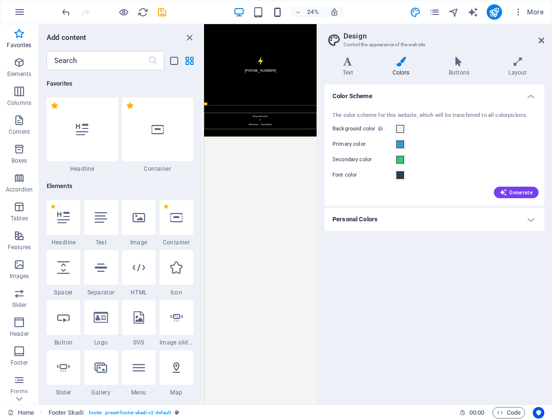
click at [282, 11] on icon "button" at bounding box center [277, 12] width 11 height 11
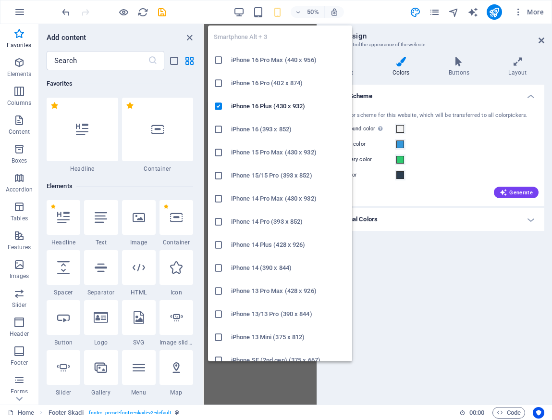
click at [282, 11] on icon "button" at bounding box center [277, 12] width 11 height 11
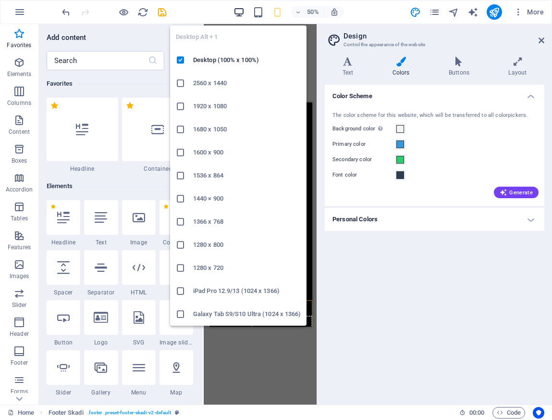
click at [241, 11] on icon "button" at bounding box center [239, 12] width 11 height 11
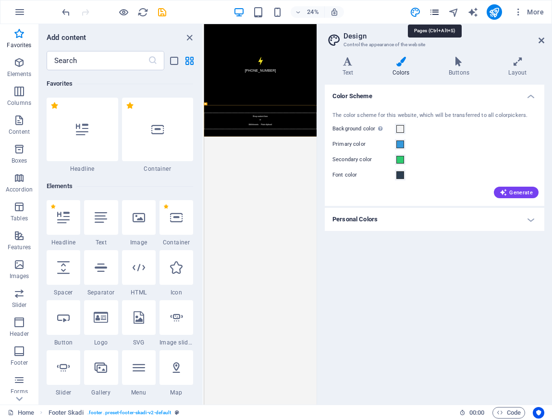
click at [435, 13] on icon "pages" at bounding box center [434, 12] width 11 height 11
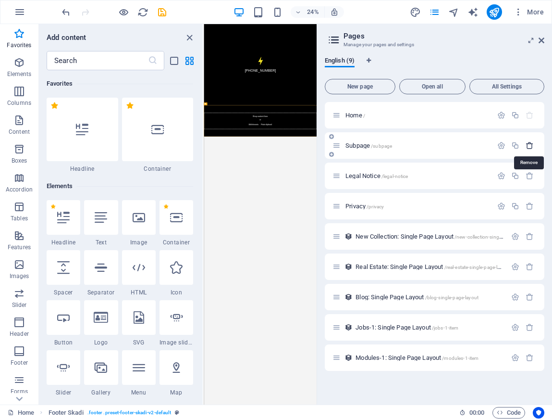
click at [529, 149] on icon "button" at bounding box center [530, 145] width 8 height 8
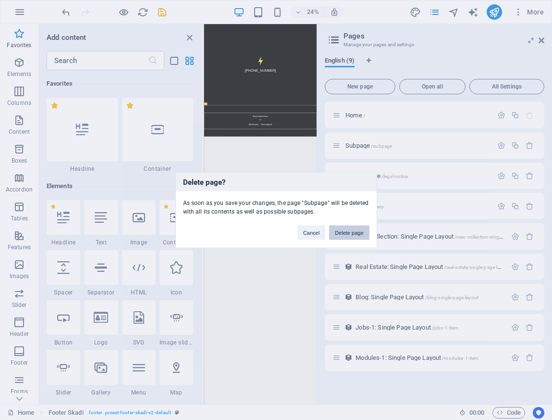
click at [352, 232] on button "Delete page" at bounding box center [349, 232] width 40 height 14
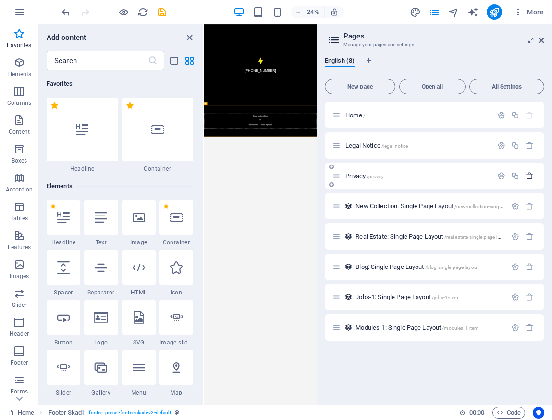
click at [528, 177] on icon "button" at bounding box center [530, 176] width 8 height 8
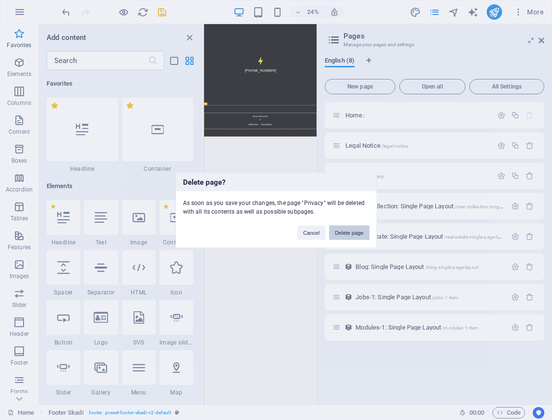
click at [348, 231] on button "Delete page" at bounding box center [349, 232] width 40 height 14
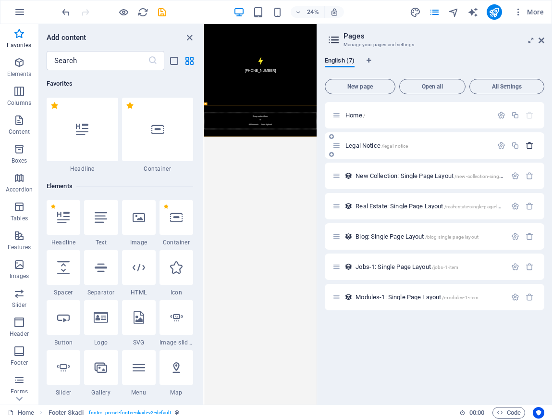
click at [531, 146] on icon "button" at bounding box center [530, 145] width 8 height 8
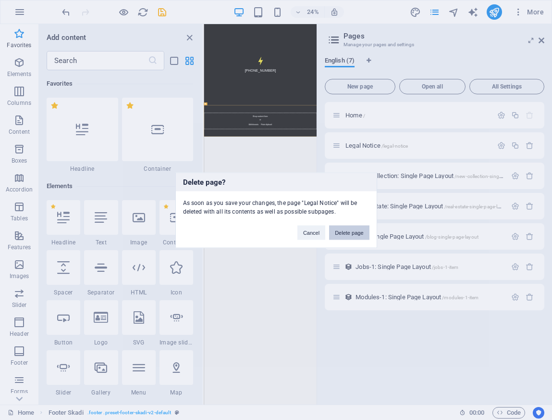
click at [357, 234] on button "Delete page" at bounding box center [349, 232] width 40 height 14
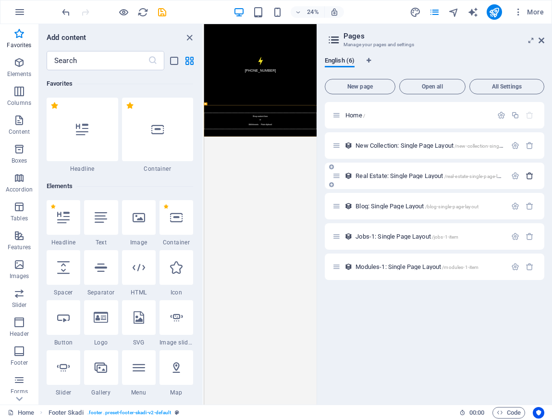
click at [529, 174] on icon "button" at bounding box center [530, 176] width 8 height 8
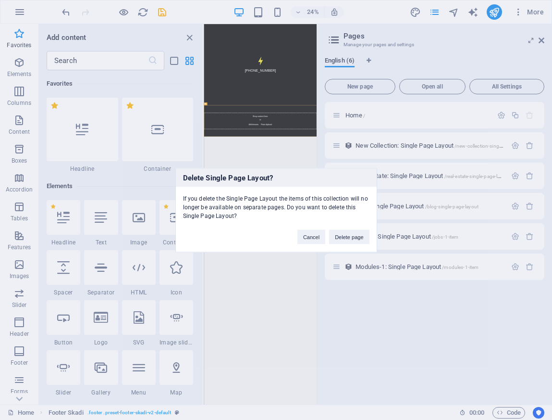
drag, startPoint x: 346, startPoint y: 236, endPoint x: 516, endPoint y: 259, distance: 172.0
click at [346, 236] on button "Delete page" at bounding box center [349, 236] width 40 height 14
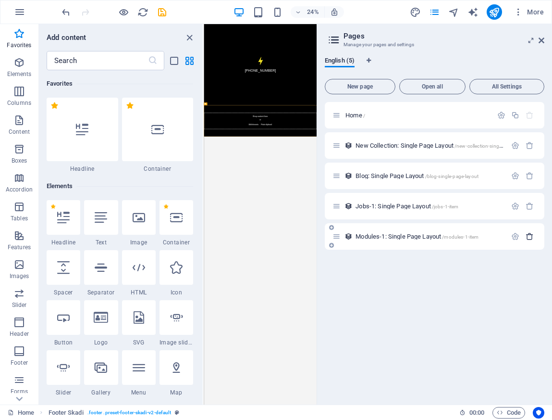
click at [526, 235] on icon "button" at bounding box center [530, 236] width 8 height 8
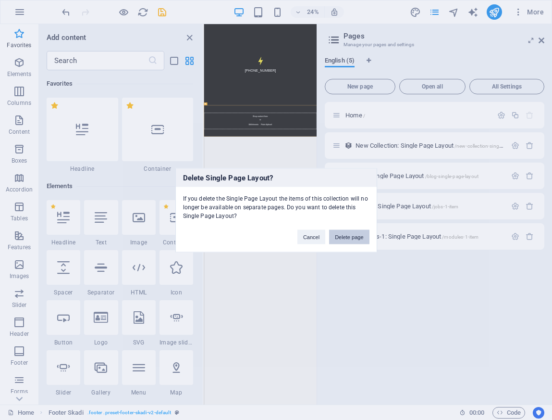
click at [353, 235] on button "Delete page" at bounding box center [349, 236] width 40 height 14
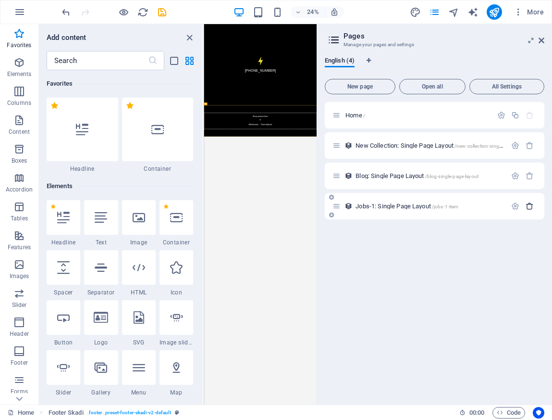
click at [529, 203] on icon "button" at bounding box center [530, 206] width 8 height 8
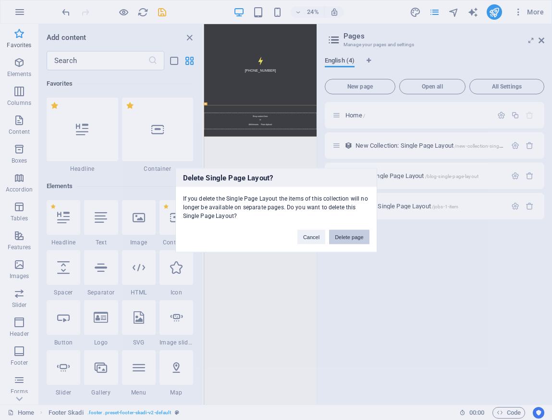
click at [342, 234] on button "Delete page" at bounding box center [349, 236] width 40 height 14
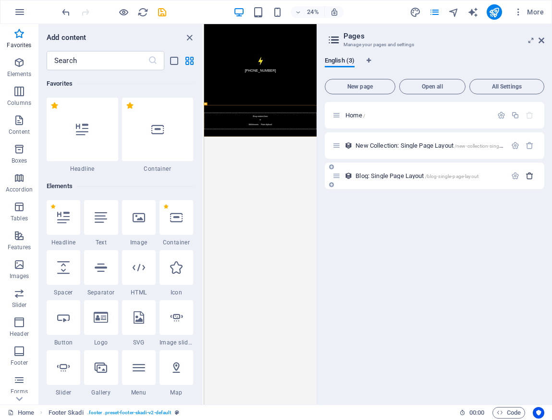
click at [531, 174] on icon "button" at bounding box center [530, 176] width 8 height 8
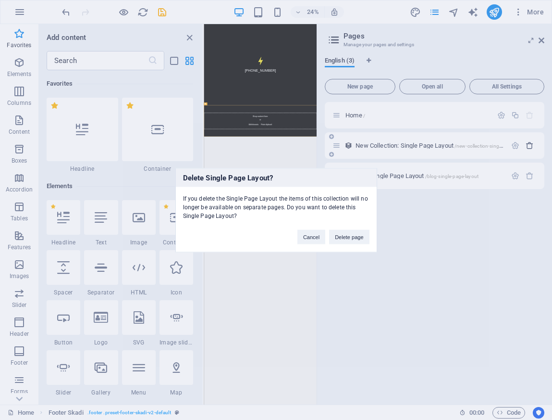
drag, startPoint x: 343, startPoint y: 234, endPoint x: 535, endPoint y: 147, distance: 211.3
click at [343, 234] on button "Delete page" at bounding box center [349, 236] width 40 height 14
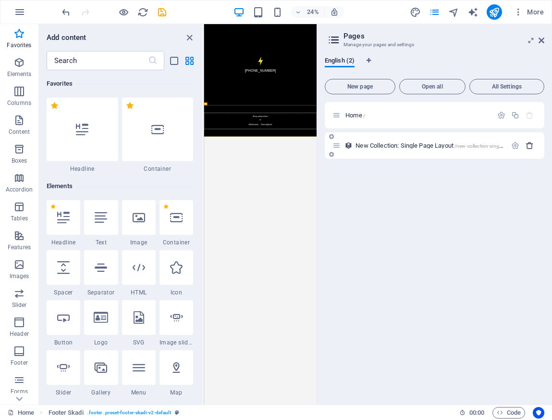
click at [530, 142] on icon "button" at bounding box center [530, 145] width 8 height 8
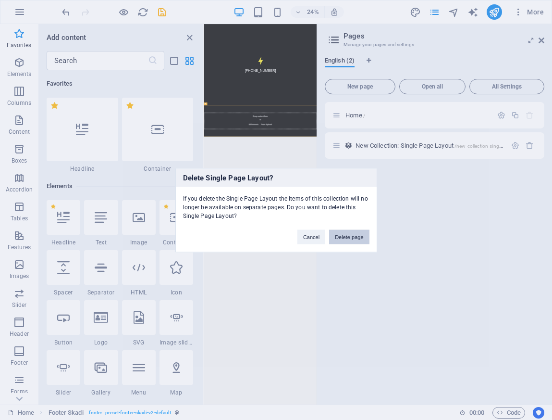
click at [354, 240] on button "Delete page" at bounding box center [349, 236] width 40 height 14
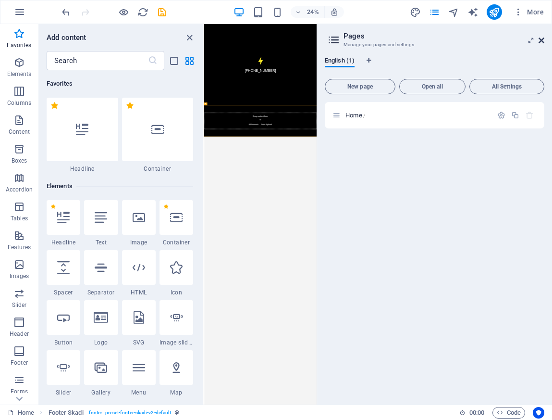
click at [542, 39] on icon at bounding box center [542, 41] width 6 height 8
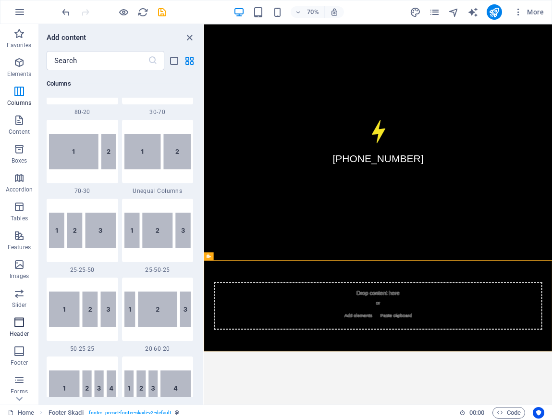
scroll to position [52, 0]
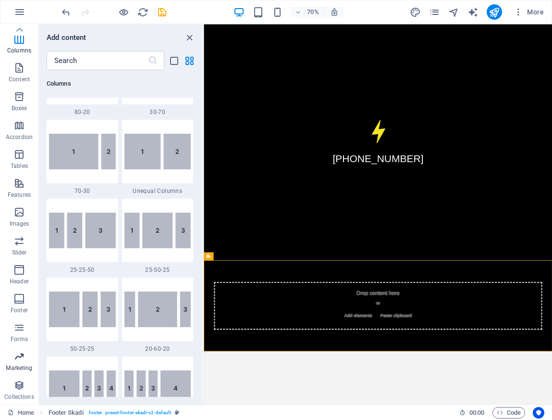
click at [21, 364] on p "Marketing" at bounding box center [19, 368] width 26 height 8
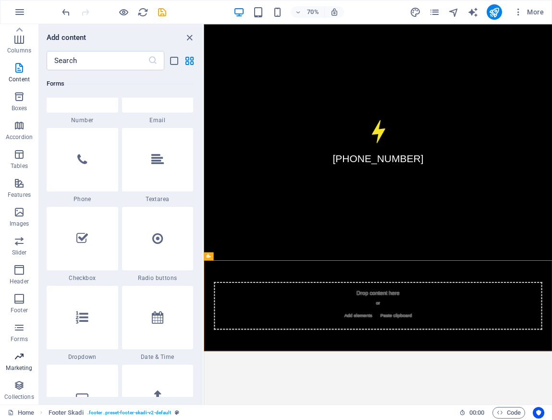
scroll to position [7829, 0]
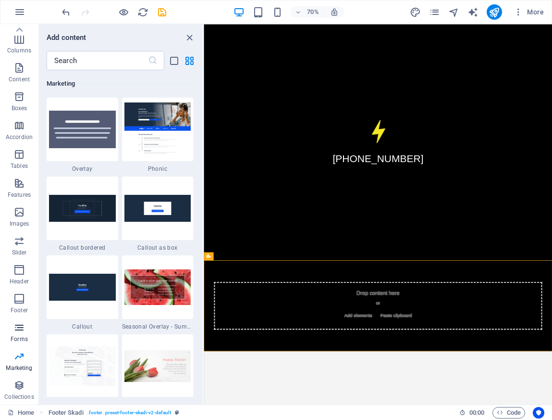
click at [22, 320] on button "Forms" at bounding box center [19, 332] width 38 height 29
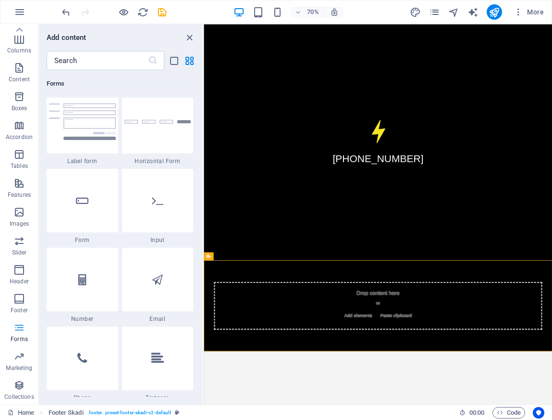
scroll to position [7017, 0]
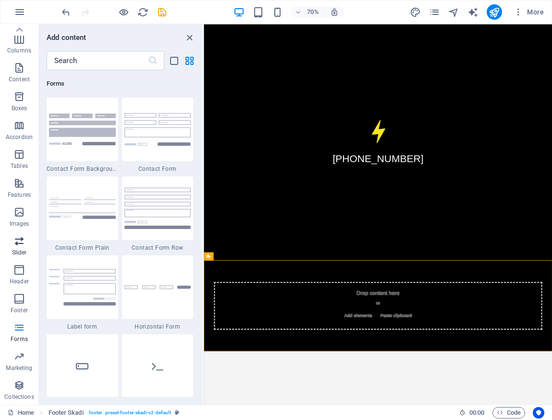
click at [25, 238] on span "Slider" at bounding box center [19, 246] width 38 height 23
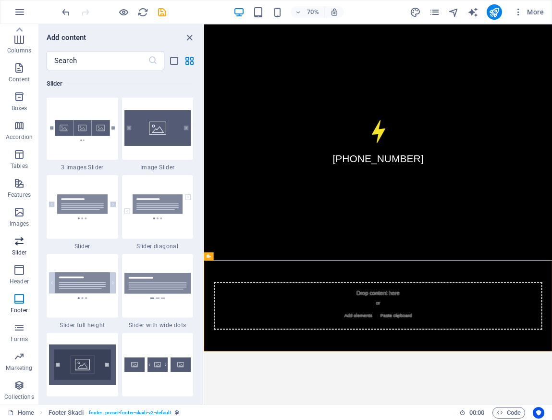
scroll to position [5449, 0]
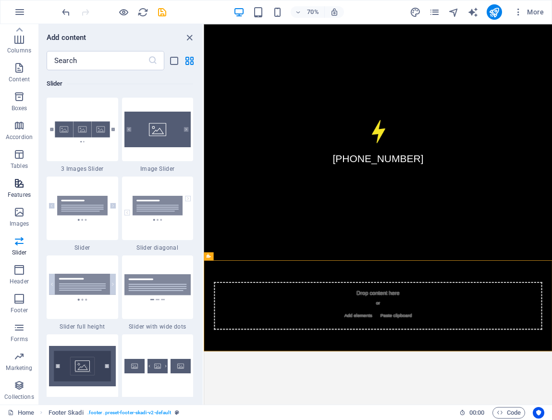
click at [12, 186] on span "Features" at bounding box center [19, 188] width 38 height 23
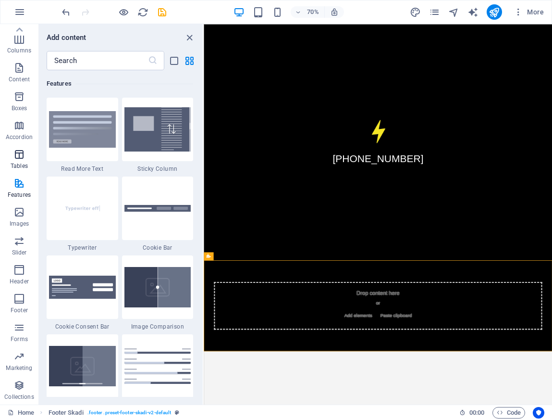
scroll to position [3746, 0]
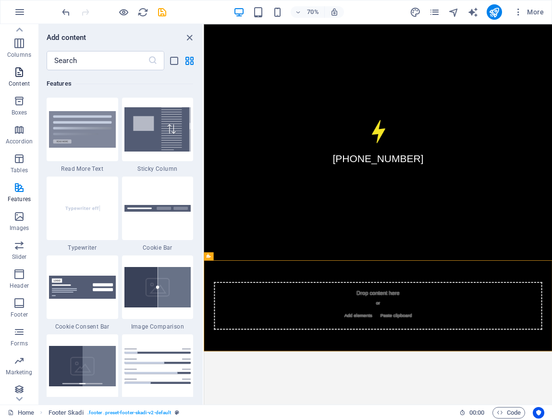
click at [18, 76] on icon "button" at bounding box center [19, 72] width 12 height 12
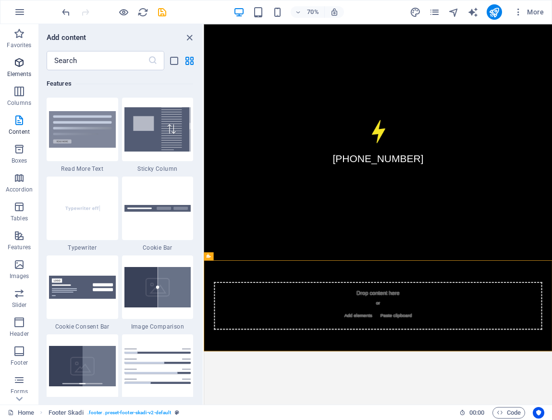
click at [23, 71] on p "Elements" at bounding box center [19, 74] width 25 height 8
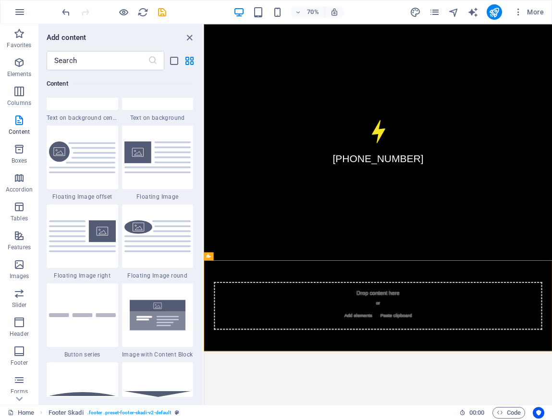
scroll to position [2061, 0]
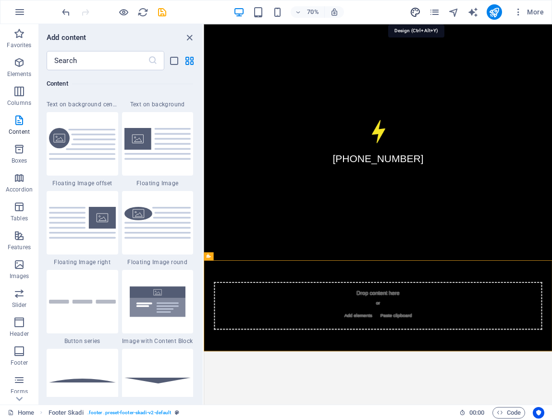
click at [416, 12] on icon "design" at bounding box center [415, 12] width 11 height 11
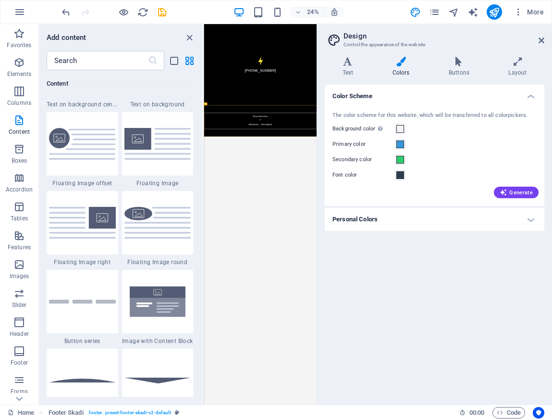
click at [489, 221] on h4 "Personal Colors" at bounding box center [435, 219] width 220 height 23
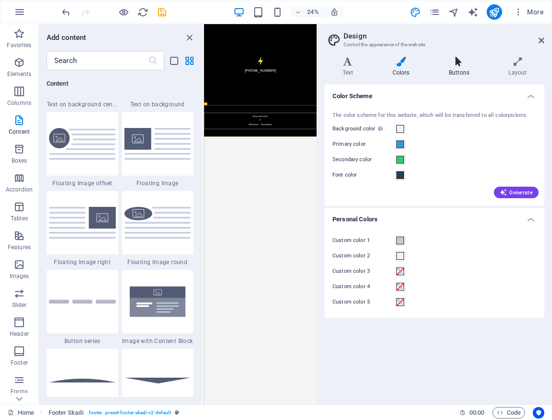
click at [462, 62] on icon at bounding box center [459, 62] width 56 height 10
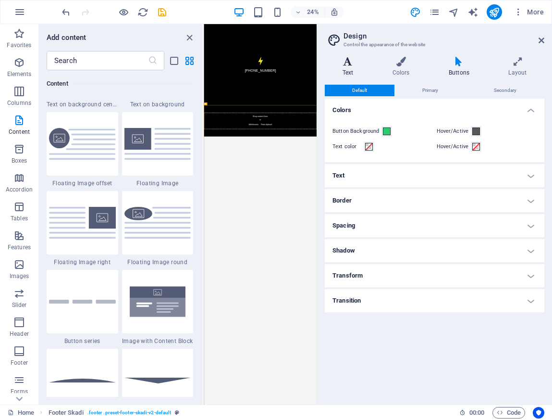
click at [342, 62] on icon at bounding box center [348, 62] width 46 height 10
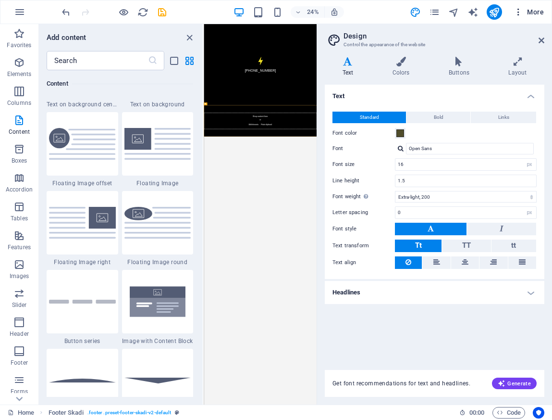
click at [522, 10] on icon "button" at bounding box center [519, 12] width 10 height 10
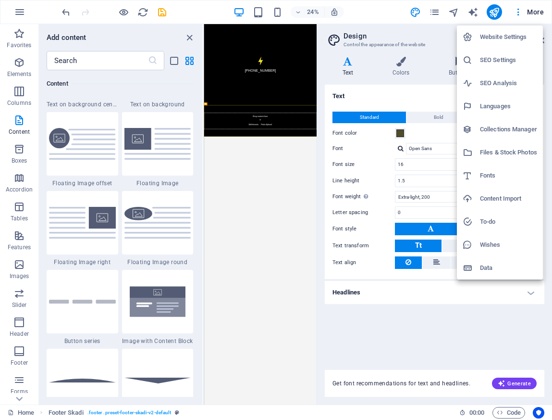
click at [498, 105] on h6 "Languages" at bounding box center [508, 106] width 57 height 12
select select "41"
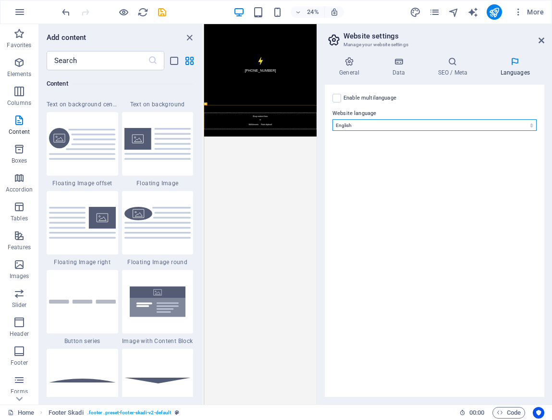
click at [503, 127] on select "Abkhazian Afar Afrikaans Akan Albanian Amharic Arabic Aragonese Armenian Assame…" at bounding box center [435, 125] width 204 height 12
click at [347, 62] on icon at bounding box center [349, 62] width 49 height 10
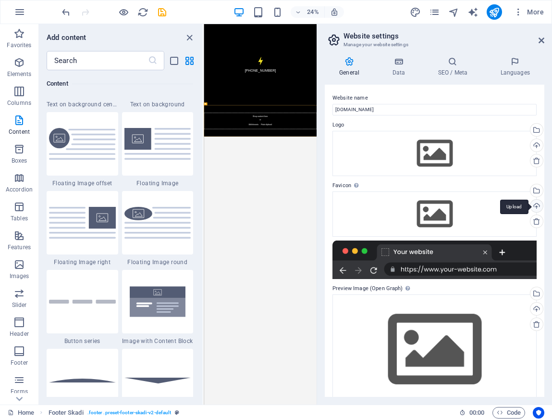
click at [536, 206] on div "Upload" at bounding box center [536, 206] width 14 height 14
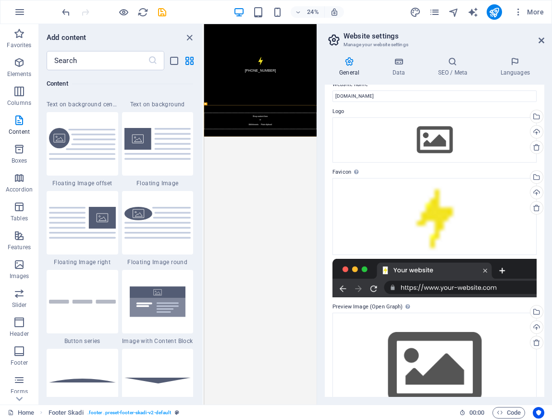
scroll to position [16, 0]
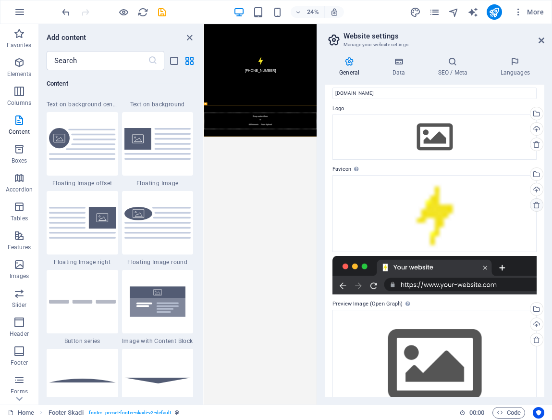
click at [533, 205] on icon at bounding box center [537, 205] width 8 height 8
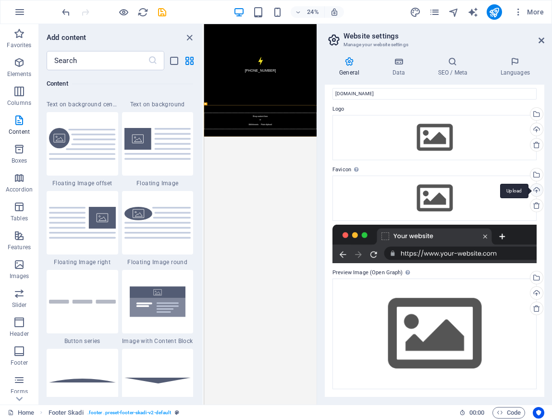
click at [535, 191] on div "Upload" at bounding box center [536, 191] width 14 height 14
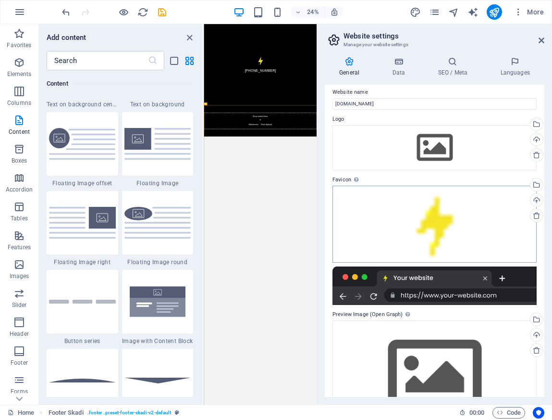
scroll to position [0, 0]
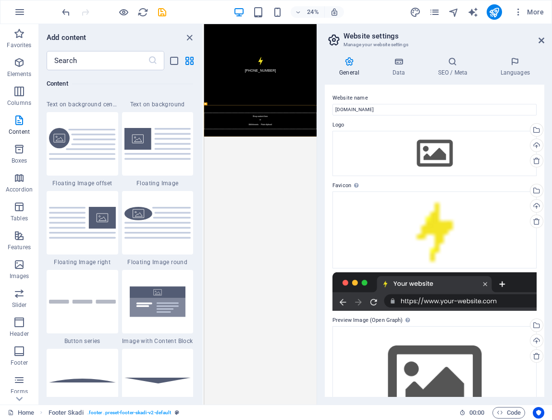
click at [536, 36] on h2 "Website settings" at bounding box center [444, 36] width 201 height 9
drag, startPoint x: 498, startPoint y: 12, endPoint x: 607, endPoint y: 51, distance: 115.8
click at [498, 12] on icon "publish" at bounding box center [494, 12] width 11 height 11
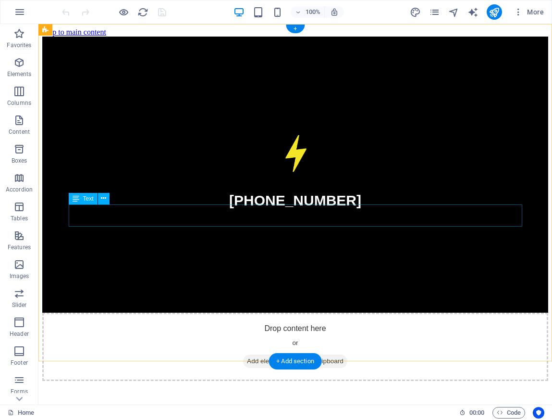
click at [307, 209] on div "[PHONE_NUMBER]" at bounding box center [295, 200] width 506 height 16
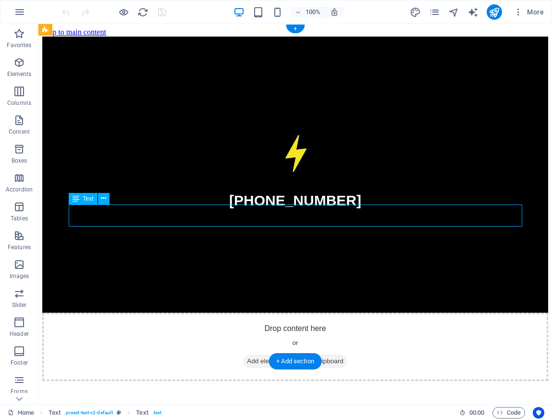
click at [279, 209] on div "[PHONE_NUMBER]" at bounding box center [295, 200] width 506 height 16
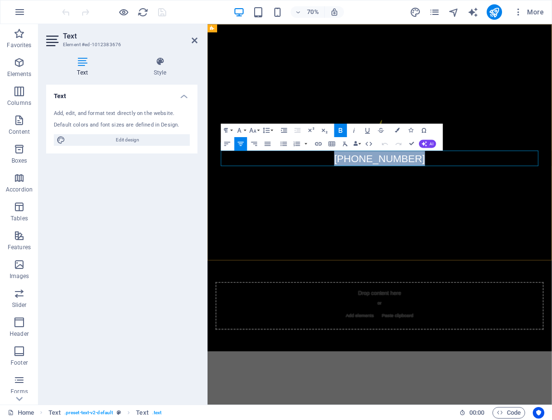
drag, startPoint x: 568, startPoint y: 220, endPoint x: 576, endPoint y: 220, distance: 8.2
click at [552, 220] on p "[PHONE_NUMBER]" at bounding box center [454, 215] width 454 height 22
click at [254, 131] on icon "button" at bounding box center [253, 130] width 8 height 8
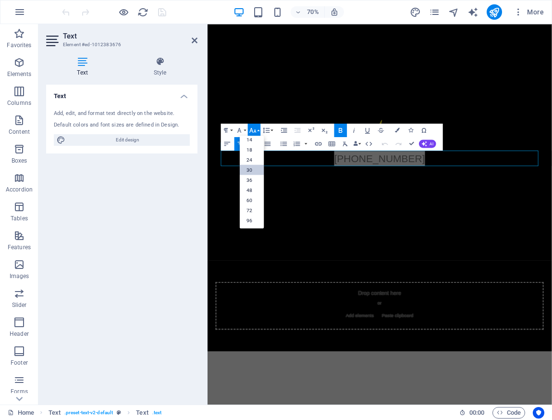
scroll to position [77, 0]
click at [255, 140] on link "14" at bounding box center [252, 139] width 24 height 10
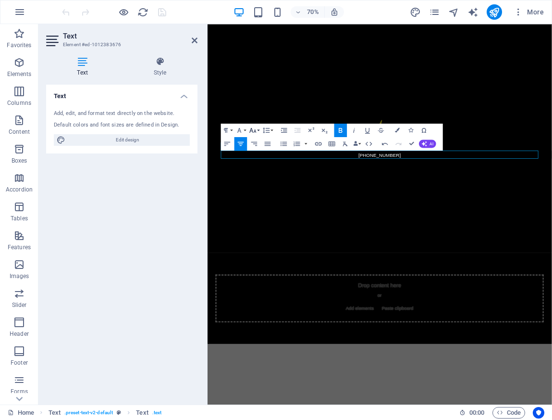
click at [255, 129] on icon "button" at bounding box center [253, 130] width 8 height 8
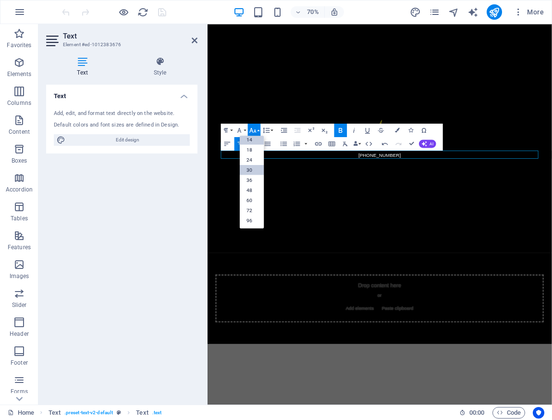
click at [251, 171] on link "30" at bounding box center [252, 169] width 24 height 10
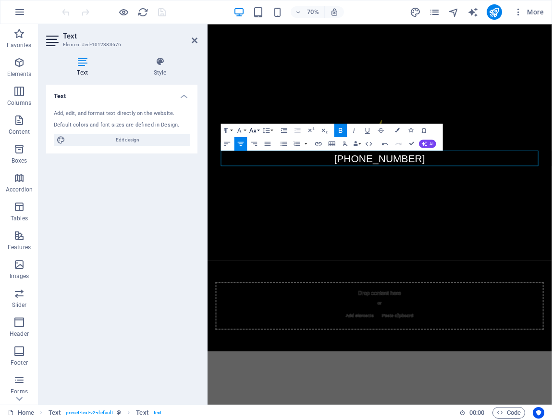
click at [256, 129] on icon "button" at bounding box center [253, 130] width 8 height 8
click at [256, 150] on link "18" at bounding box center [252, 149] width 24 height 10
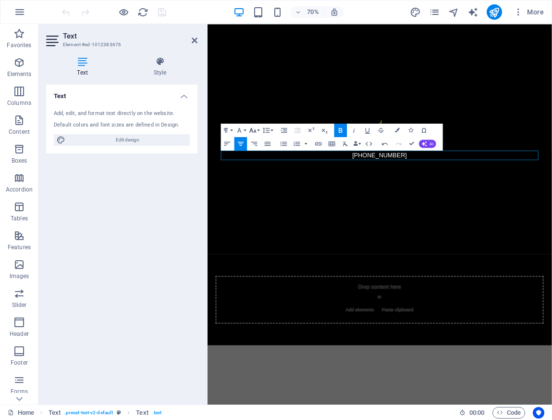
click at [253, 129] on icon "button" at bounding box center [253, 130] width 8 height 8
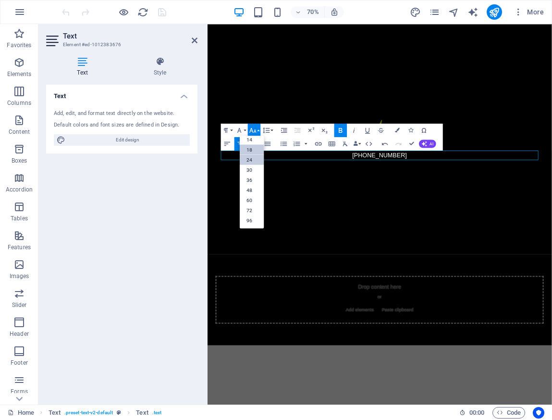
click at [254, 160] on link "24" at bounding box center [252, 159] width 24 height 10
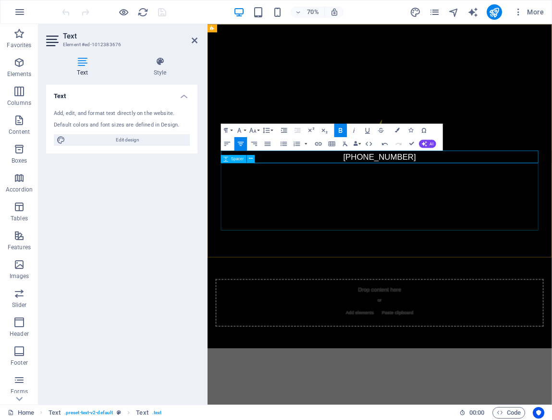
click at [552, 228] on div at bounding box center [454, 270] width 454 height 96
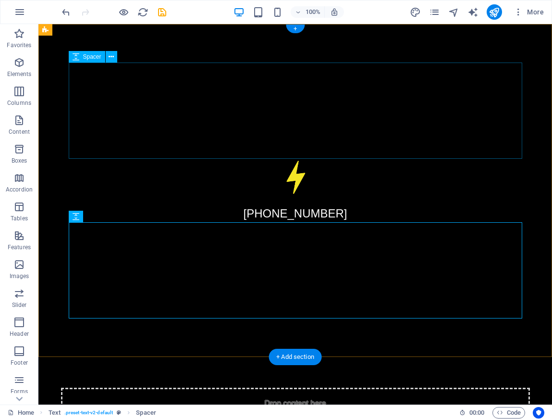
click at [499, 133] on div at bounding box center [296, 110] width 454 height 96
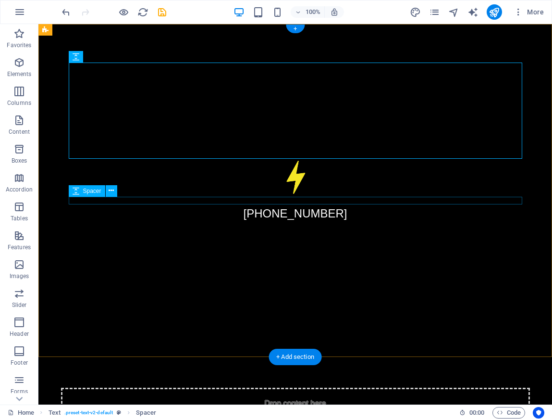
click at [307, 200] on div at bounding box center [296, 201] width 454 height 8
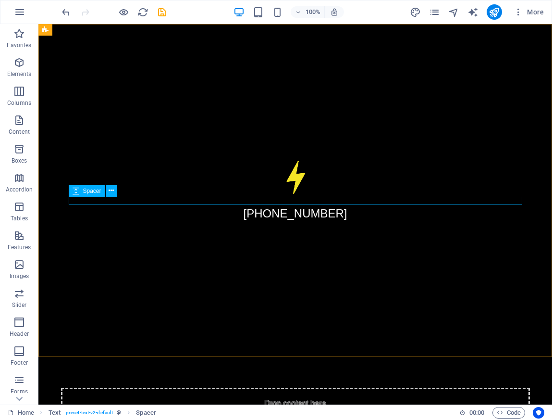
click at [88, 191] on span "Spacer" at bounding box center [92, 191] width 18 height 6
click at [111, 192] on icon at bounding box center [111, 191] width 5 height 10
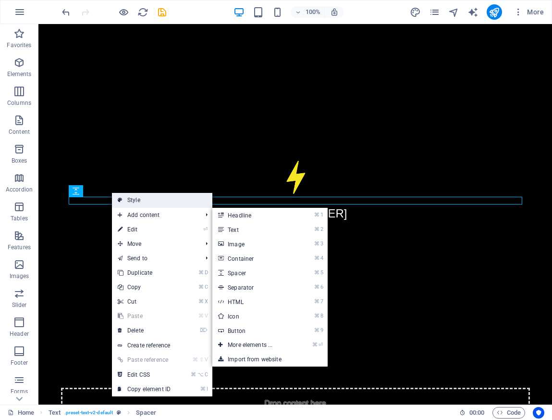
click at [161, 200] on link "Style" at bounding box center [162, 200] width 100 height 14
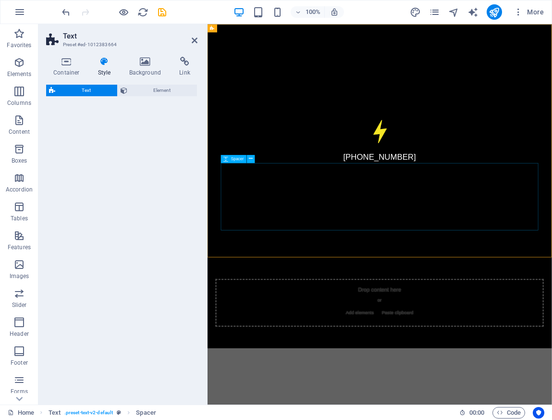
select select "preset-text-v2-default"
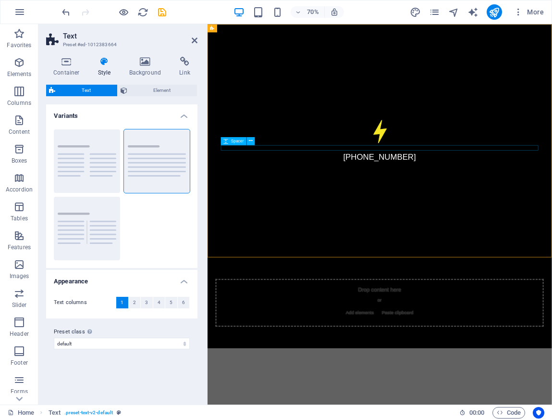
click at [336, 201] on div at bounding box center [454, 201] width 454 height 8
select select "rem"
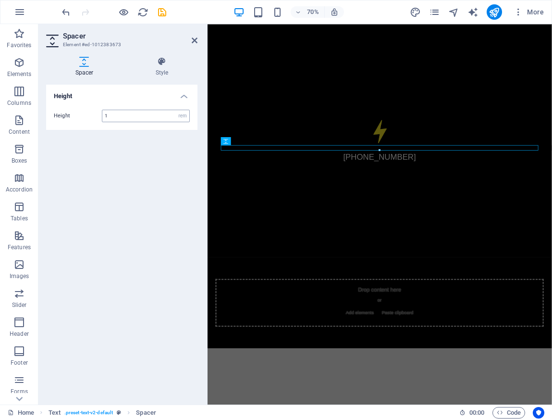
click at [132, 118] on input "1" at bounding box center [145, 116] width 87 height 12
drag, startPoint x: 138, startPoint y: 117, endPoint x: 102, endPoint y: 116, distance: 36.5
click at [102, 116] on input "1" at bounding box center [145, 116] width 87 height 12
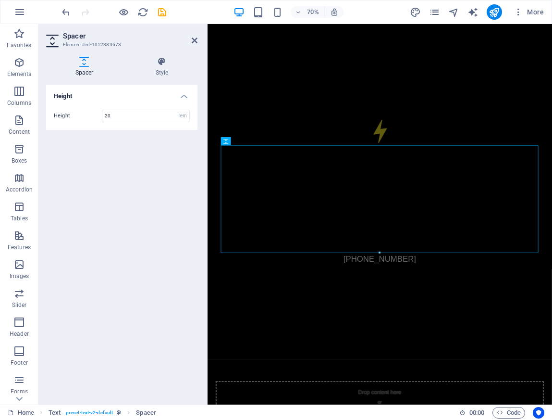
drag, startPoint x: 112, startPoint y: 117, endPoint x: 98, endPoint y: 114, distance: 14.6
click at [98, 114] on div "Height 20 px rem vh vw" at bounding box center [122, 116] width 136 height 12
type input "4"
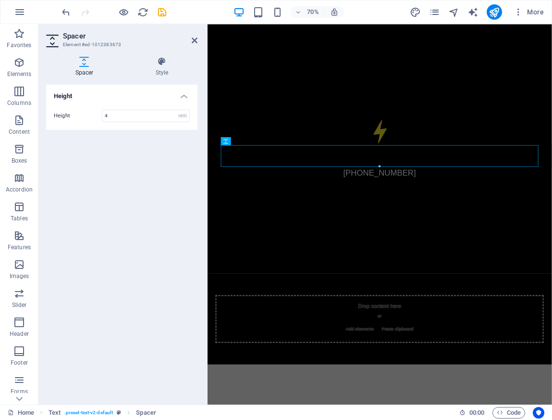
click at [130, 164] on div "Height Height 4 px rem vh vw" at bounding box center [121, 241] width 151 height 312
click at [492, 13] on icon "publish" at bounding box center [494, 12] width 11 height 11
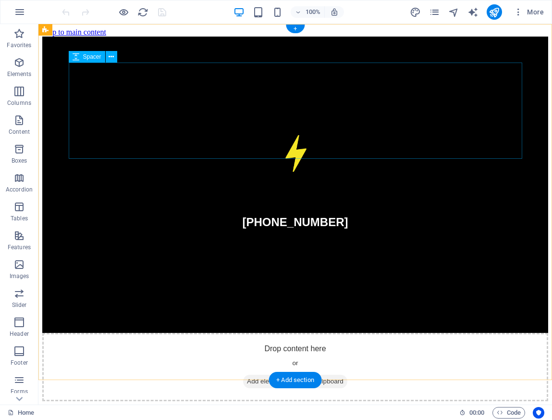
click at [297, 100] on div at bounding box center [295, 85] width 506 height 96
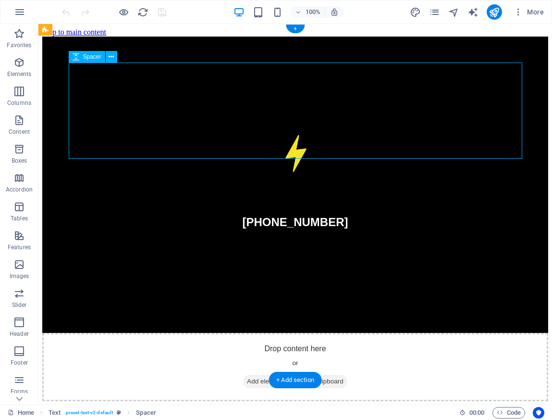
click at [297, 100] on div at bounding box center [295, 85] width 506 height 96
click at [166, 133] on div at bounding box center [295, 85] width 506 height 96
select select "px"
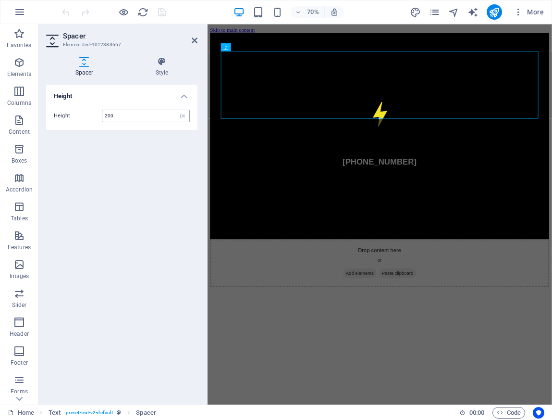
click at [142, 115] on input "200" at bounding box center [145, 116] width 87 height 12
drag, startPoint x: 132, startPoint y: 117, endPoint x: 102, endPoint y: 110, distance: 31.1
click at [96, 114] on div "Height 200 px rem vh vw" at bounding box center [122, 116] width 136 height 12
type input "100"
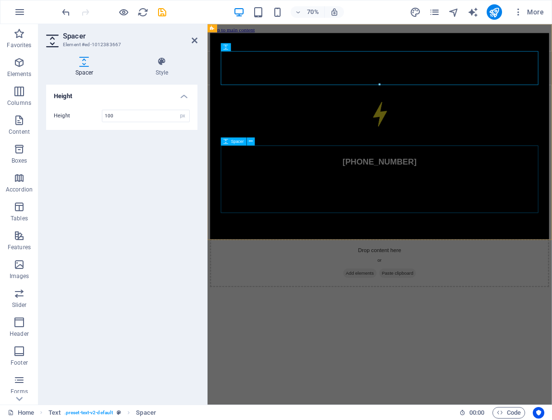
click at [407, 235] on div at bounding box center [453, 283] width 484 height 96
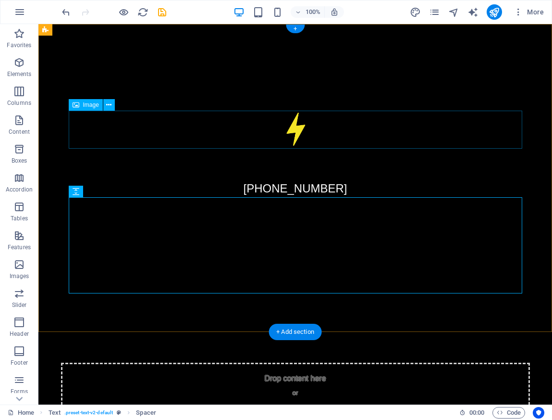
click at [298, 138] on figure at bounding box center [296, 130] width 454 height 38
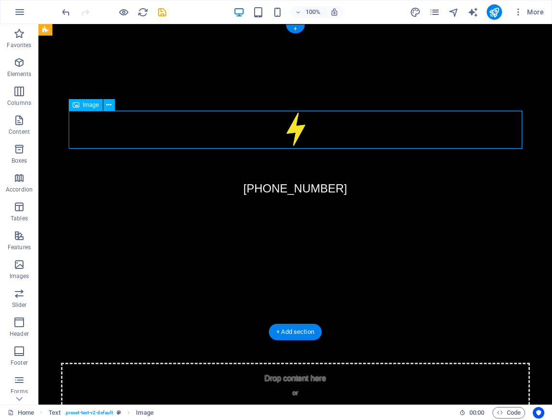
click at [294, 130] on figure at bounding box center [296, 130] width 454 height 38
select select "%"
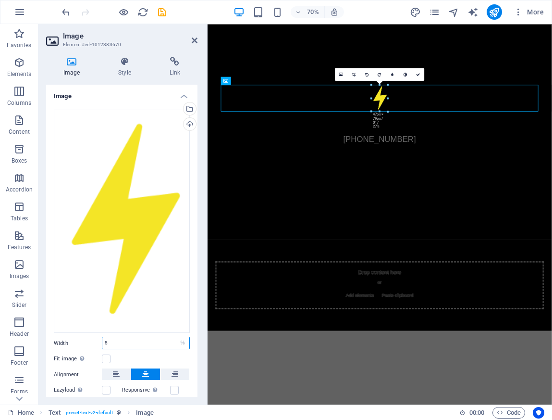
drag, startPoint x: 113, startPoint y: 341, endPoint x: 100, endPoint y: 339, distance: 13.1
click at [100, 339] on div "Width 5 Default auto px rem % em vh vw" at bounding box center [122, 342] width 136 height 12
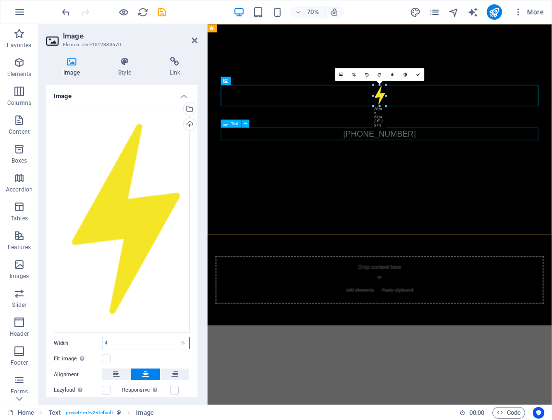
type input "4"
click at [452, 182] on div "[PHONE_NUMBER]" at bounding box center [454, 181] width 454 height 18
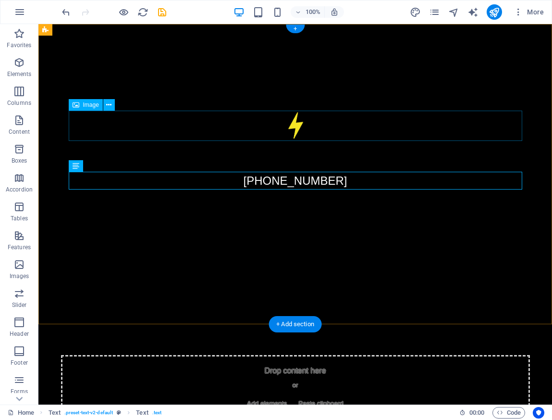
click at [390, 134] on figure at bounding box center [296, 126] width 454 height 30
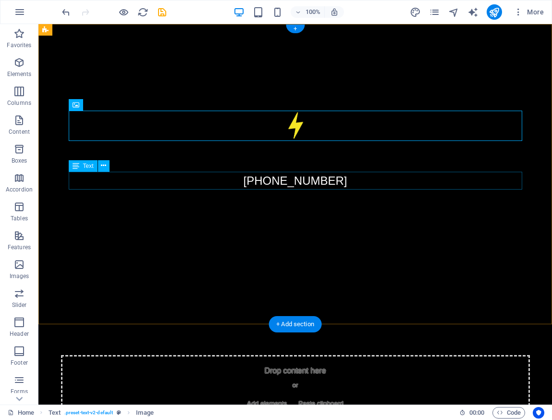
click at [308, 182] on div "[PHONE_NUMBER]" at bounding box center [296, 181] width 454 height 18
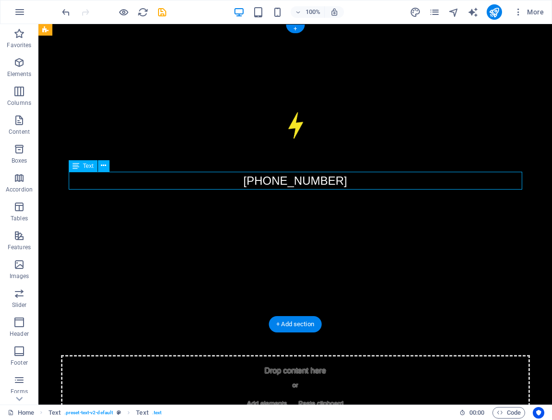
click at [296, 182] on div "[PHONE_NUMBER]" at bounding box center [296, 181] width 454 height 18
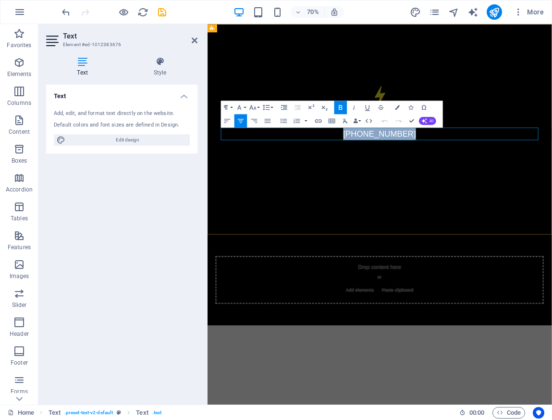
drag, startPoint x: 497, startPoint y: 178, endPoint x: 375, endPoint y: 174, distance: 121.7
click at [375, 174] on p "[PHONE_NUMBER]" at bounding box center [454, 181] width 454 height 18
click at [245, 108] on button "Font Family" at bounding box center [241, 106] width 13 height 13
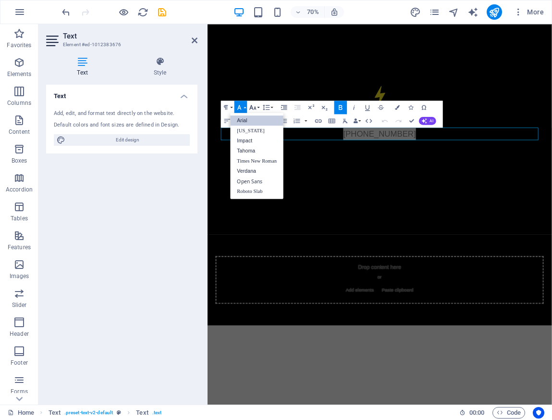
click at [257, 107] on button "Font Size" at bounding box center [254, 106] width 13 height 13
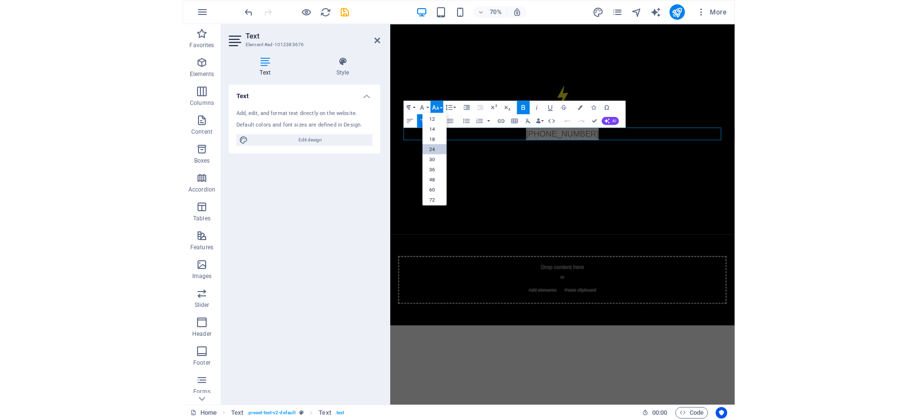
scroll to position [59, 0]
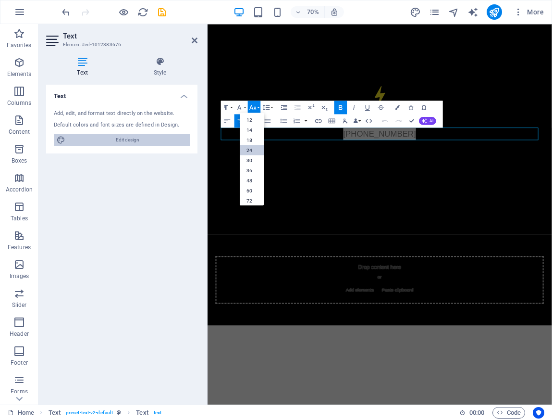
click at [145, 141] on span "Edit design" at bounding box center [127, 140] width 119 height 12
select select "px"
select select "200"
select select "px"
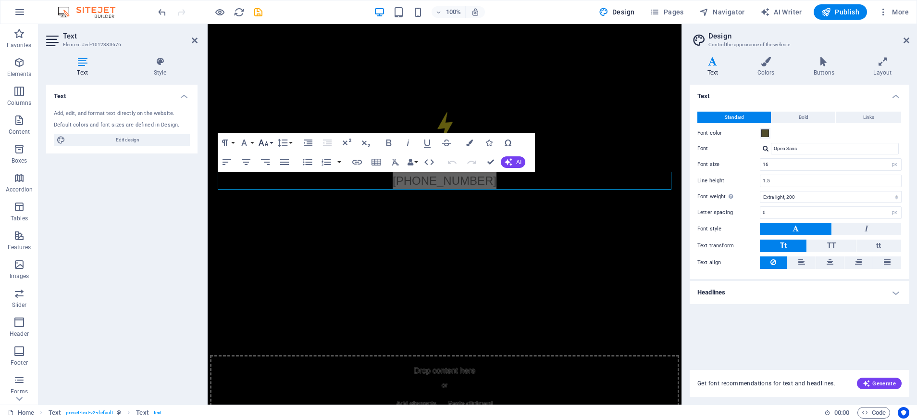
click at [264, 141] on icon "button" at bounding box center [264, 143] width 12 height 12
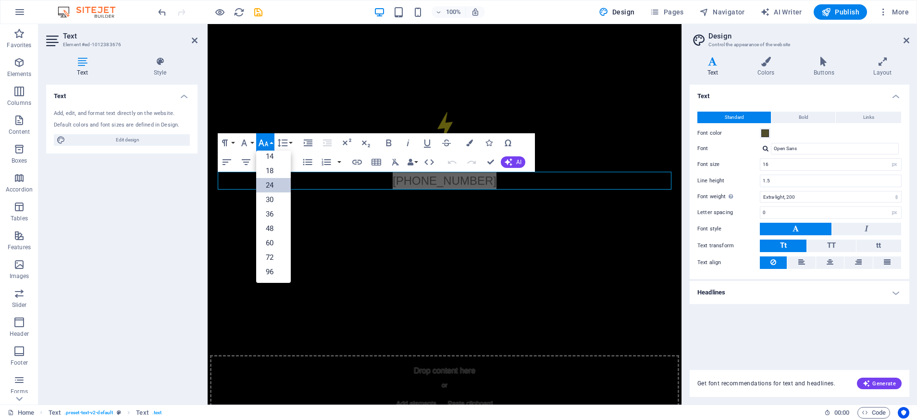
scroll to position [77, 0]
click at [272, 165] on link "18" at bounding box center [273, 170] width 35 height 14
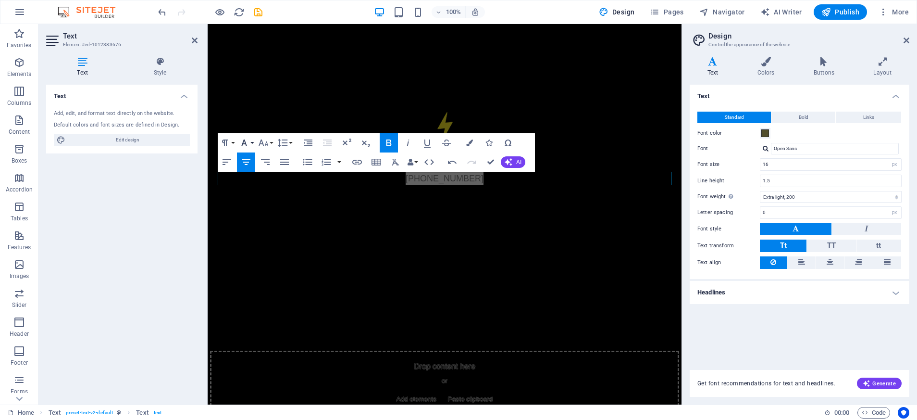
click at [252, 141] on button "Font Family" at bounding box center [246, 142] width 18 height 19
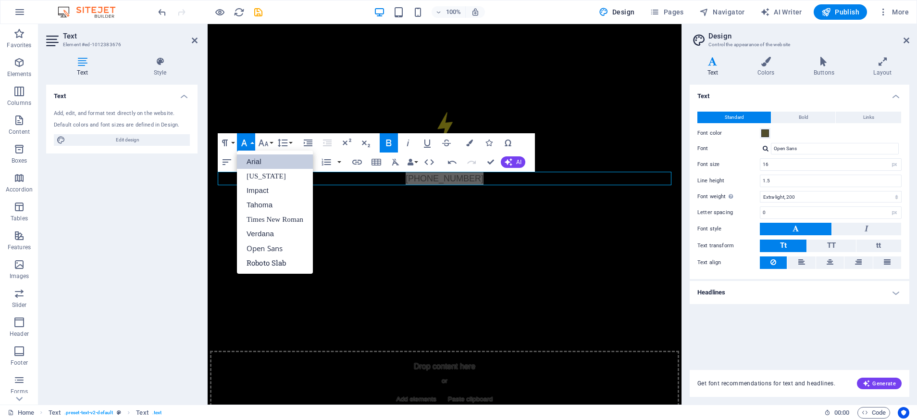
scroll to position [0, 0]
drag, startPoint x: 257, startPoint y: 141, endPoint x: 265, endPoint y: 140, distance: 8.7
click at [257, 141] on button "Font Size" at bounding box center [265, 142] width 18 height 19
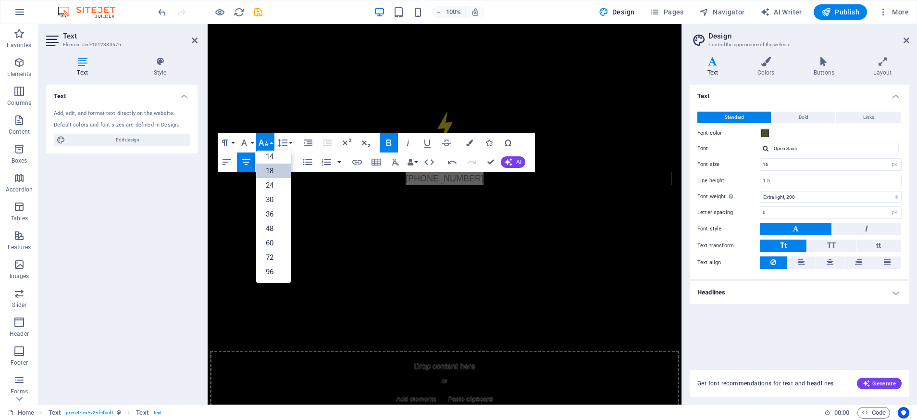
scroll to position [77, 0]
click at [265, 140] on icon "button" at bounding box center [264, 143] width 12 height 12
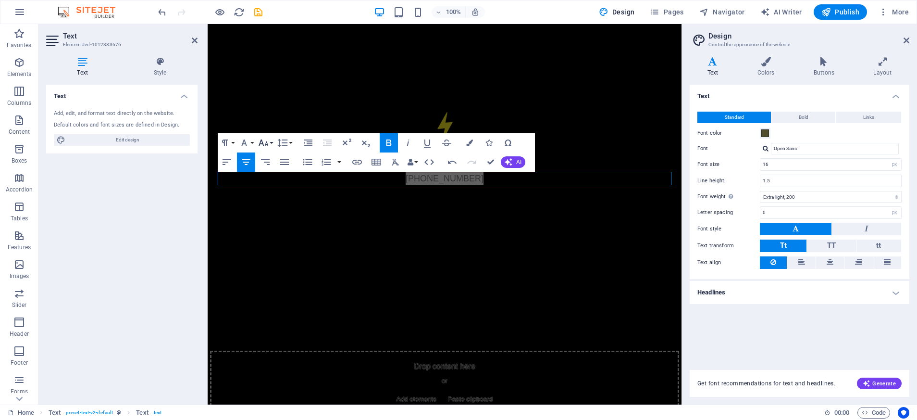
click at [265, 140] on icon "button" at bounding box center [264, 143] width 12 height 12
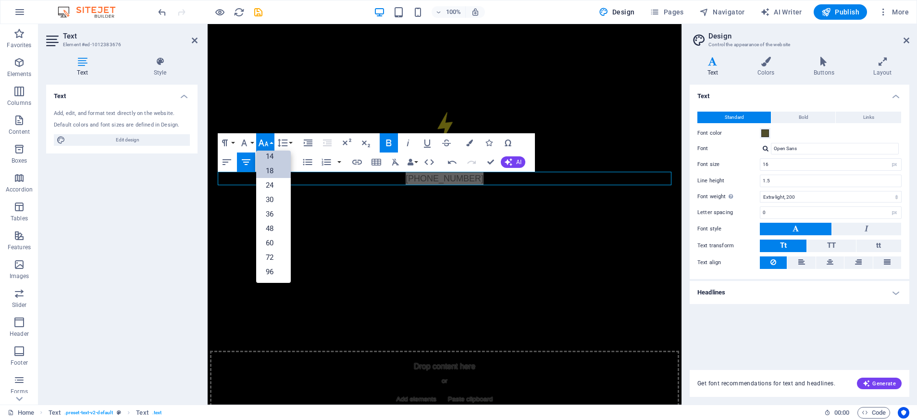
scroll to position [56, 0]
click at [552, 164] on input "16" at bounding box center [830, 165] width 141 height 12
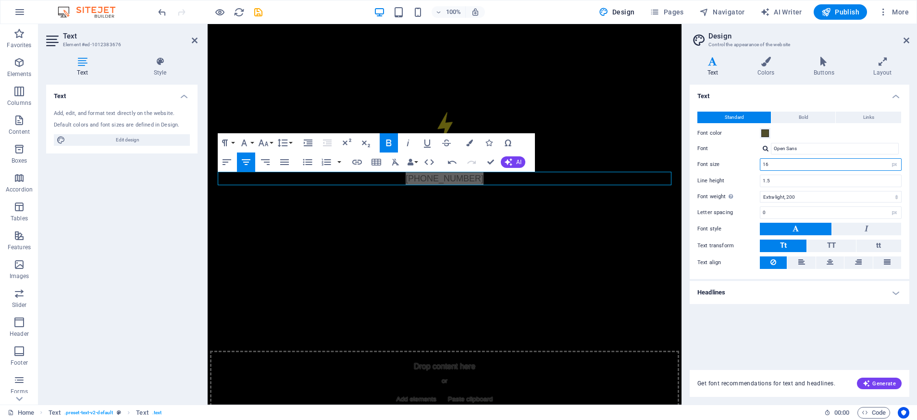
drag, startPoint x: 776, startPoint y: 165, endPoint x: 718, endPoint y: 157, distance: 58.7
click at [552, 157] on div "Standard Bold Links Font color Font Open Sans Font size 16 rem px Line height 1…" at bounding box center [799, 190] width 223 height 177
type input "20"
click at [489, 179] on p "[PHONE_NUMBER]" at bounding box center [445, 178] width 454 height 13
drag, startPoint x: 489, startPoint y: 179, endPoint x: 409, endPoint y: 178, distance: 79.8
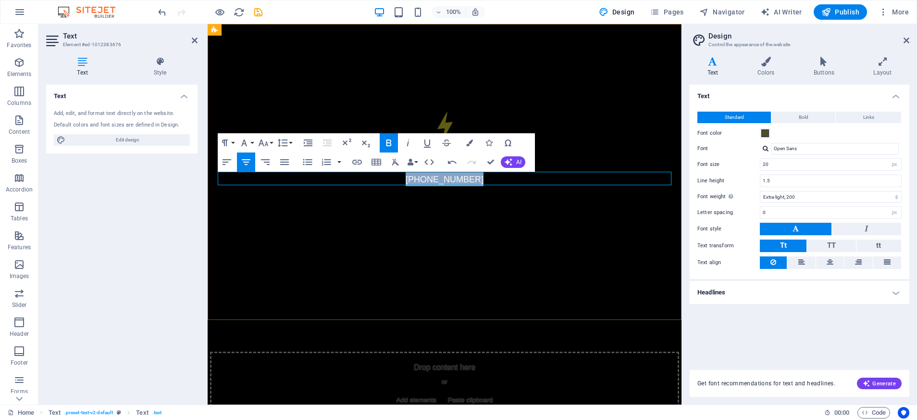
click at [409, 178] on p "[PHONE_NUMBER]" at bounding box center [445, 179] width 454 height 14
click at [552, 14] on span "Publish" at bounding box center [840, 12] width 38 height 10
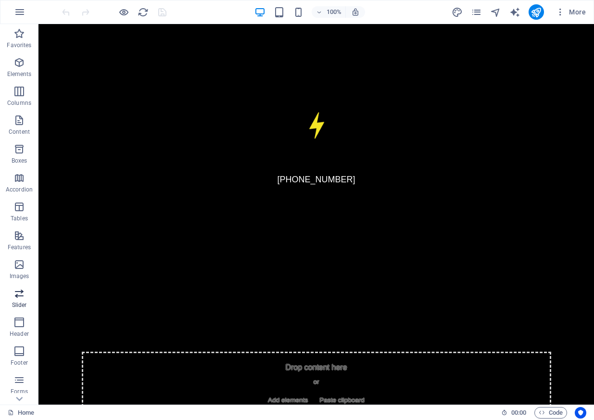
click at [22, 301] on p "Slider" at bounding box center [19, 305] width 15 height 8
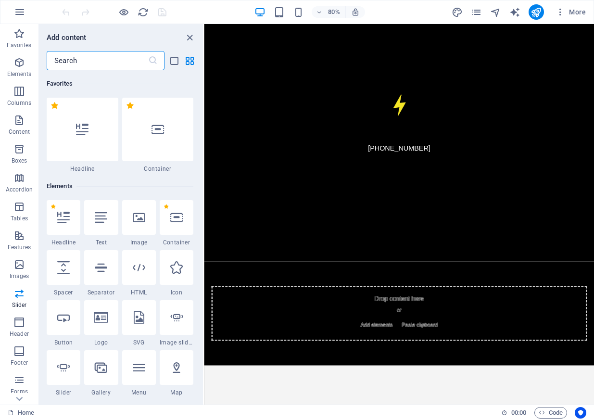
scroll to position [5449, 0]
